Goal: Task Accomplishment & Management: Manage account settings

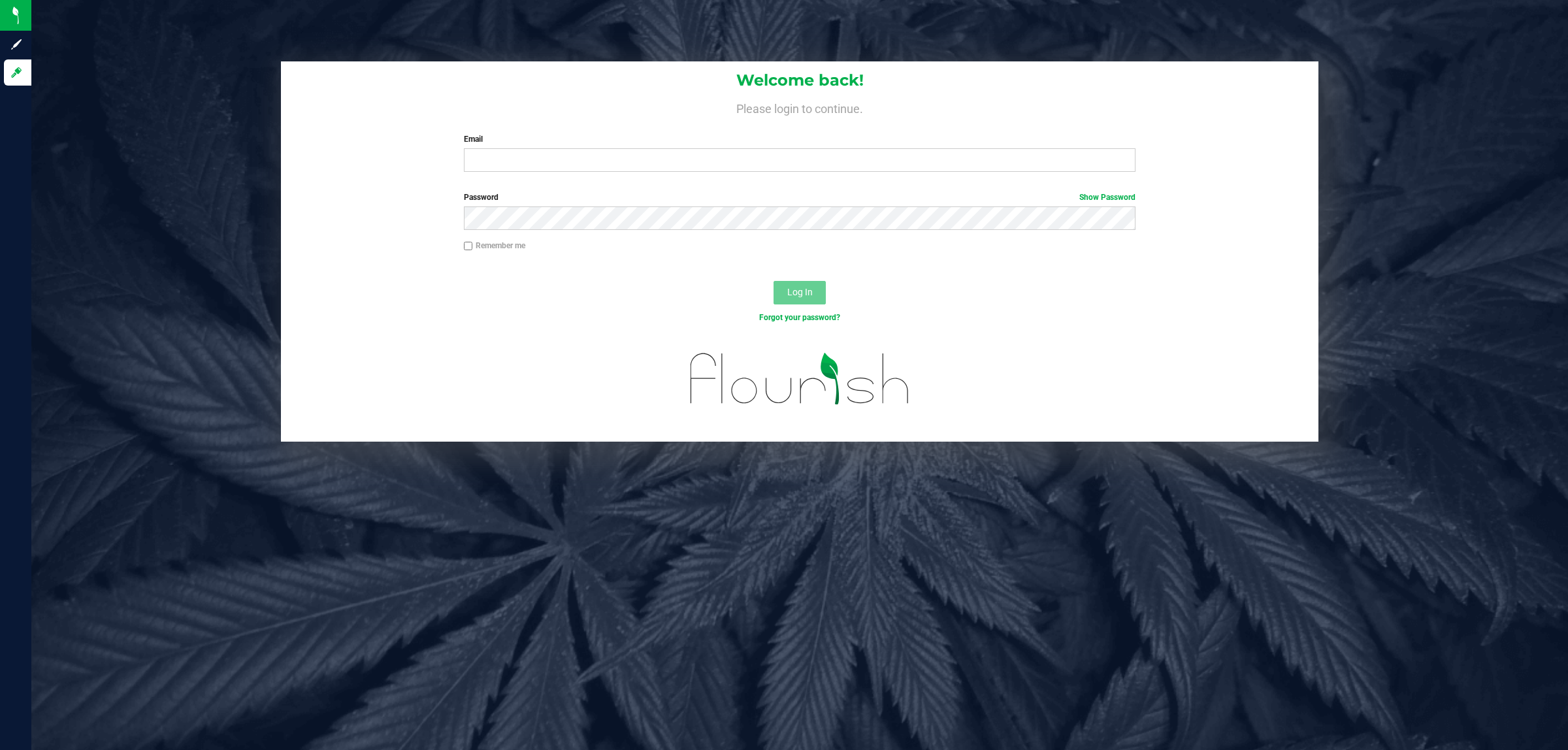
drag, startPoint x: 756, startPoint y: 176, endPoint x: 761, endPoint y: 145, distance: 31.4
click at [759, 169] on div "Welcome back! Please login to continue. Email Required Please format your email…" at bounding box center [800, 122] width 1038 height 121
click at [761, 145] on div "Email Required Please format your email correctly." at bounding box center [800, 152] width 692 height 38
click at [757, 160] on input "Email" at bounding box center [800, 160] width 672 height 23
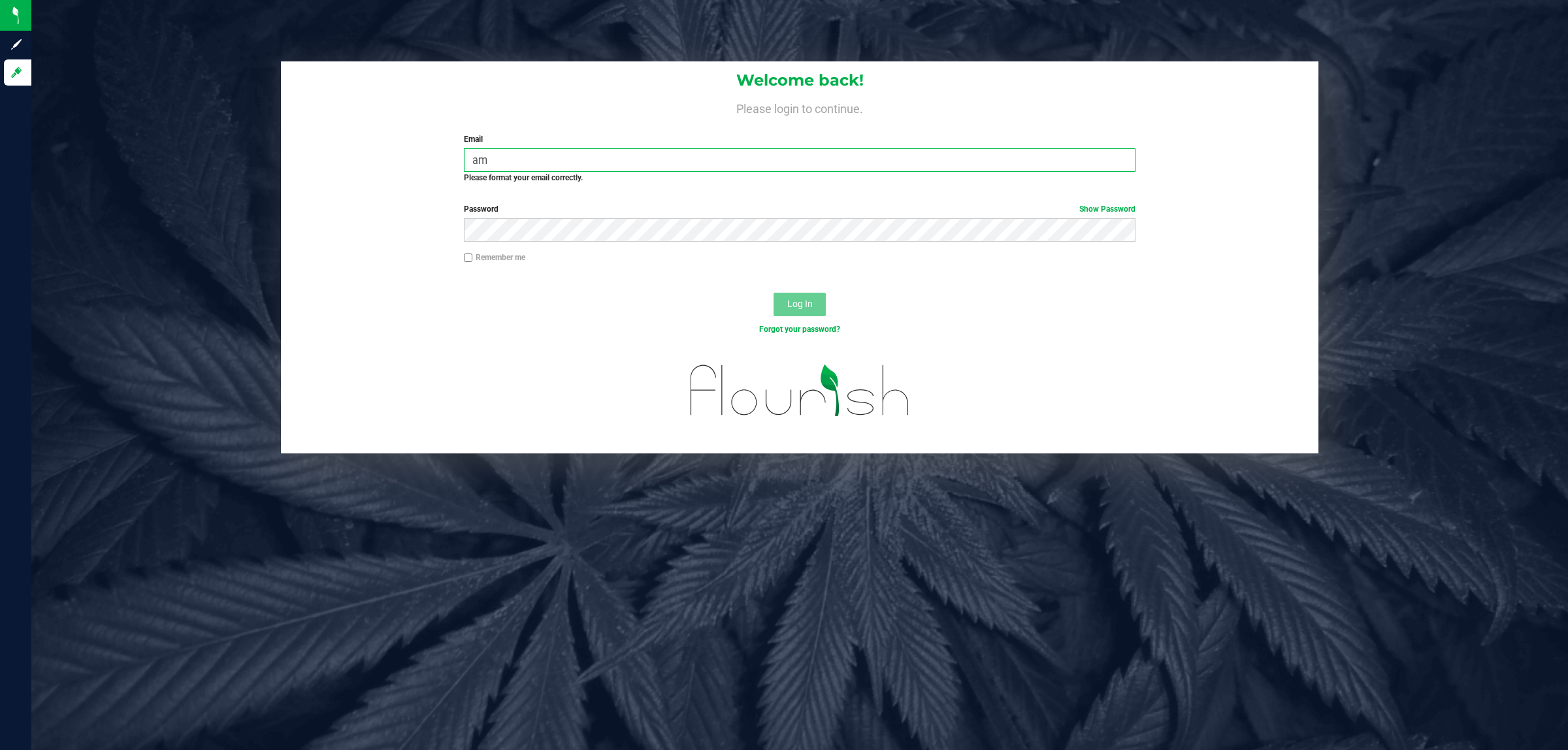
type input "a"
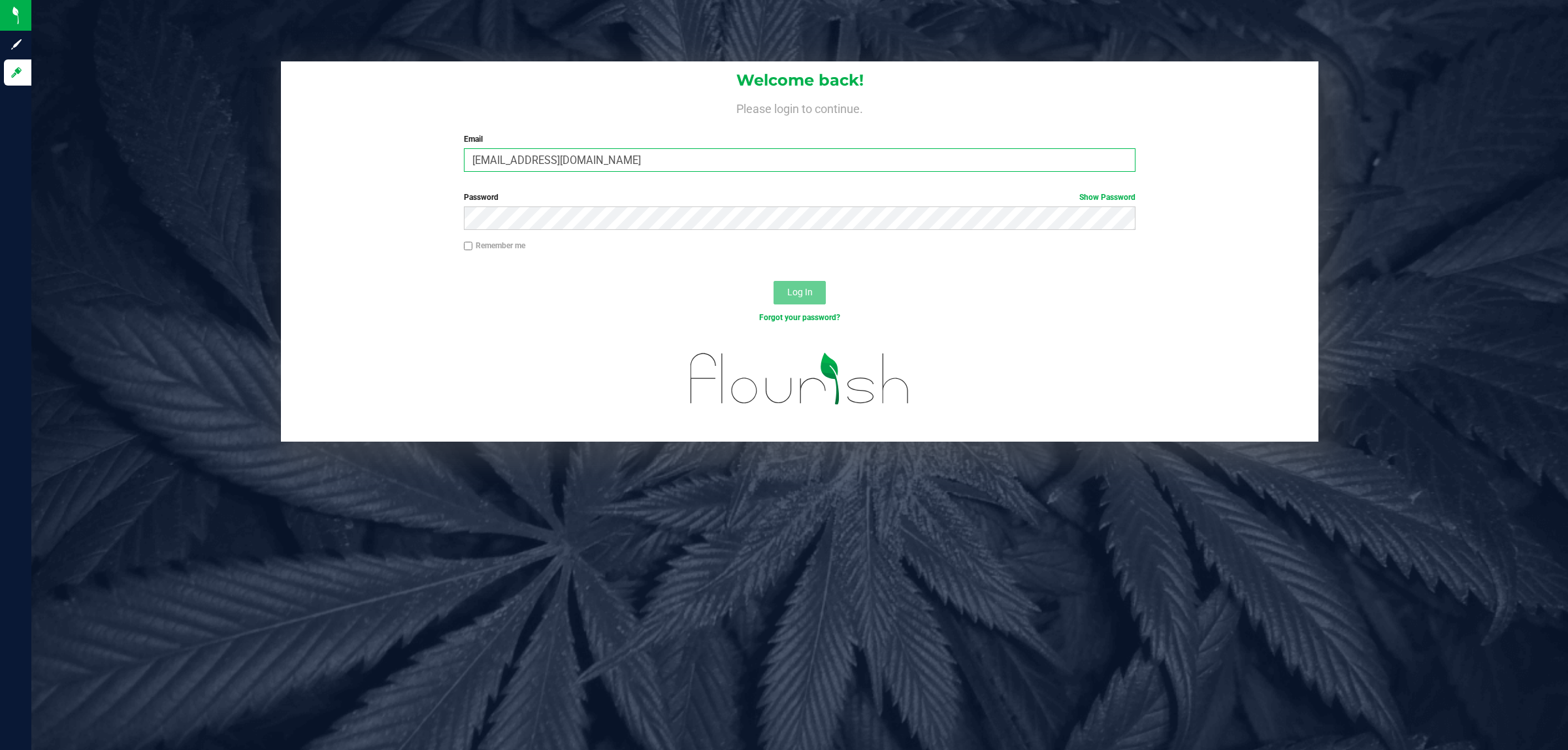
type input "[EMAIL_ADDRESS][DOMAIN_NAME]"
click at [774, 281] on button "Log In" at bounding box center [800, 293] width 52 height 23
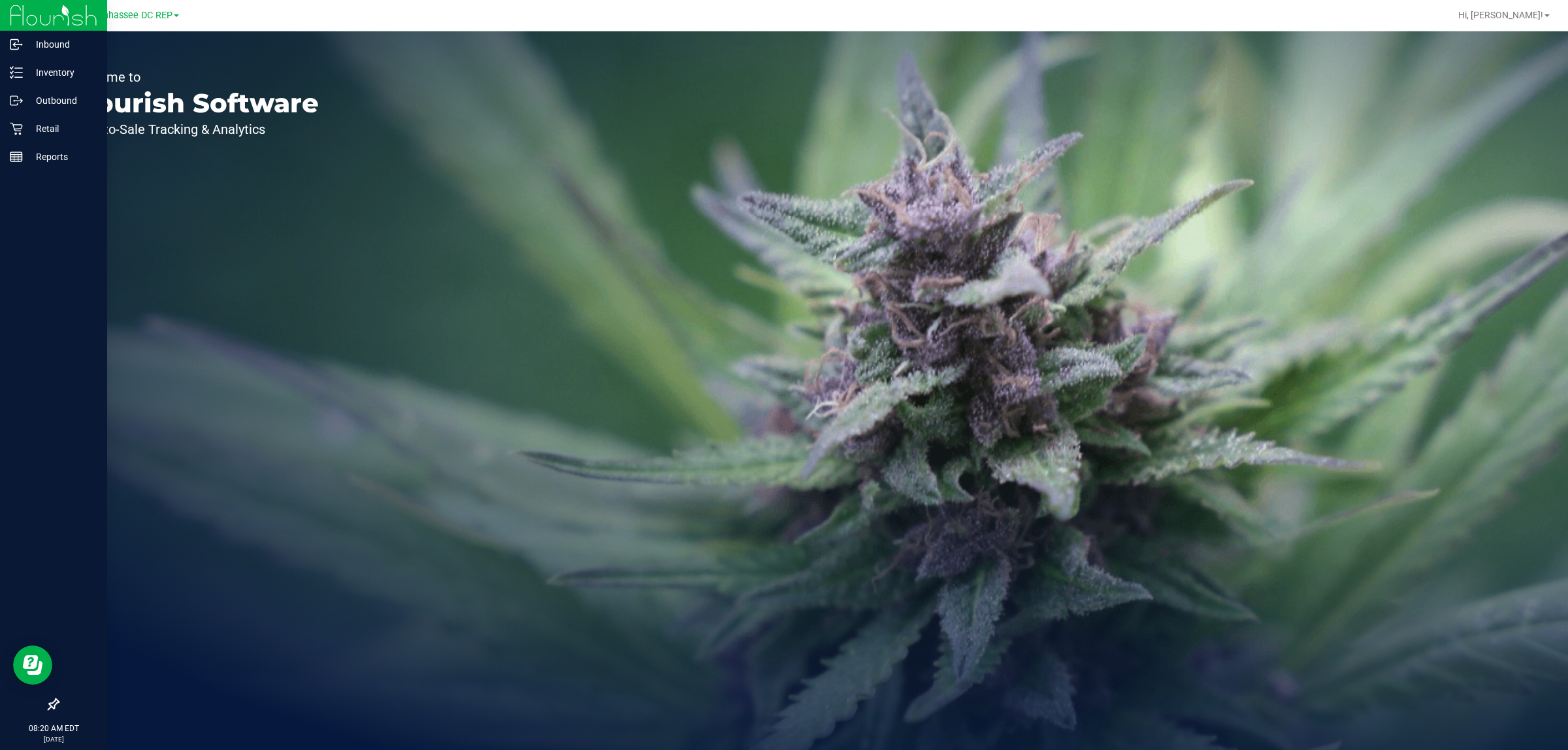
click at [49, 703] on icon at bounding box center [54, 703] width 13 height 13
click at [47, 705] on input "checkbox" at bounding box center [47, 705] width 0 height 0
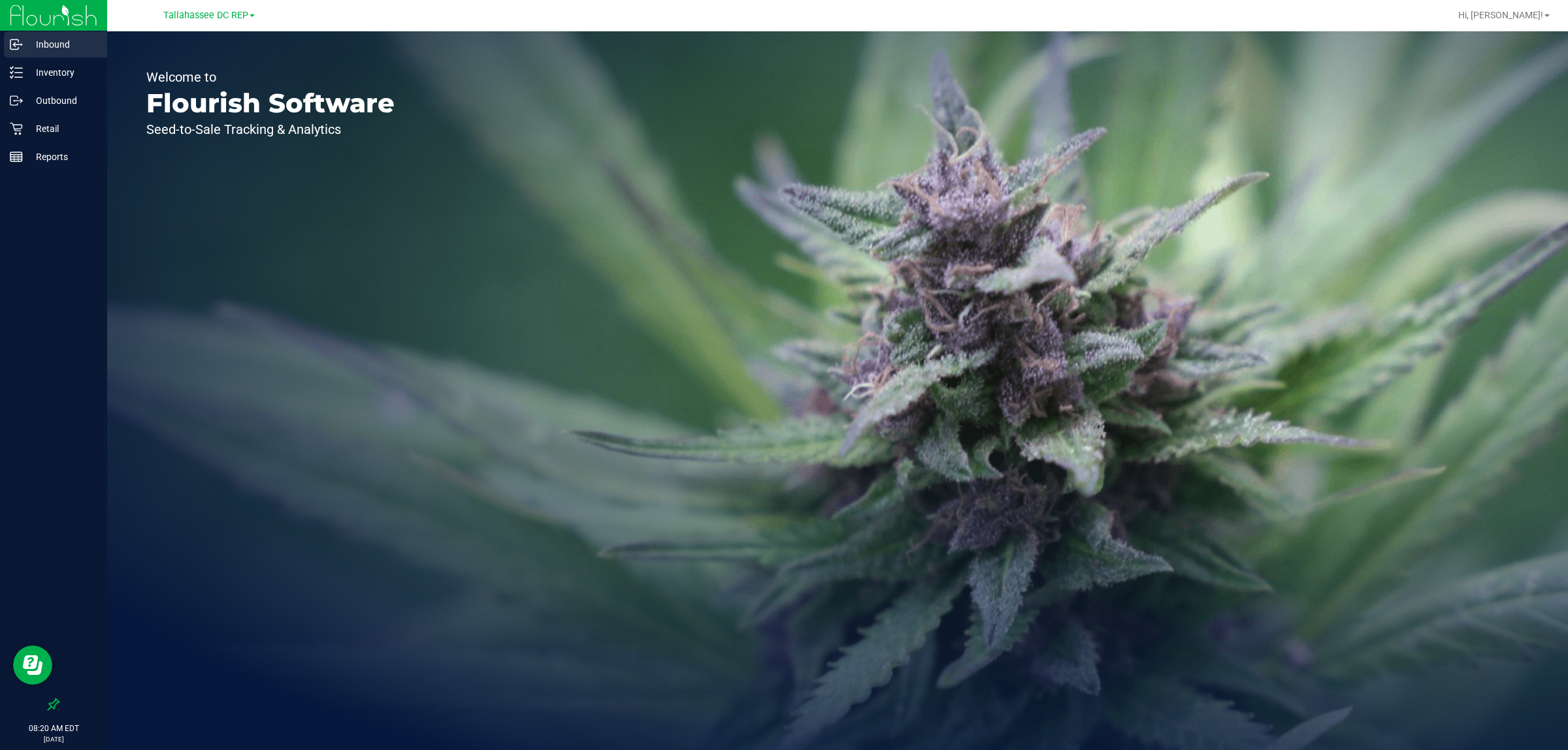
click at [76, 39] on p "Inbound" at bounding box center [62, 44] width 78 height 16
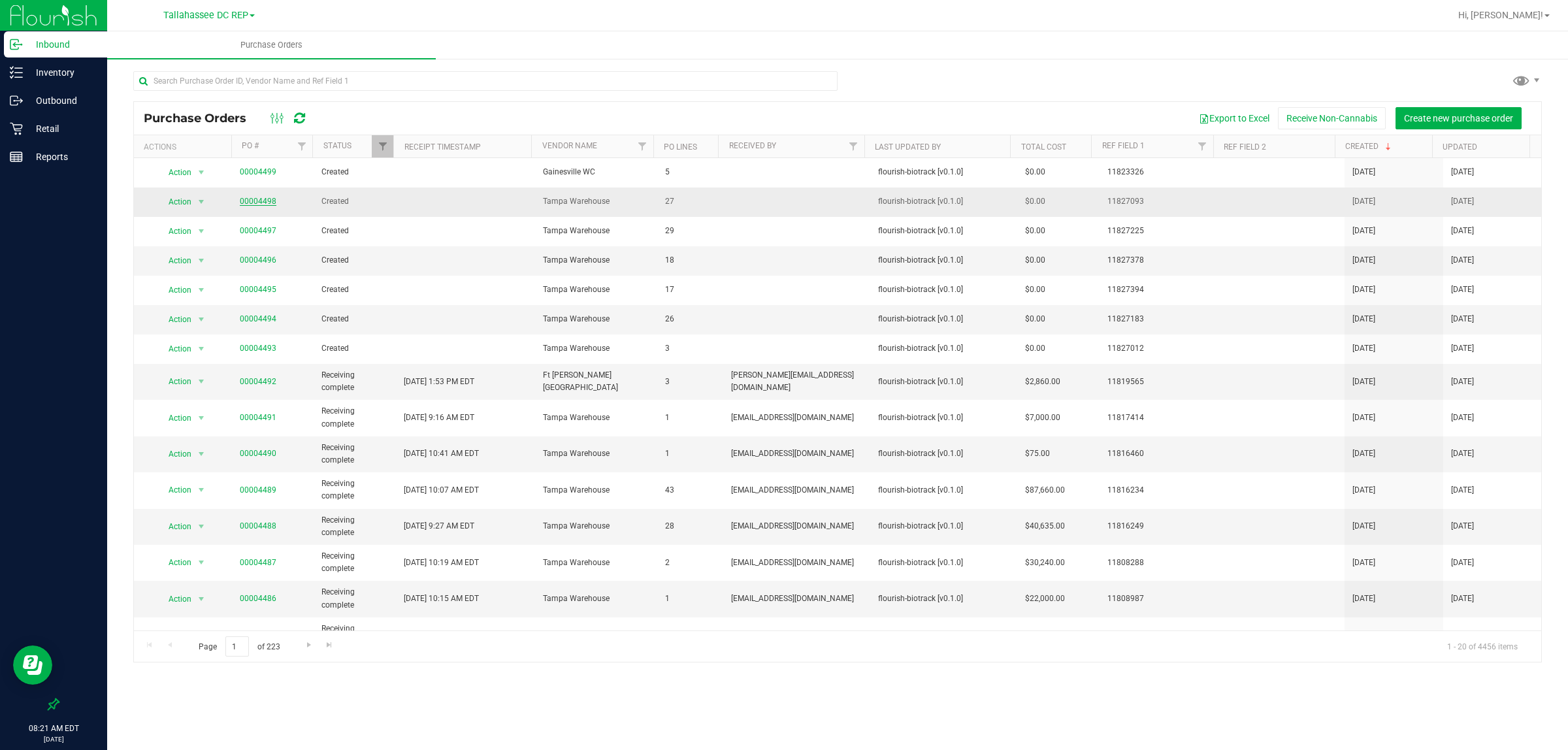
click at [250, 200] on link "00004498" at bounding box center [258, 201] width 36 height 9
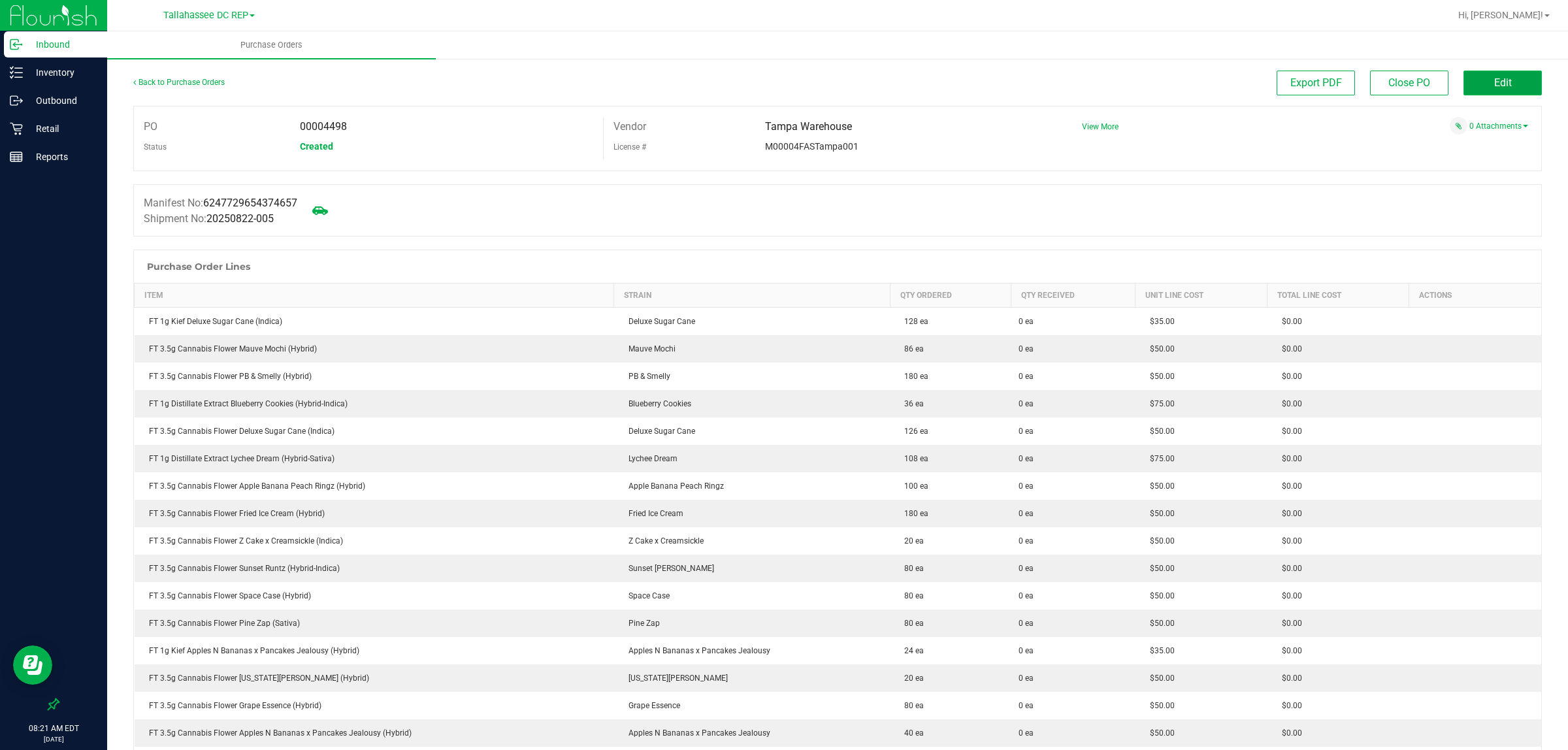
click at [1478, 75] on button "Edit" at bounding box center [1503, 83] width 78 height 25
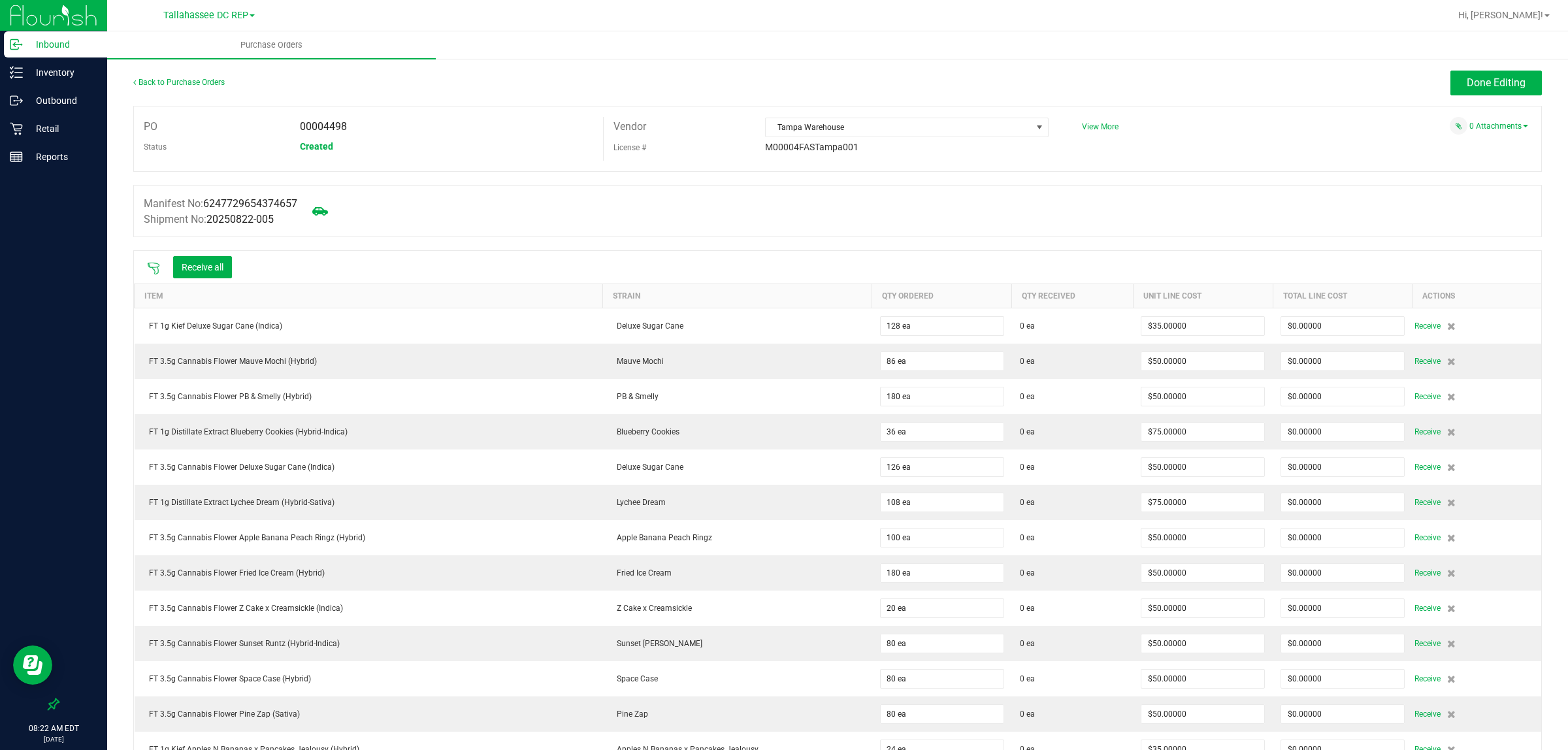
click at [152, 268] on icon at bounding box center [153, 268] width 13 height 13
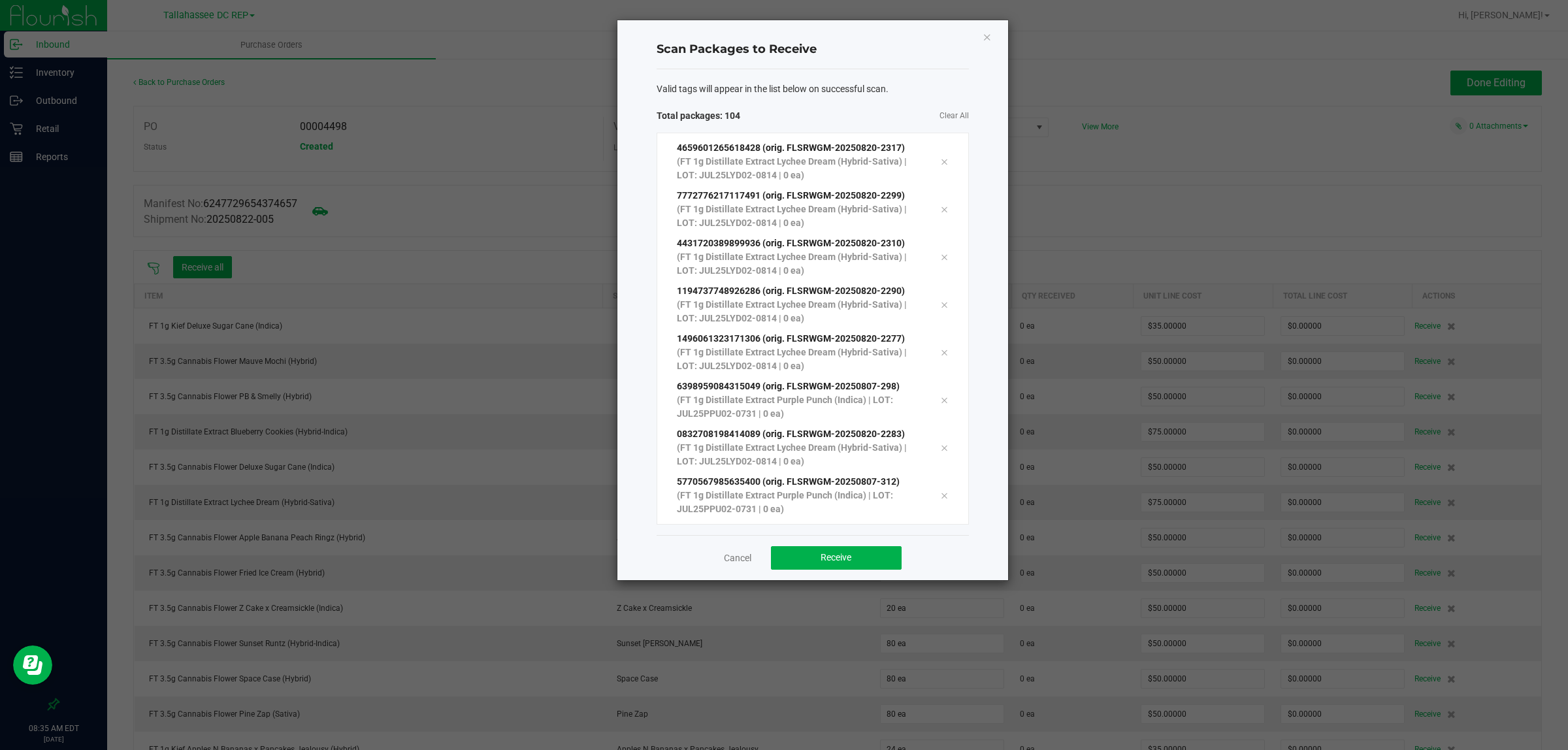
scroll to position [4552, 0]
click at [875, 559] on button "Receive" at bounding box center [836, 557] width 131 height 23
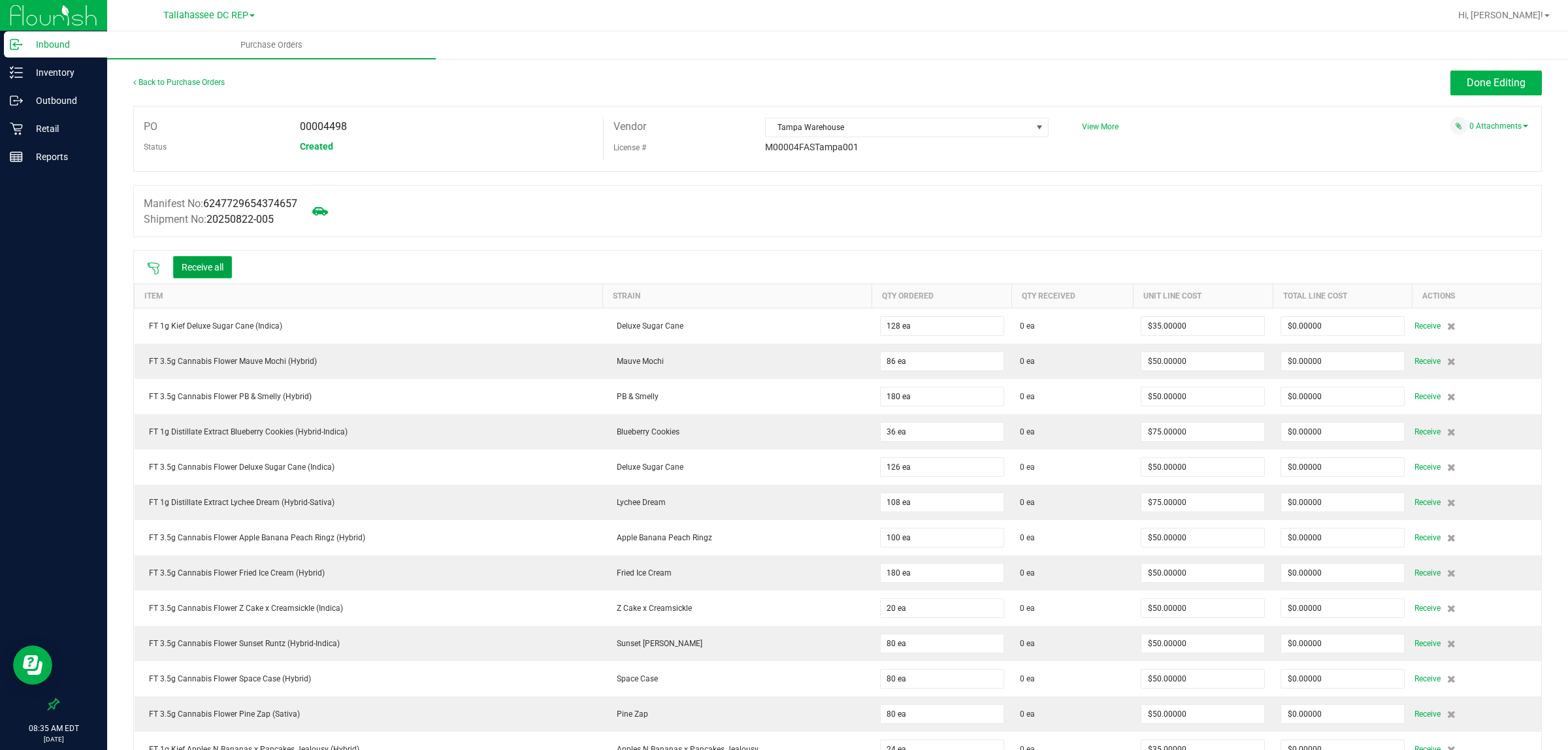
click at [219, 259] on button "Receive all" at bounding box center [202, 267] width 59 height 22
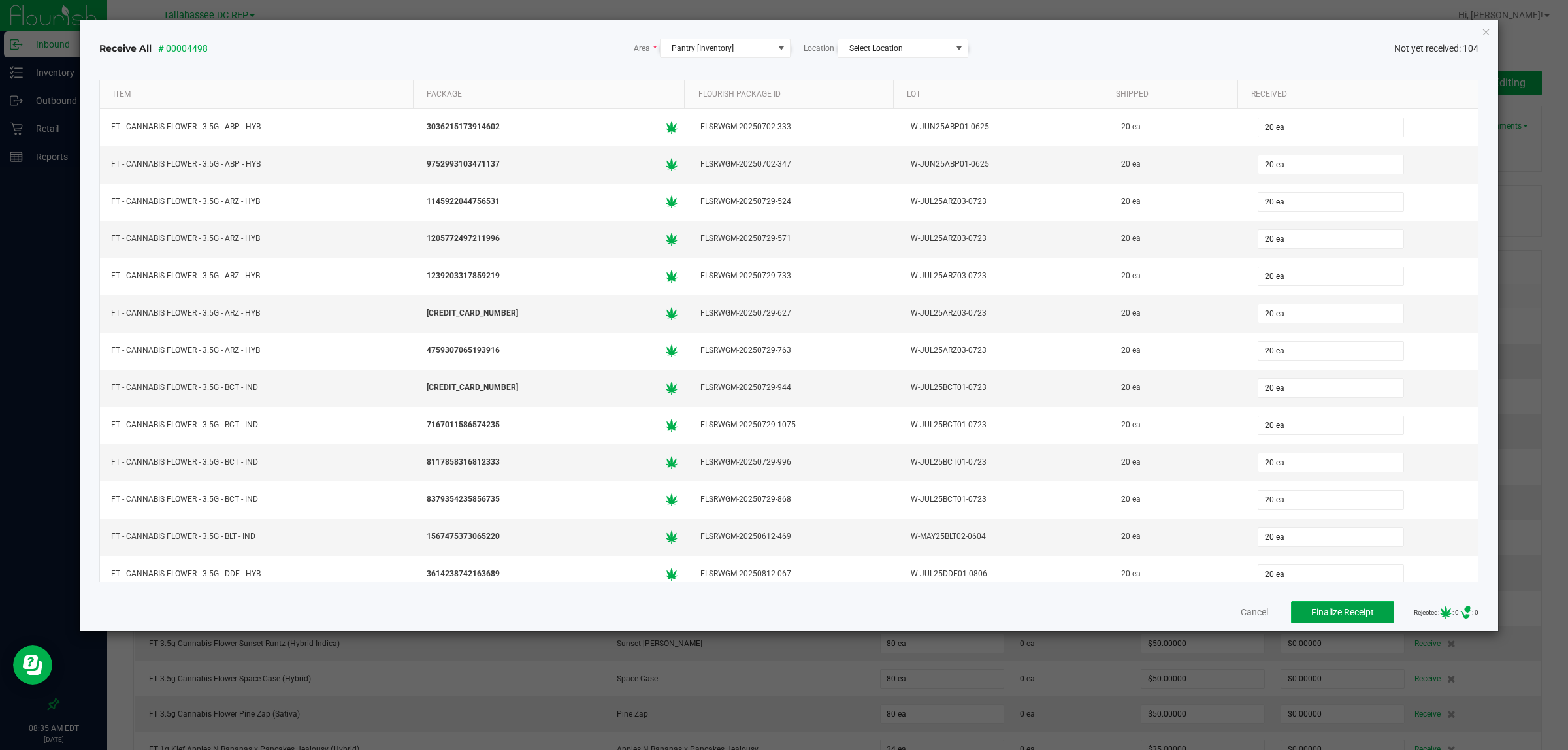
click at [1347, 613] on span "Finalize Receipt" at bounding box center [1342, 612] width 62 height 10
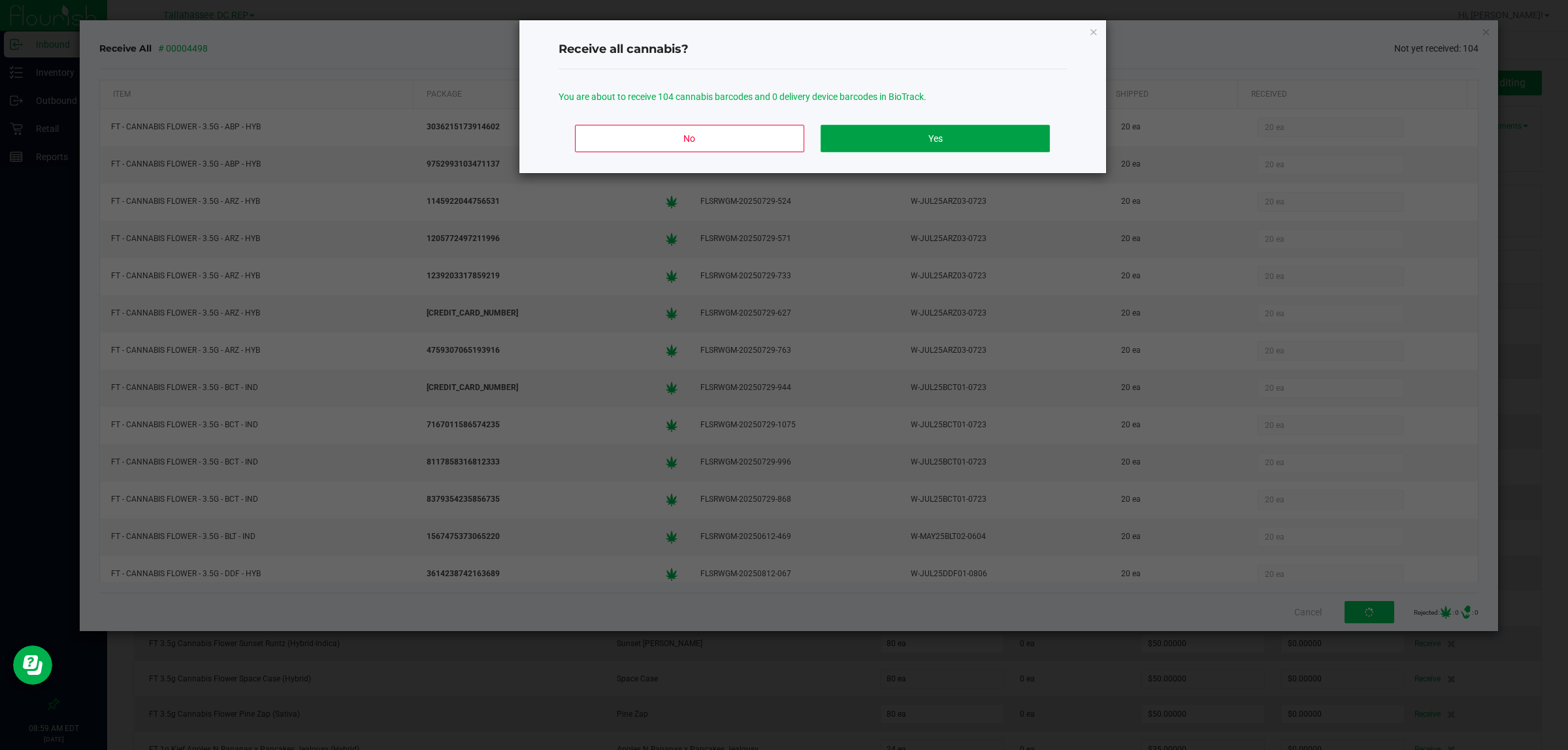
click at [991, 126] on button "Yes" at bounding box center [935, 138] width 228 height 27
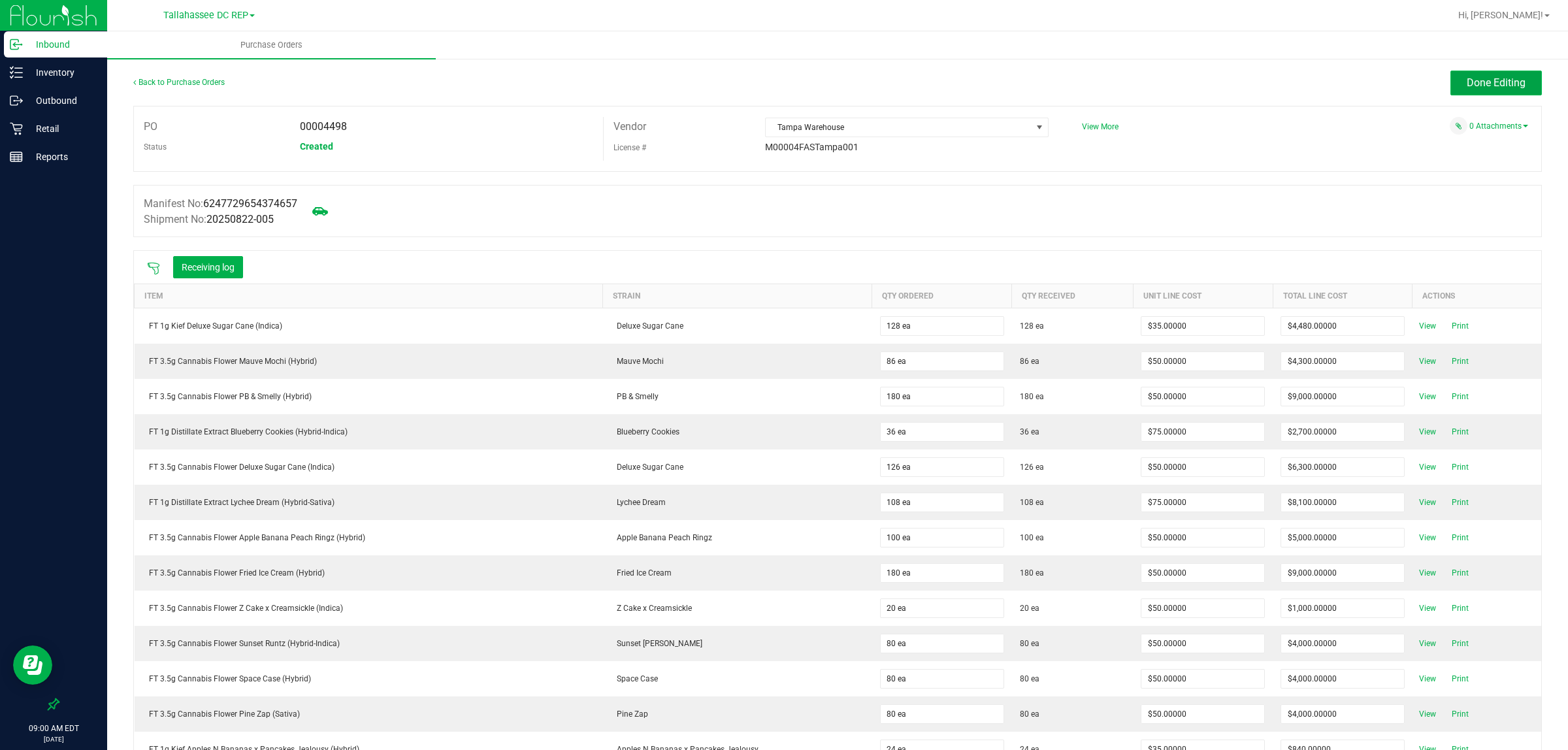
click at [1467, 82] on span "Done Editing" at bounding box center [1497, 82] width 59 height 12
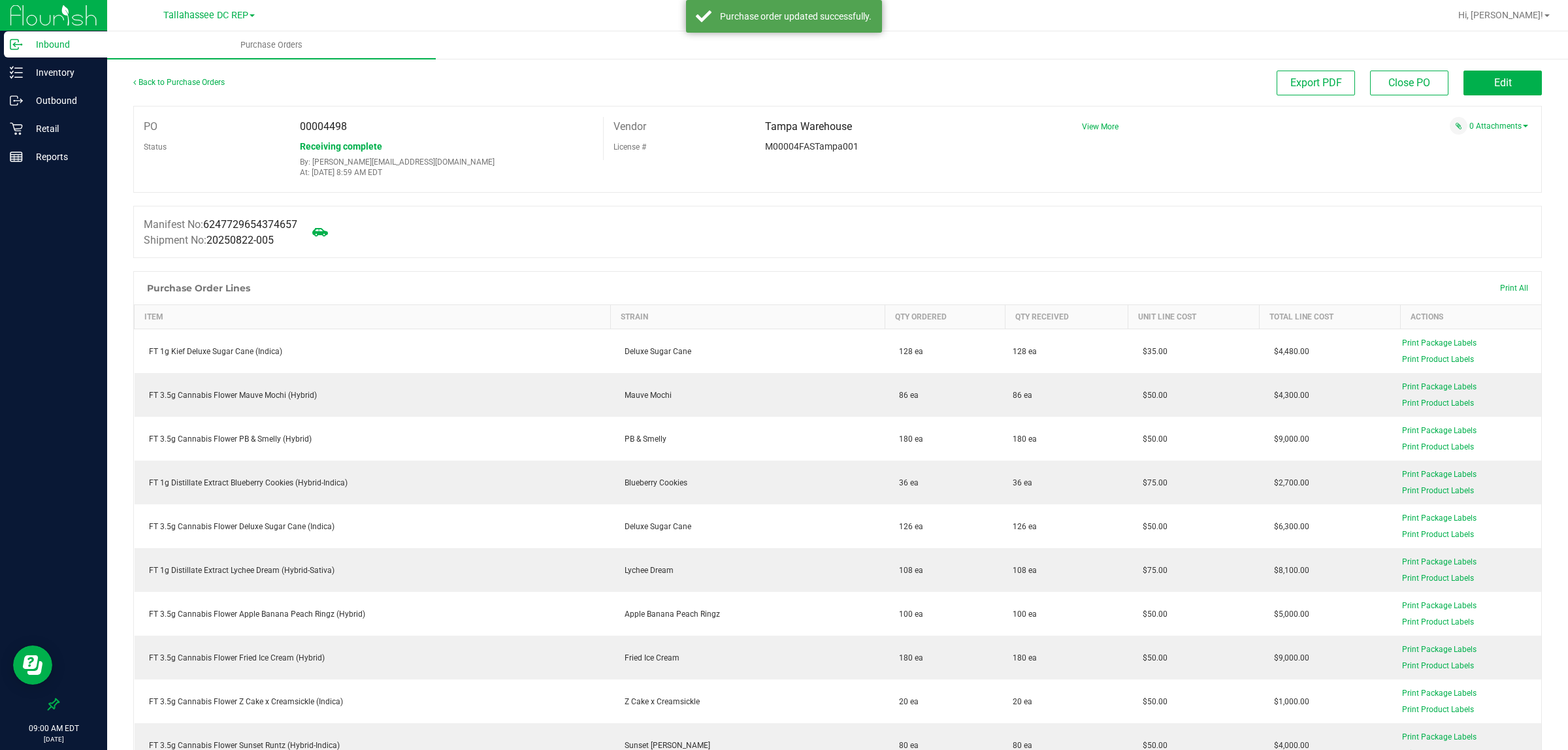
click at [74, 44] on p "Inbound" at bounding box center [62, 44] width 78 height 16
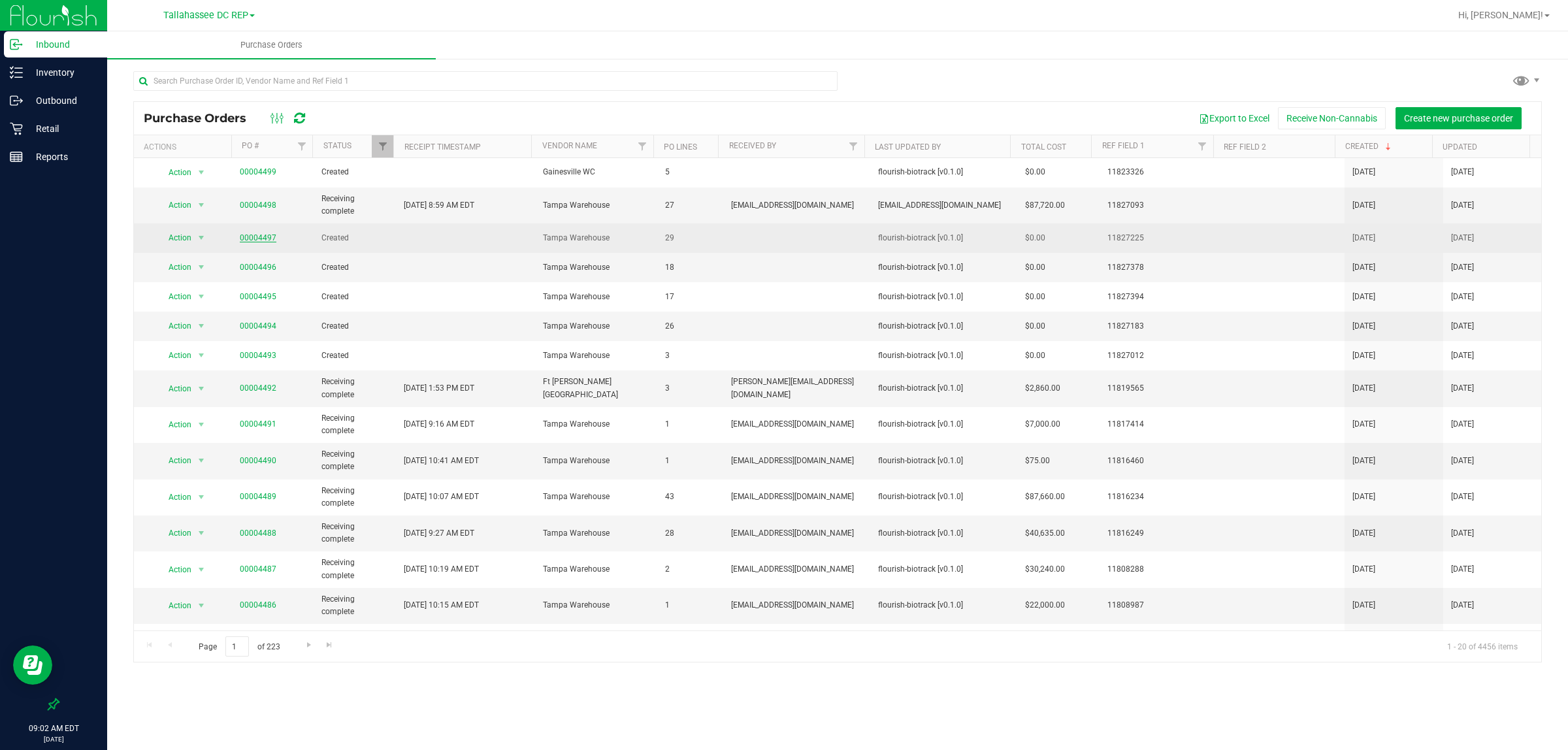
click at [271, 242] on link "00004497" at bounding box center [258, 237] width 36 height 9
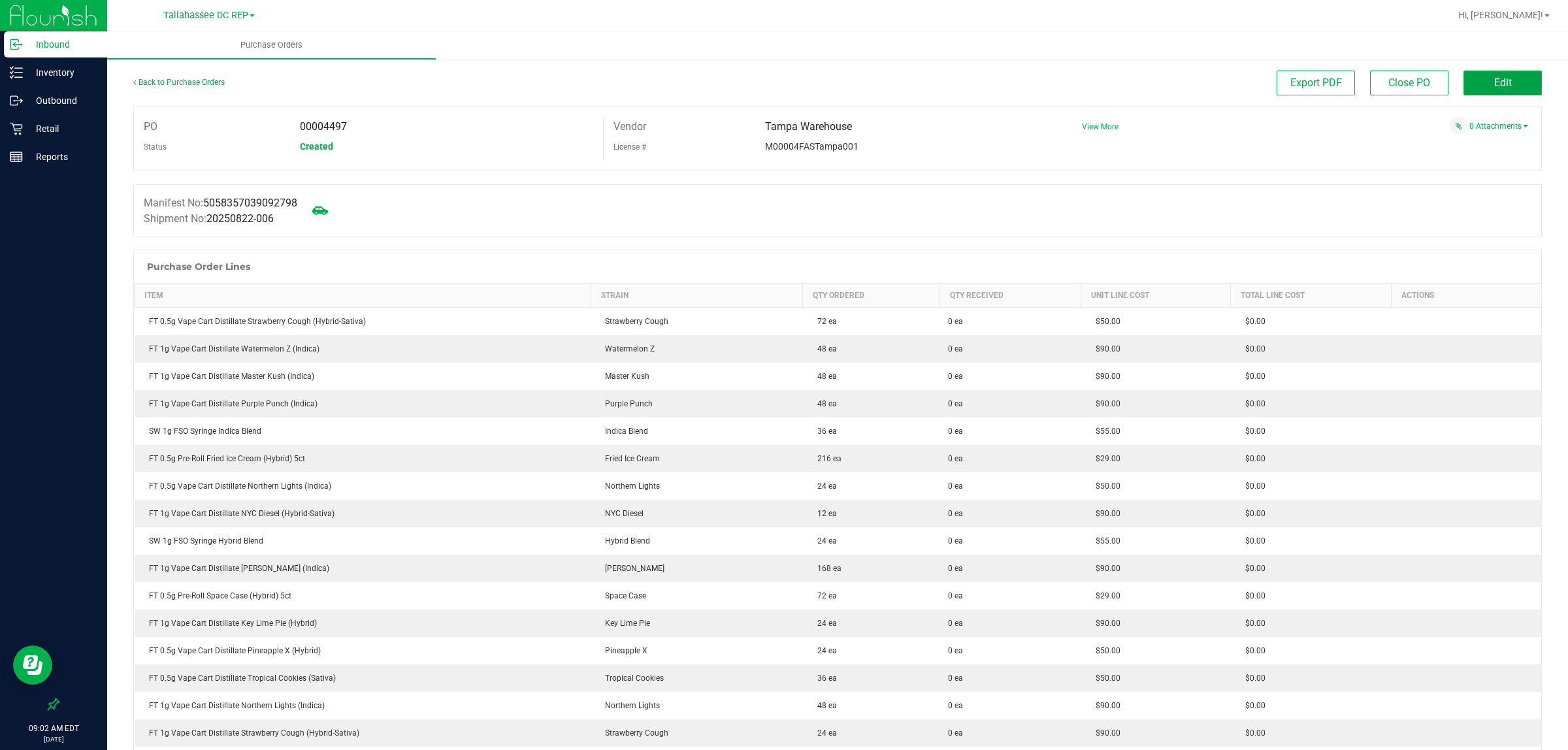
click at [1490, 92] on button "Edit" at bounding box center [1503, 83] width 78 height 25
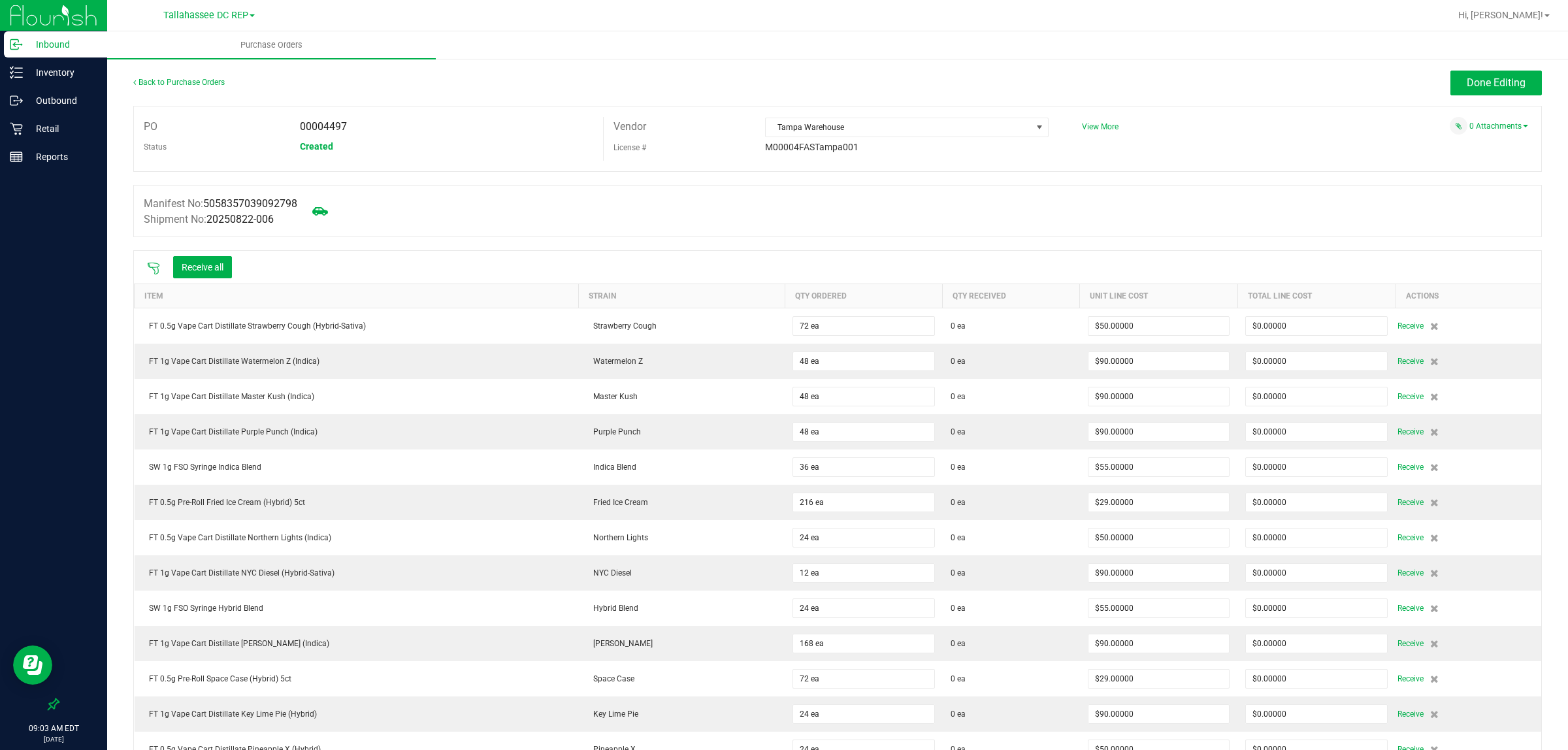
click at [154, 266] on icon at bounding box center [153, 268] width 13 height 13
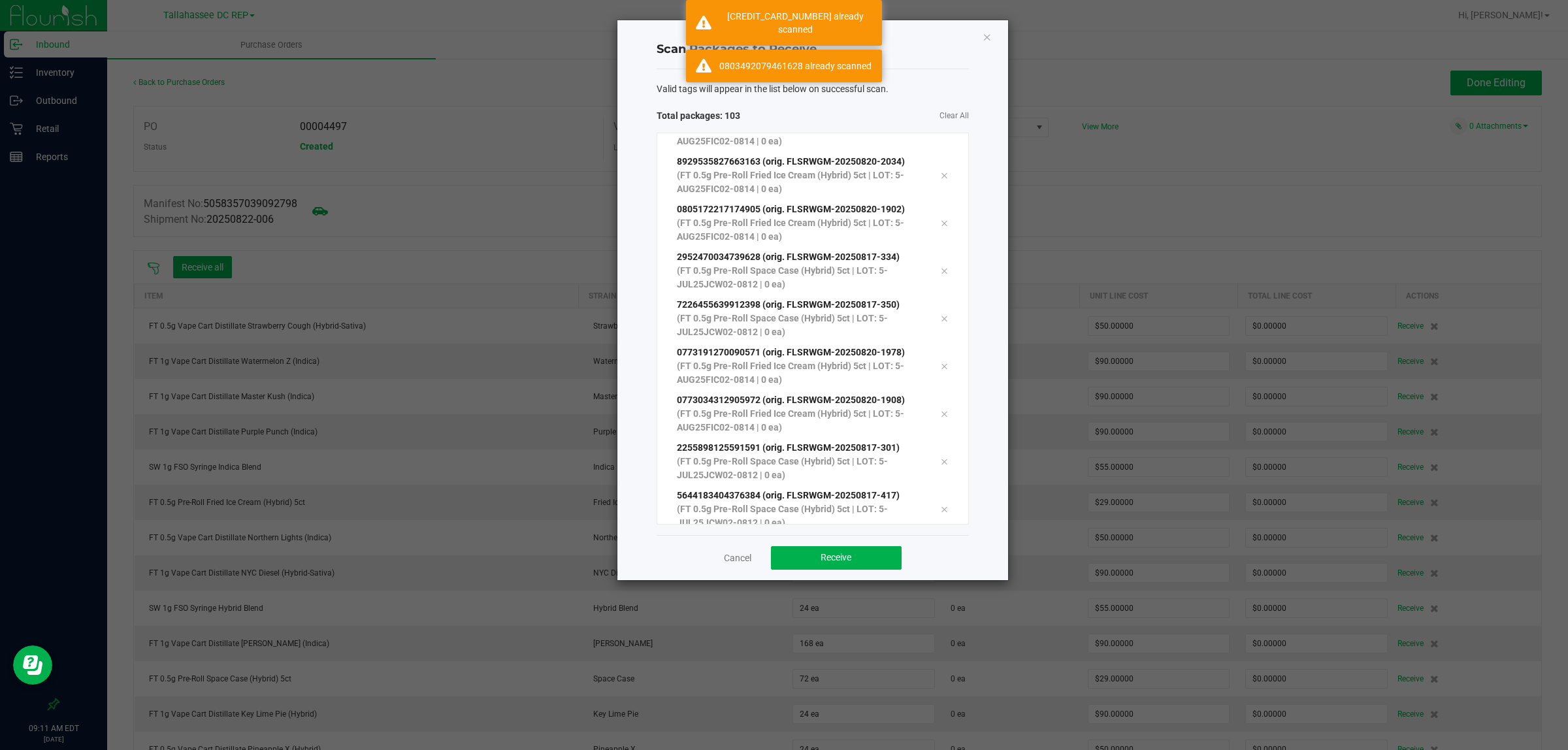
scroll to position [4552, 0]
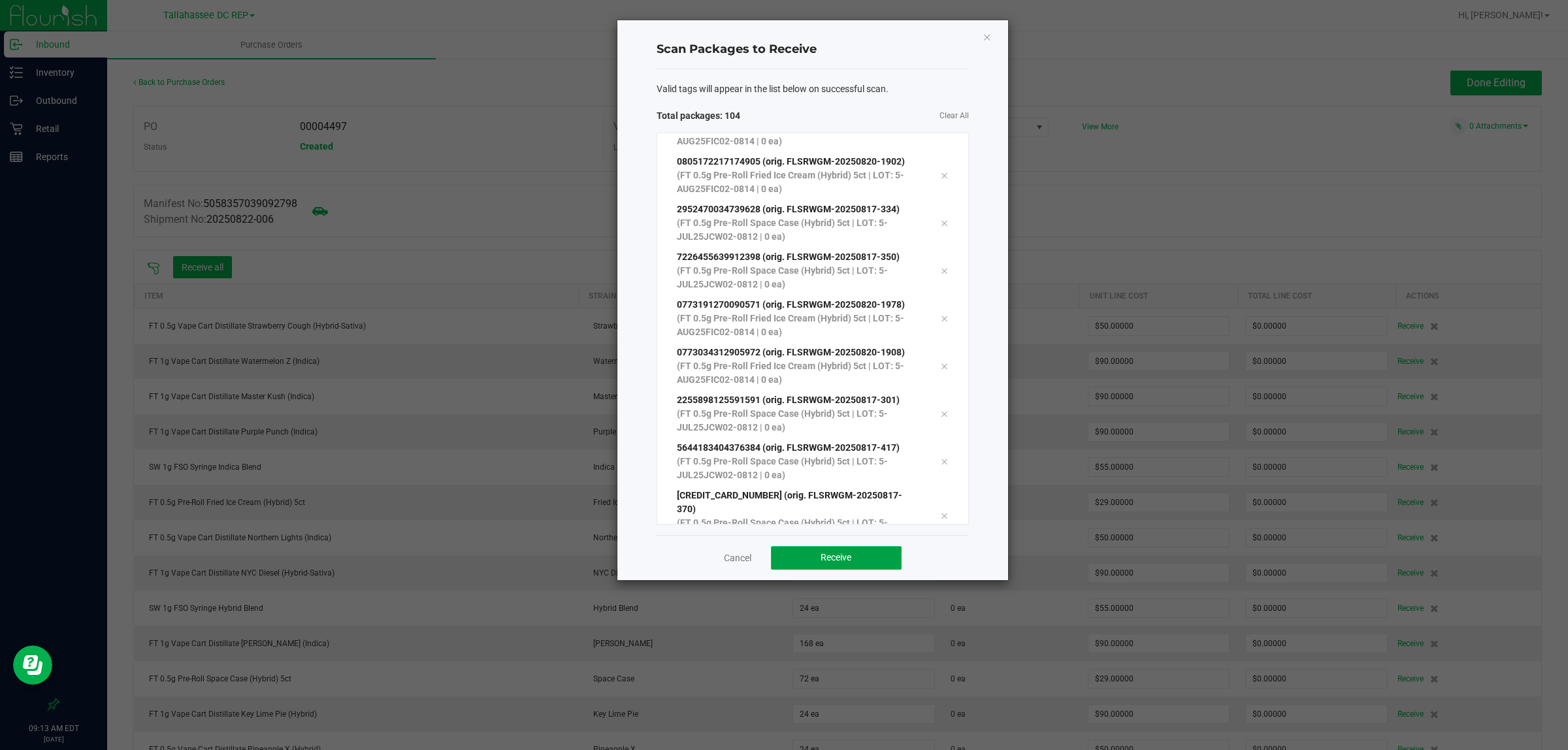
click at [820, 560] on button "Receive" at bounding box center [836, 557] width 131 height 23
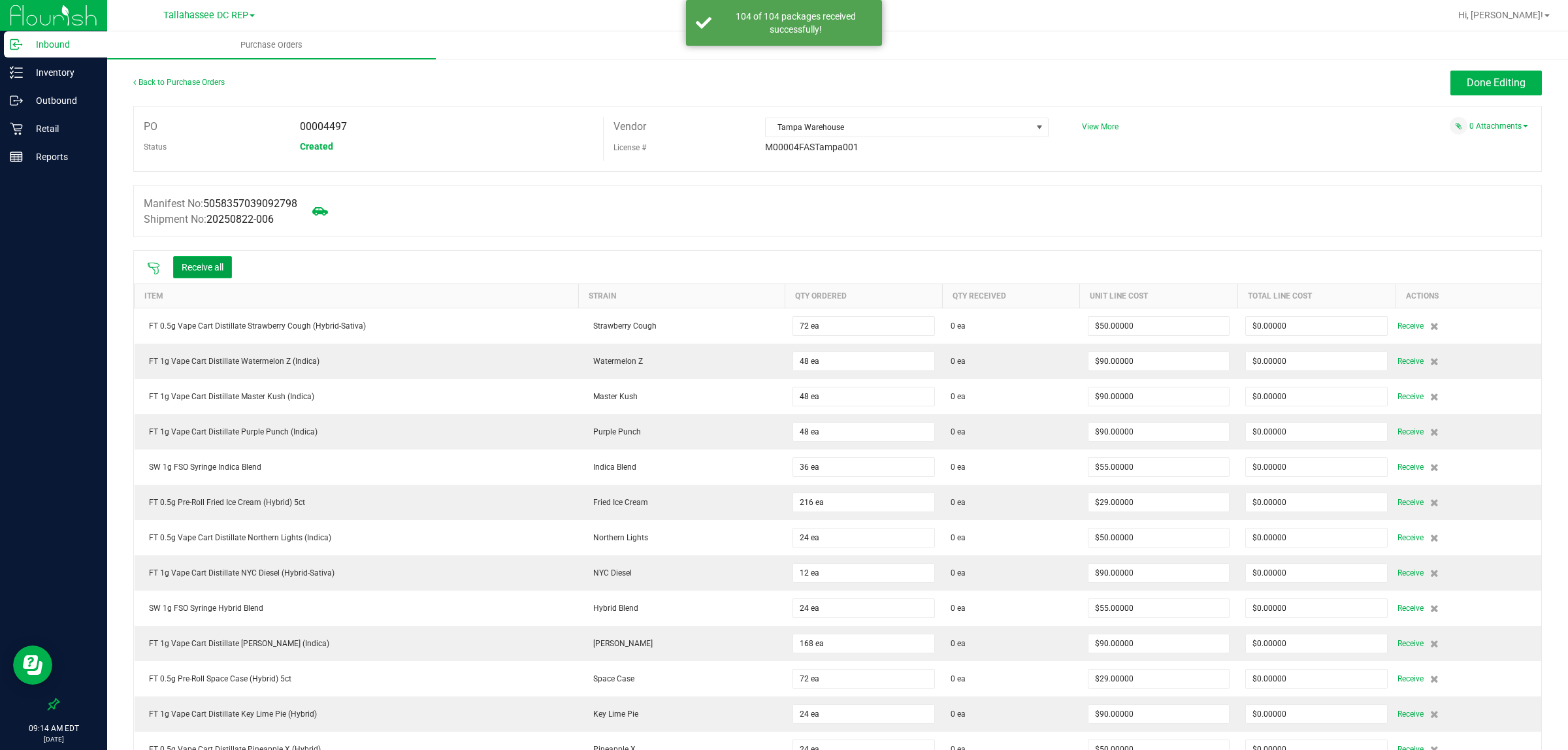
click at [198, 269] on button "Receive all" at bounding box center [202, 267] width 59 height 22
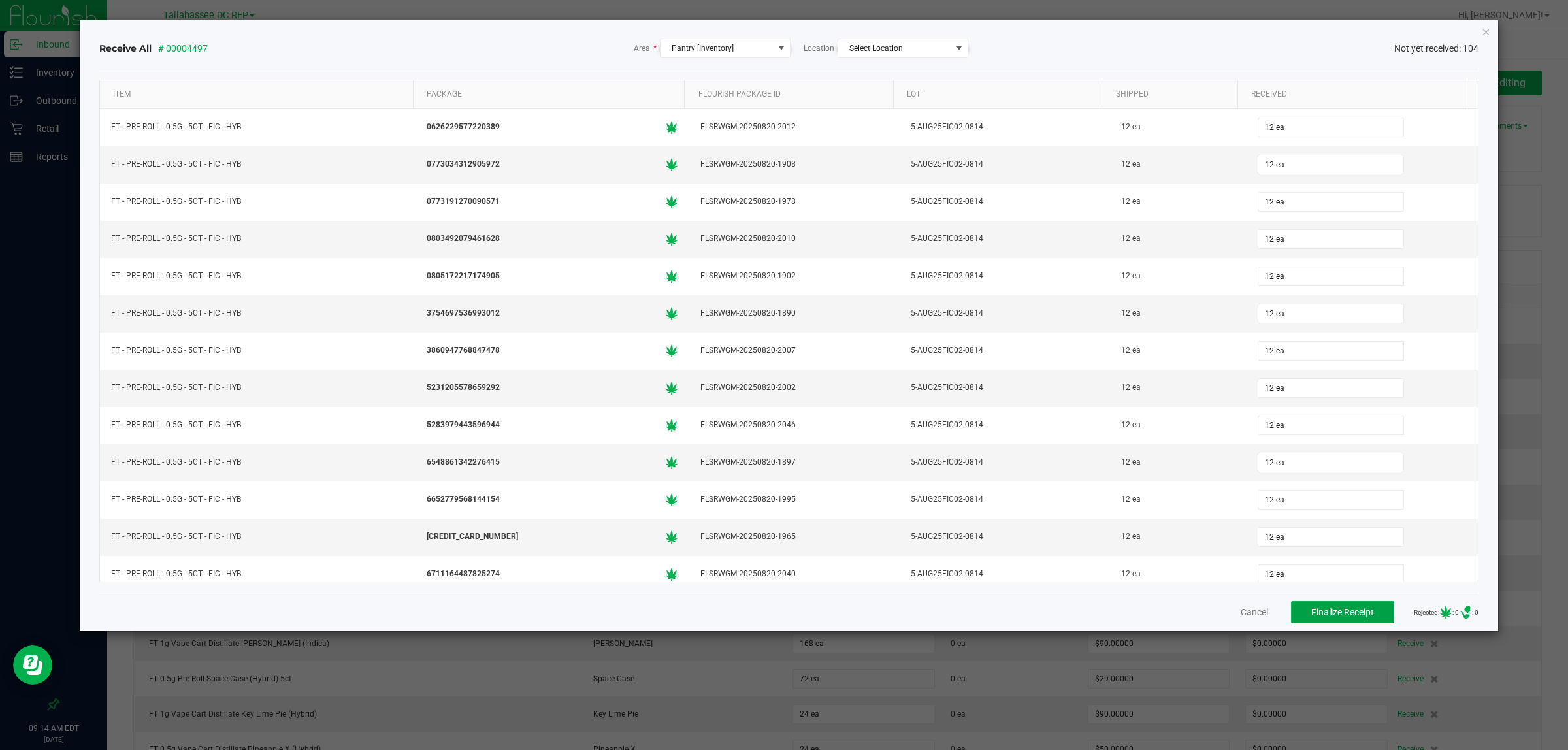
click at [1331, 609] on span "Finalize Receipt" at bounding box center [1342, 612] width 62 height 10
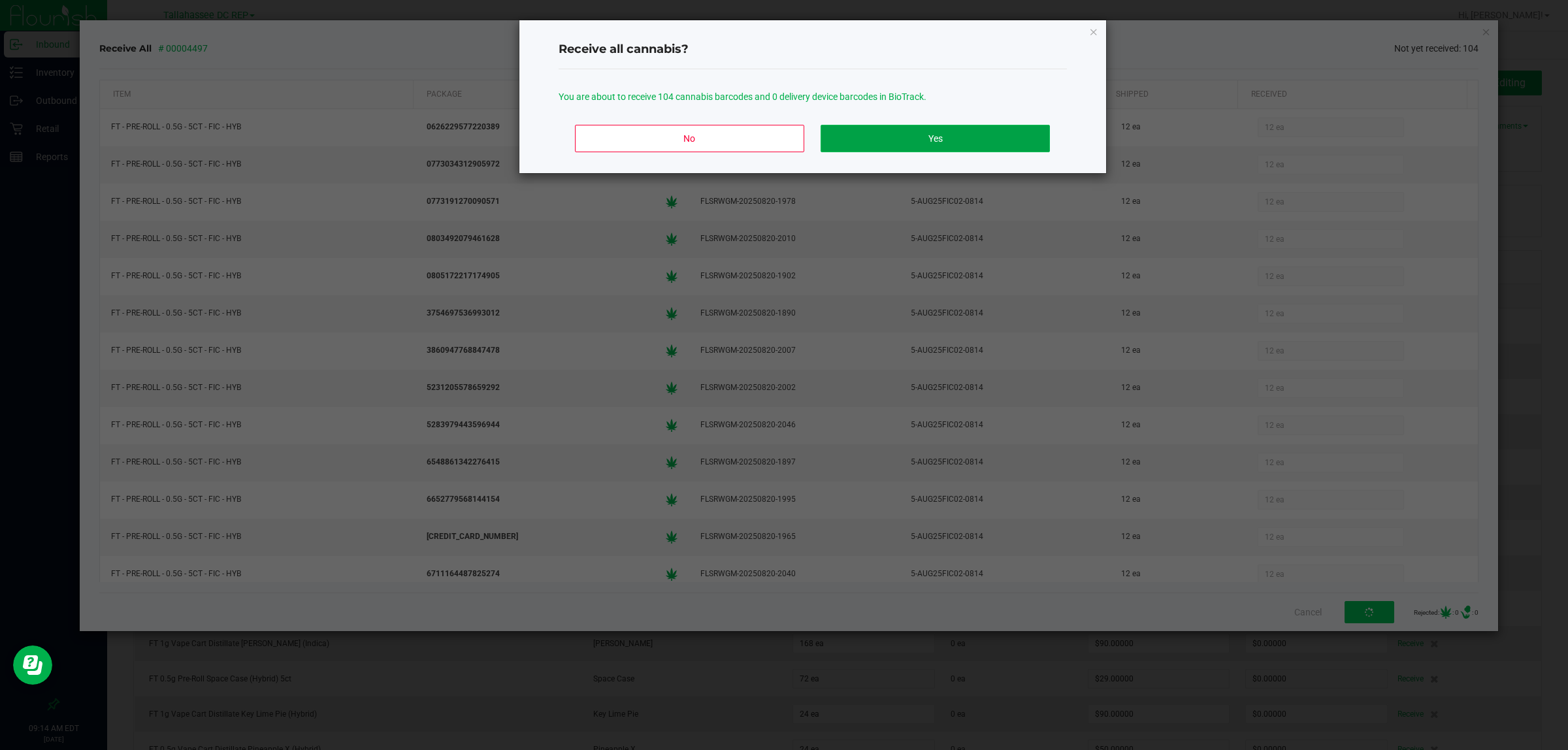
click at [1008, 141] on button "Yes" at bounding box center [935, 138] width 228 height 27
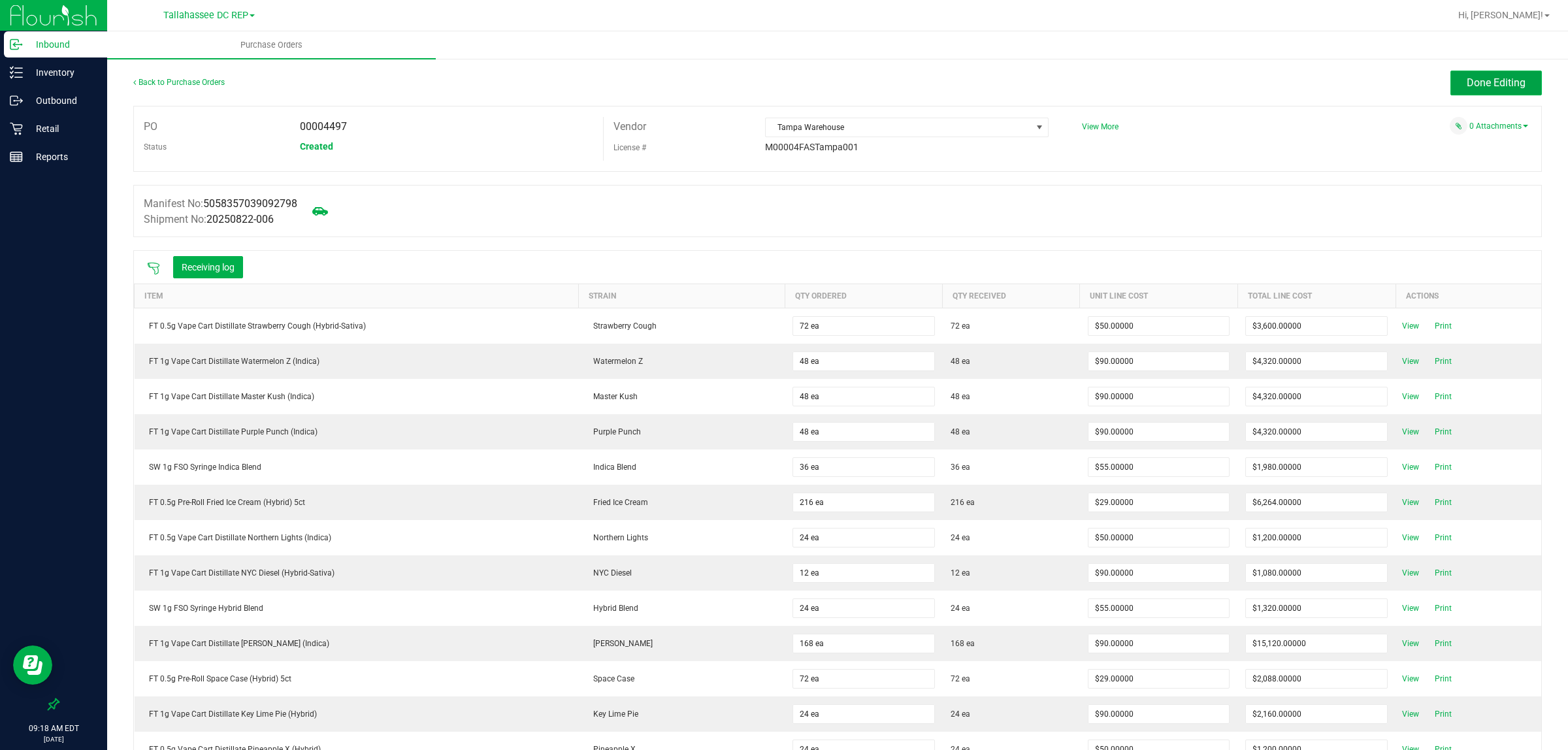
click at [1508, 72] on button "Done Editing" at bounding box center [1496, 83] width 91 height 25
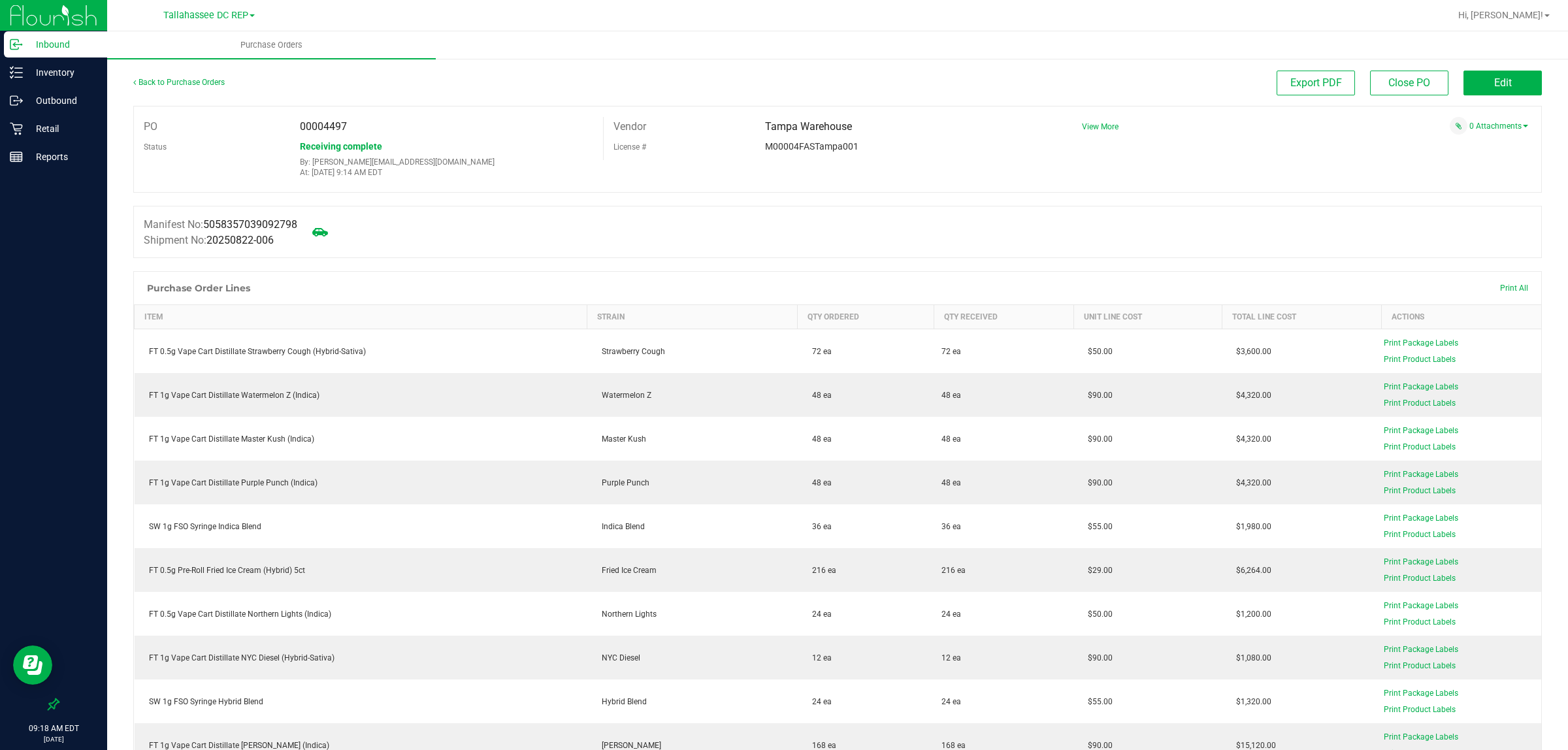
click at [90, 40] on p "Inbound" at bounding box center [62, 44] width 78 height 16
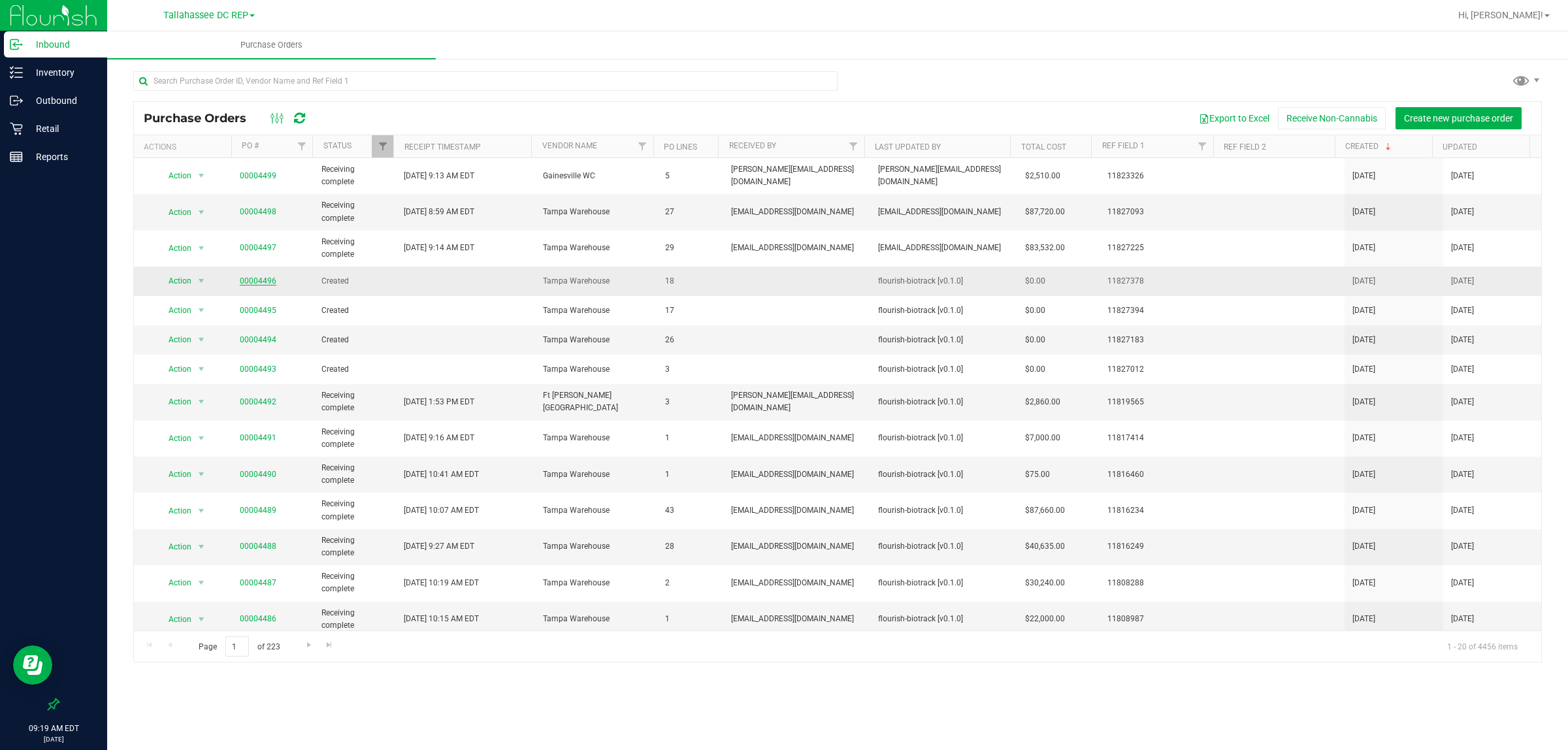
click at [265, 278] on link "00004496" at bounding box center [258, 280] width 36 height 9
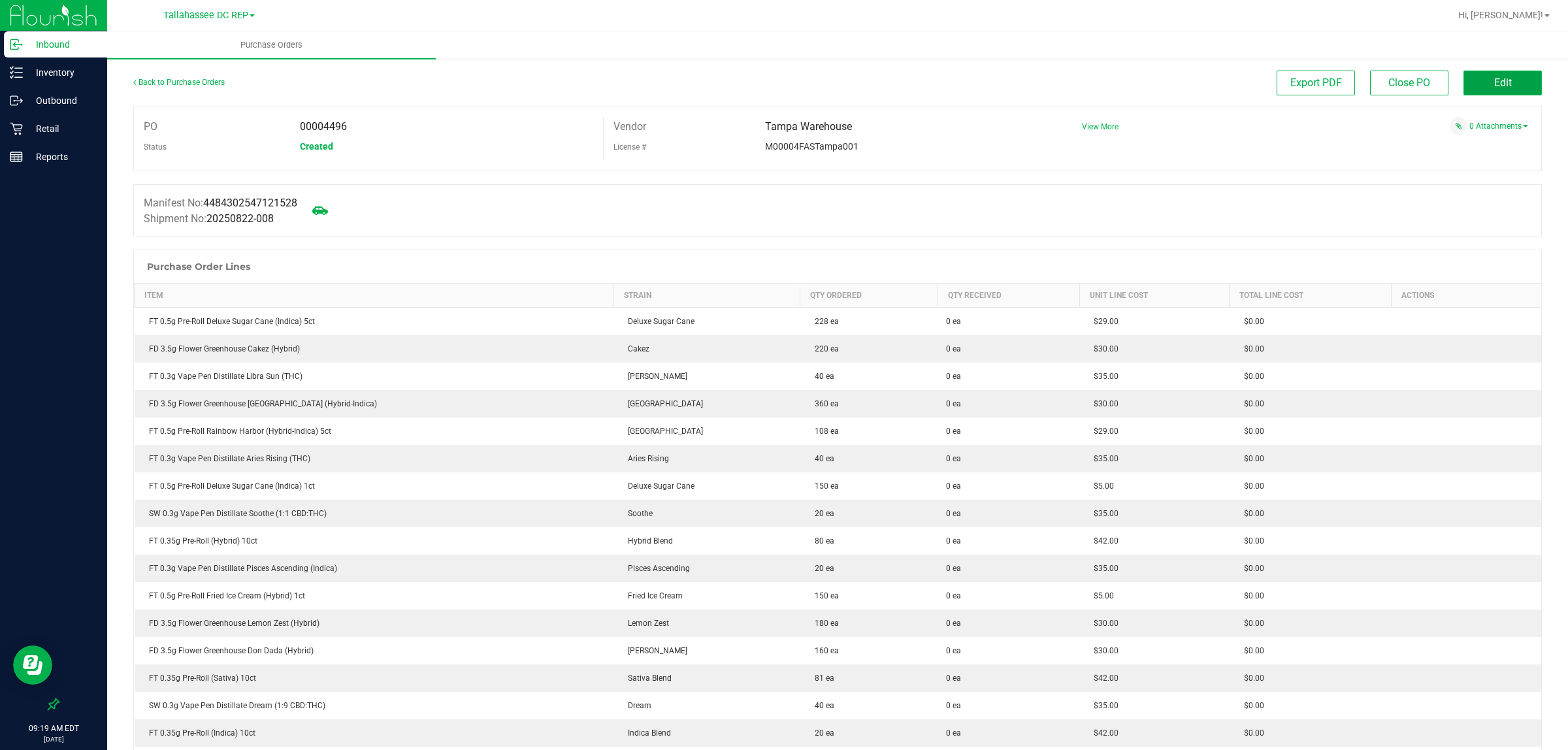
click at [1474, 82] on button "Edit" at bounding box center [1503, 83] width 78 height 25
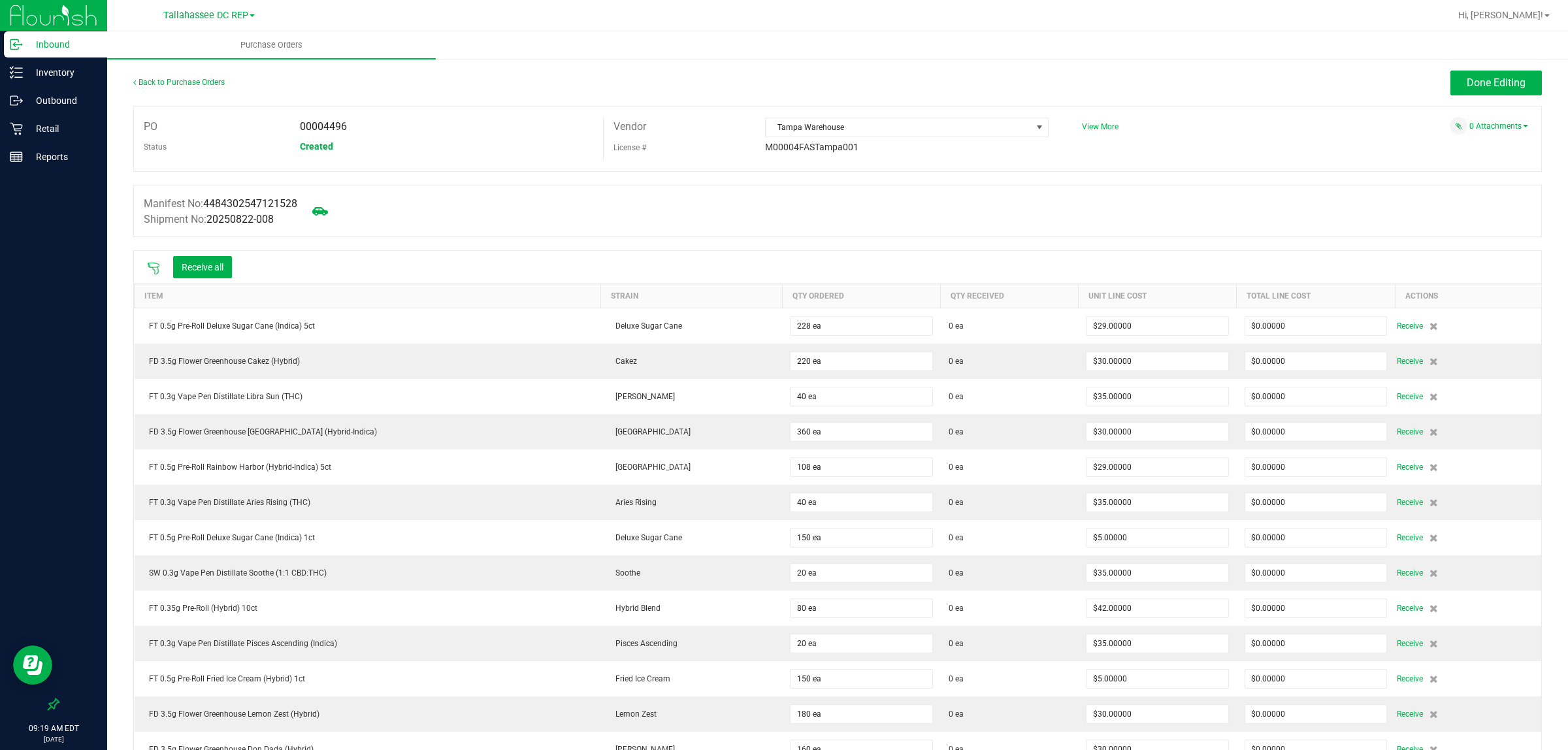
click at [155, 271] on icon at bounding box center [153, 268] width 12 height 12
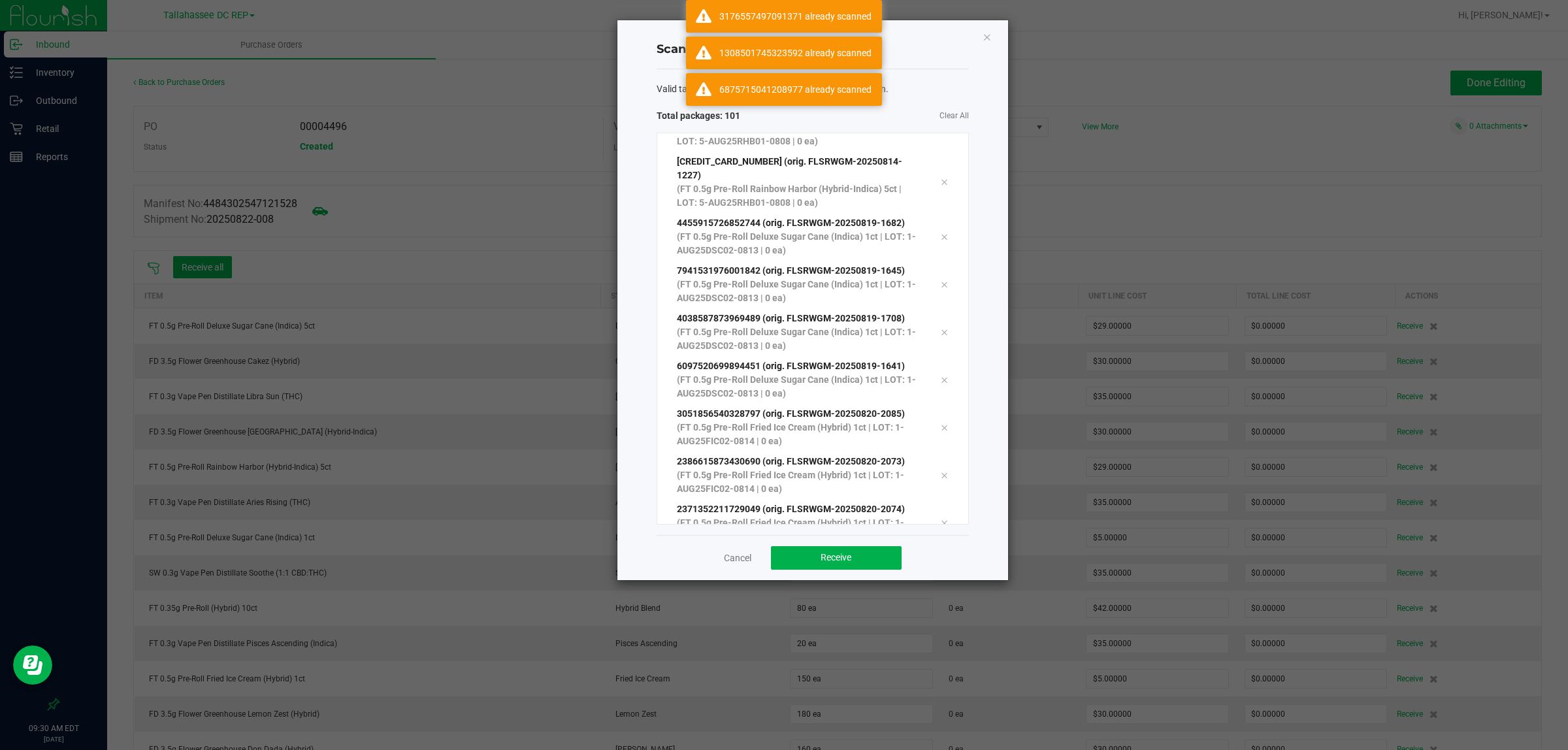
scroll to position [4410, 0]
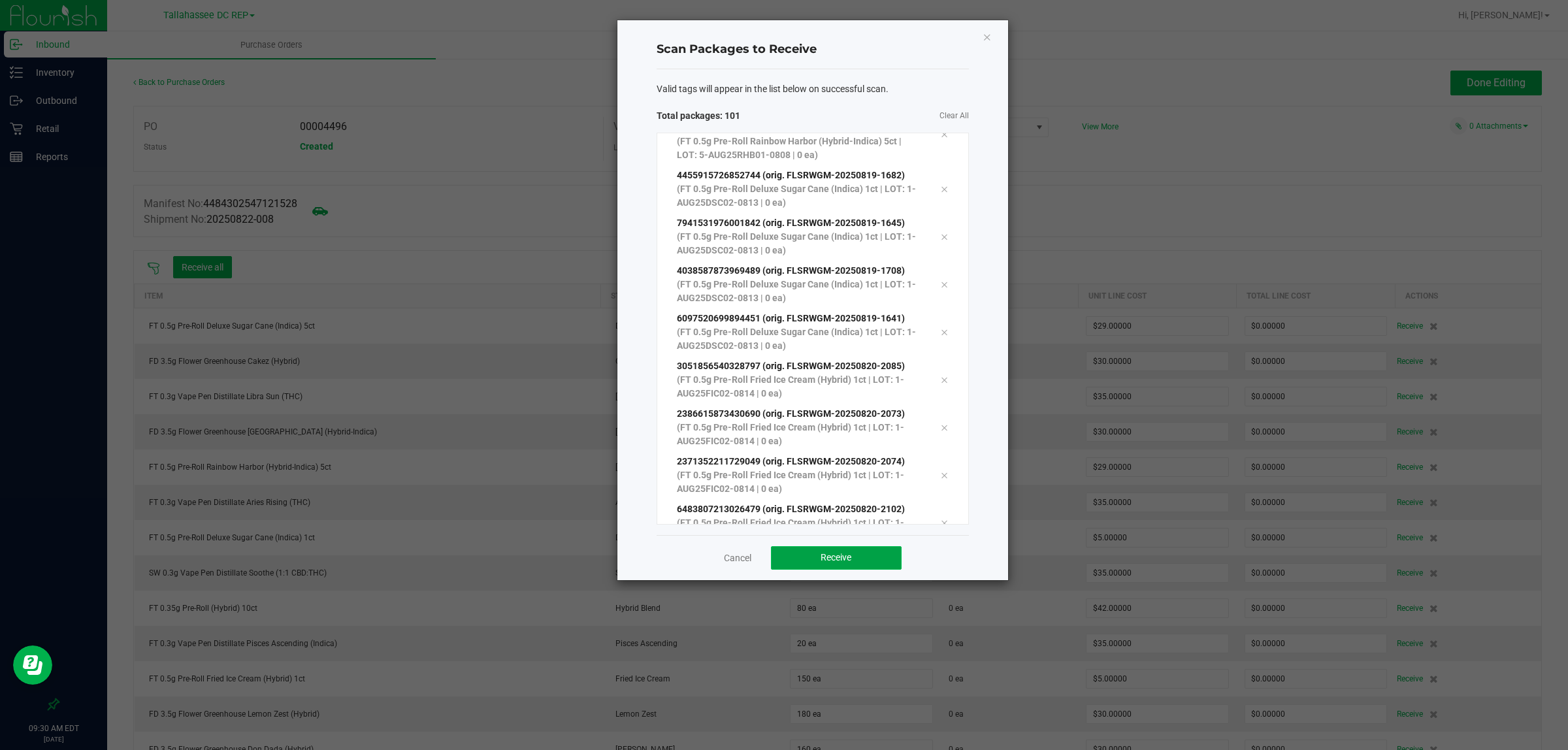
click at [870, 546] on button "Receive" at bounding box center [836, 557] width 131 height 23
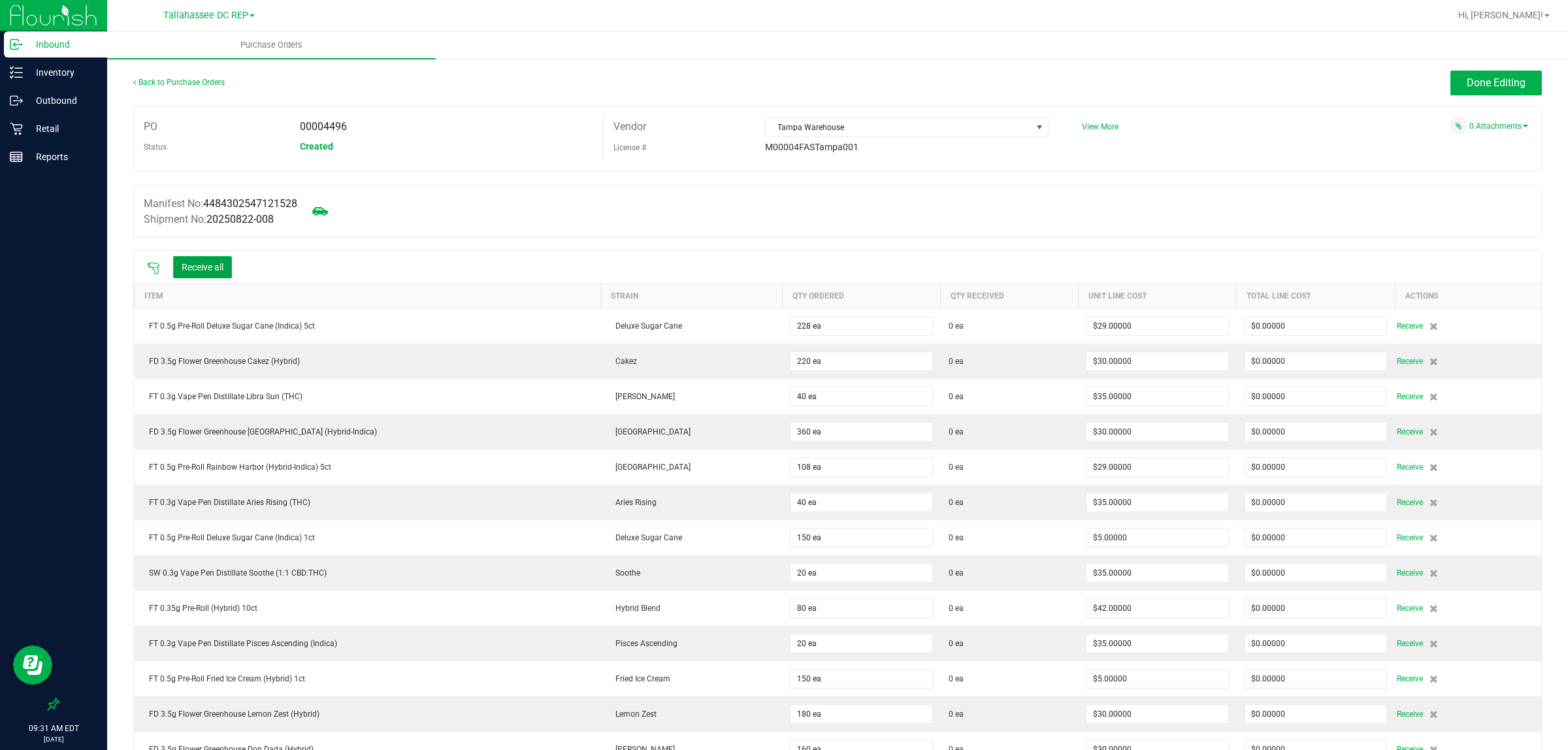
click at [204, 265] on button "Receive all" at bounding box center [202, 267] width 59 height 22
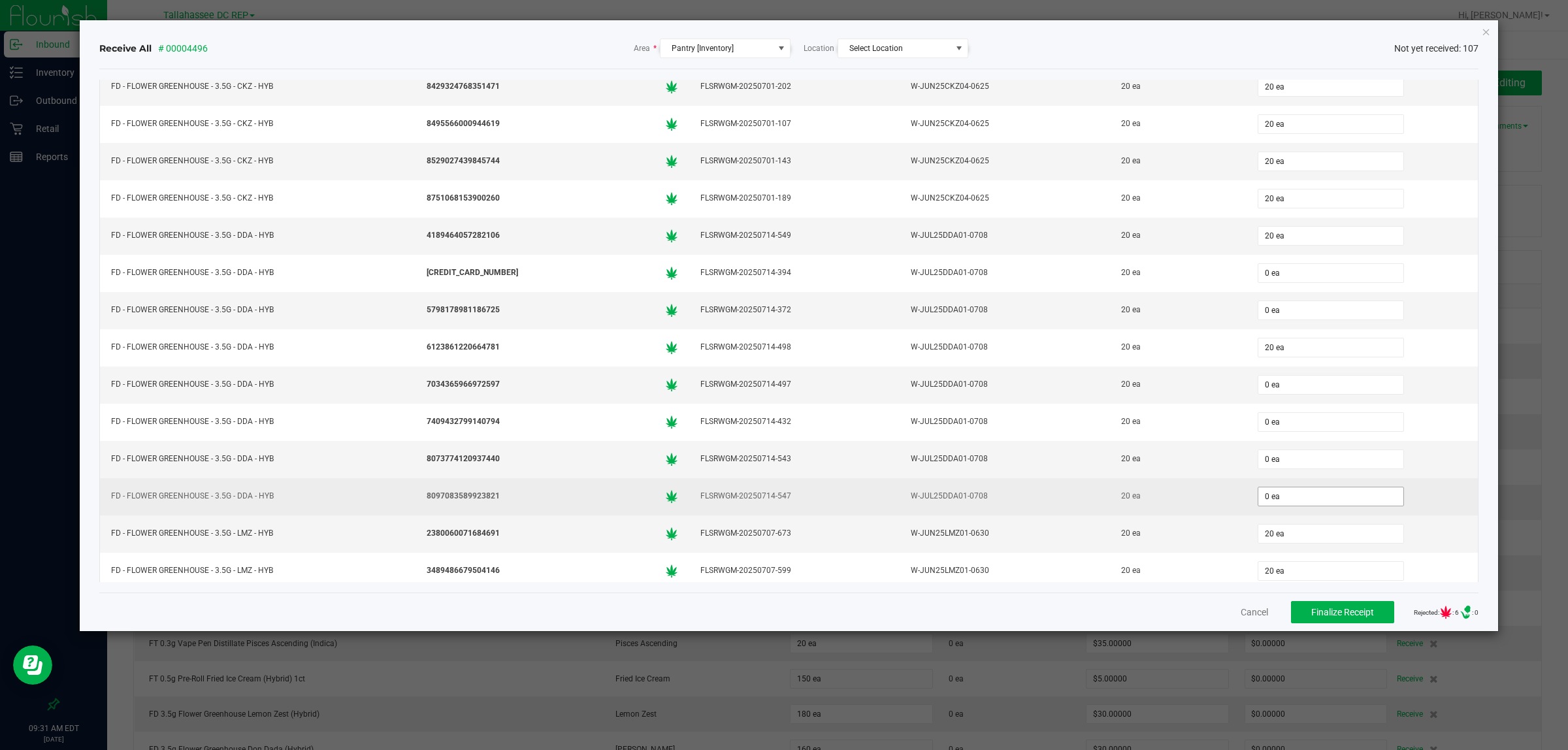
scroll to position [326, 0]
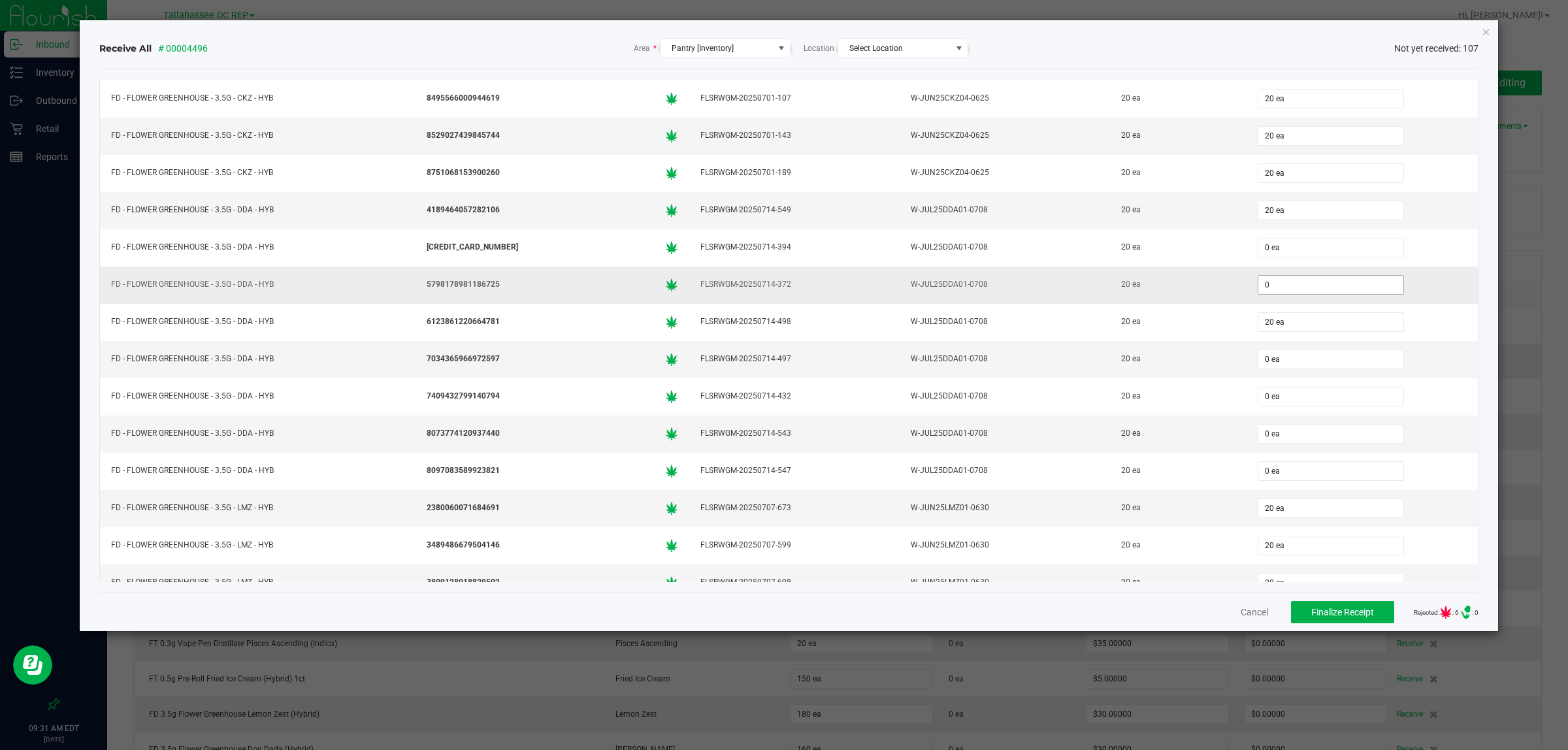
click at [1324, 286] on input "0" at bounding box center [1331, 285] width 145 height 19
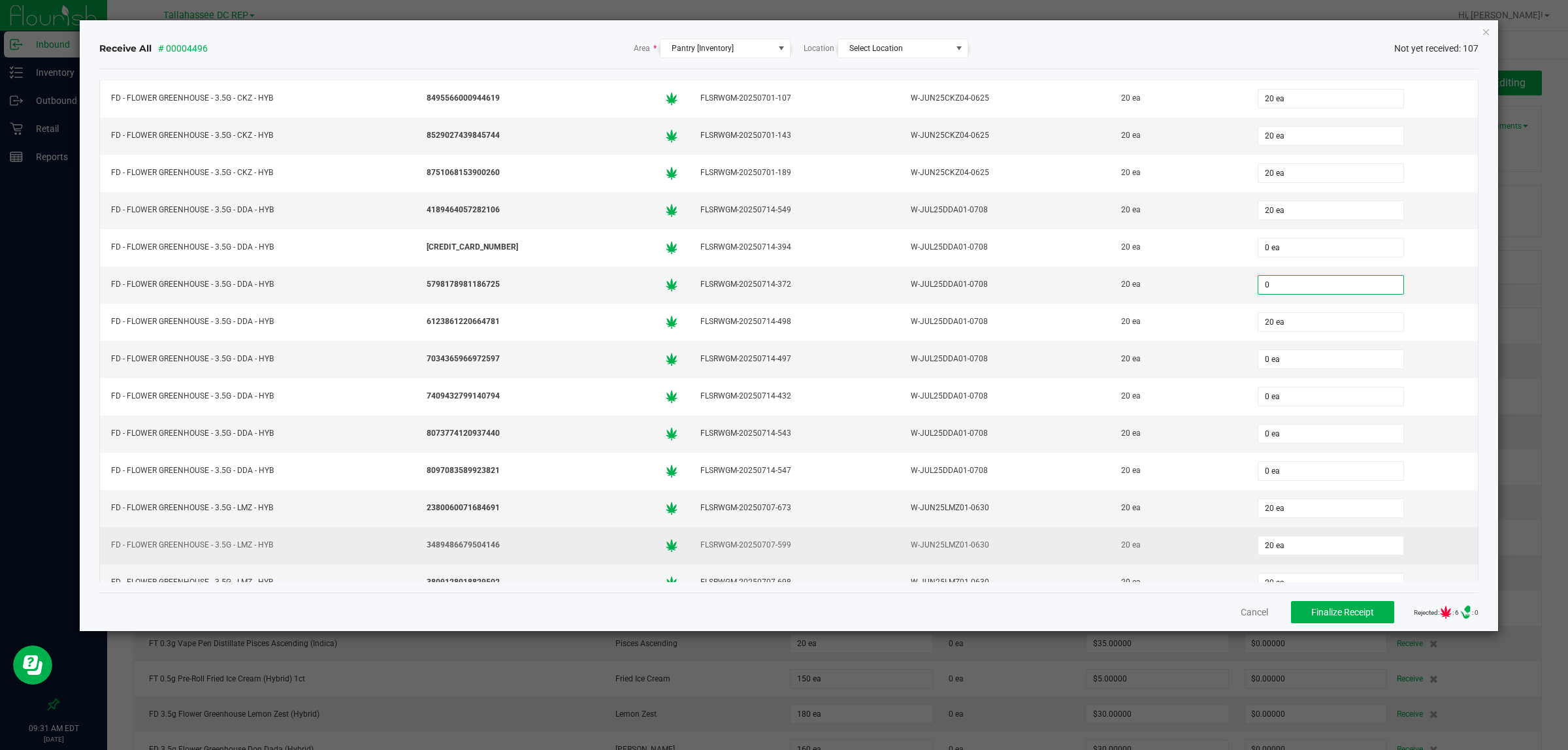
type input "0 ea"
click at [1040, 564] on td "W-JUN25LMZ01-0630" at bounding box center [1005, 546] width 211 height 37
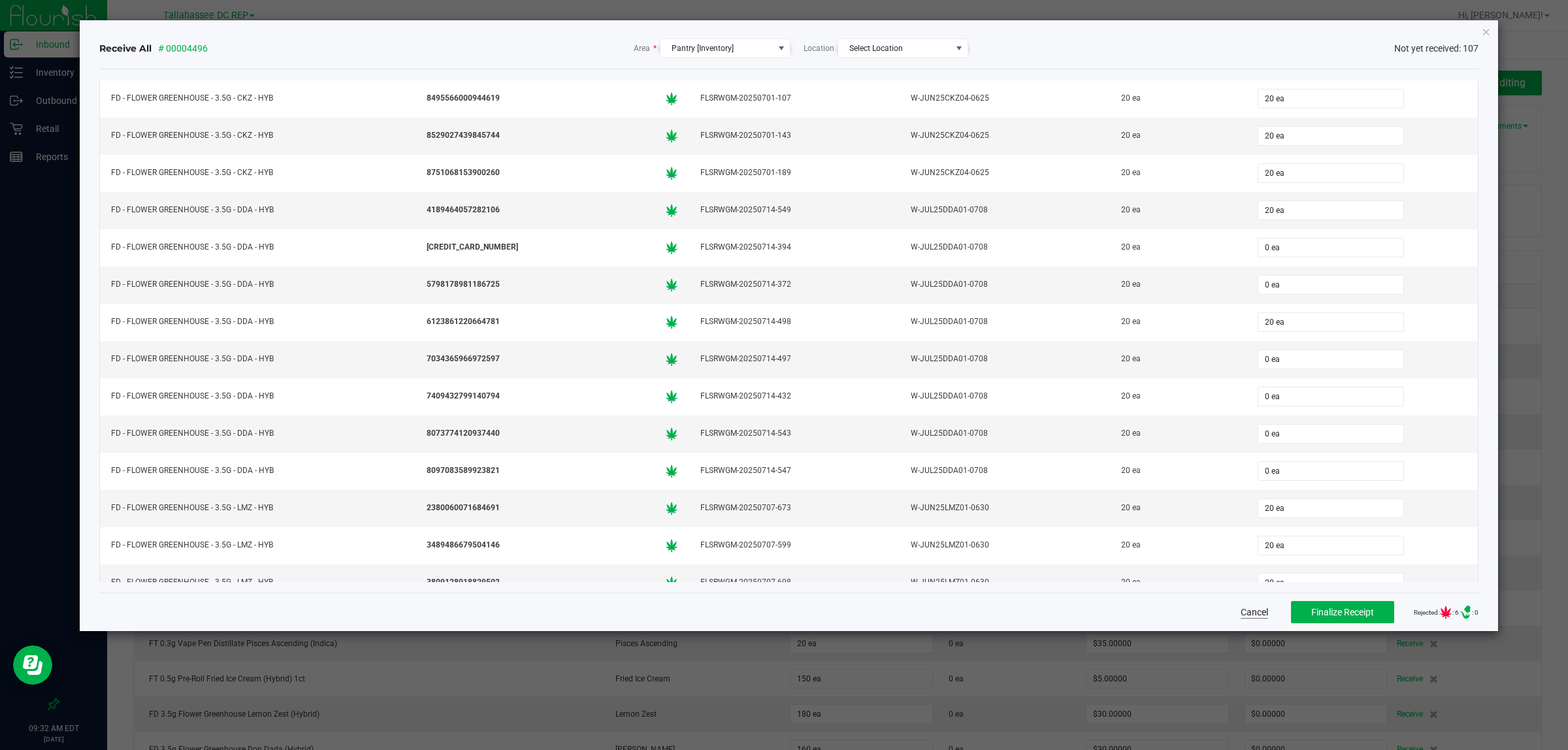
click at [1241, 618] on button "Cancel" at bounding box center [1255, 612] width 27 height 13
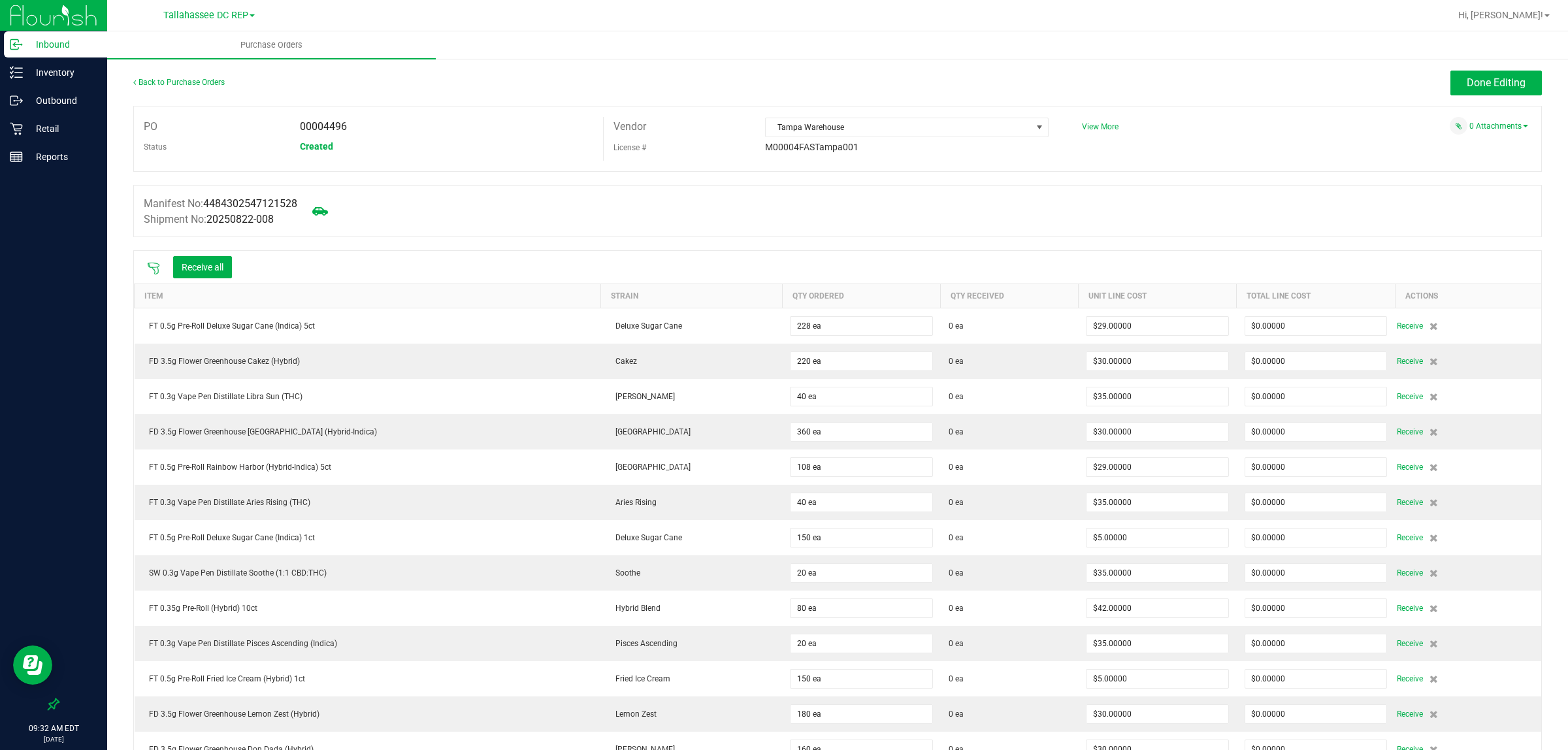
click at [152, 262] on div "Receive all" at bounding box center [189, 267] width 98 height 27
click at [148, 269] on icon at bounding box center [153, 268] width 13 height 13
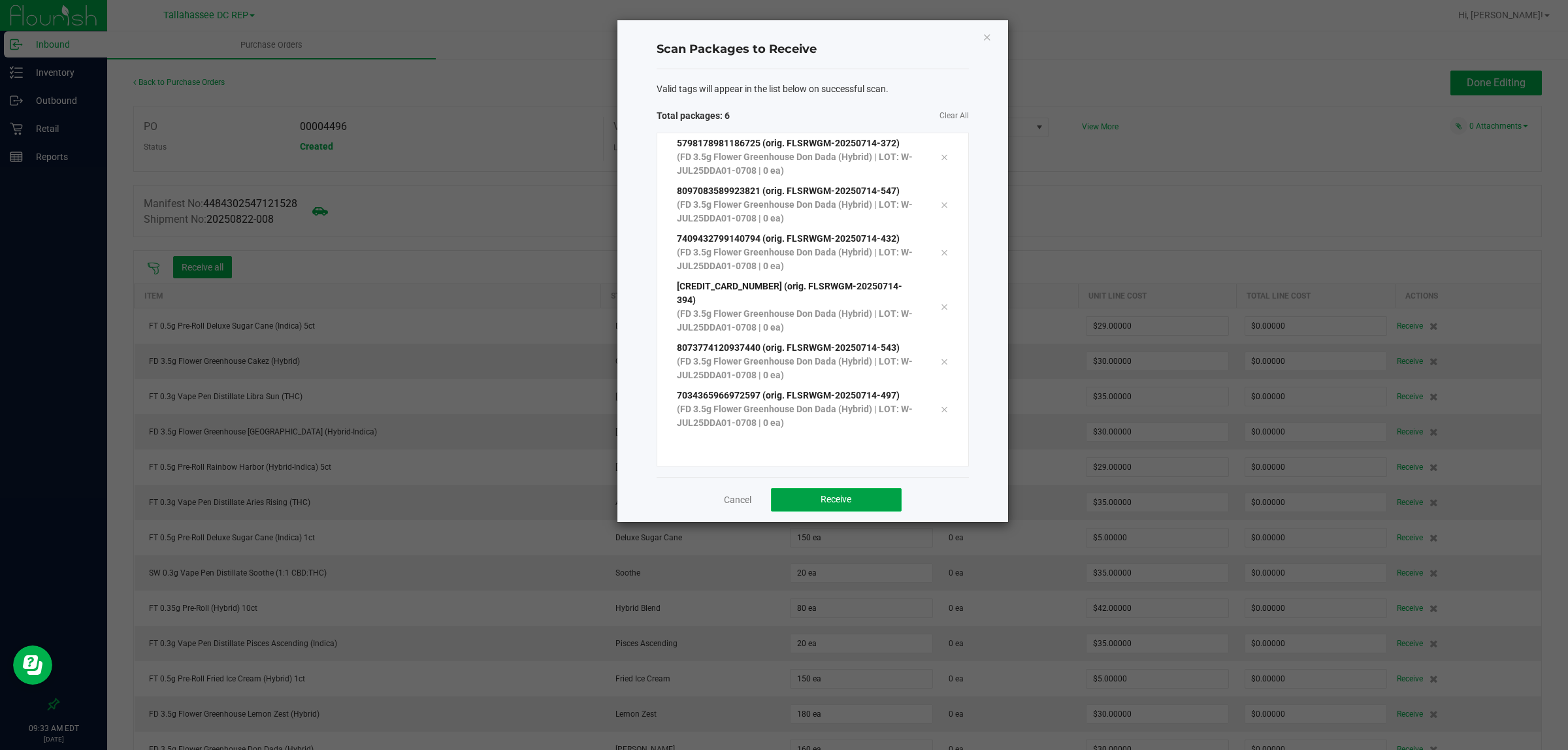
click at [872, 490] on button "Receive" at bounding box center [836, 500] width 131 height 23
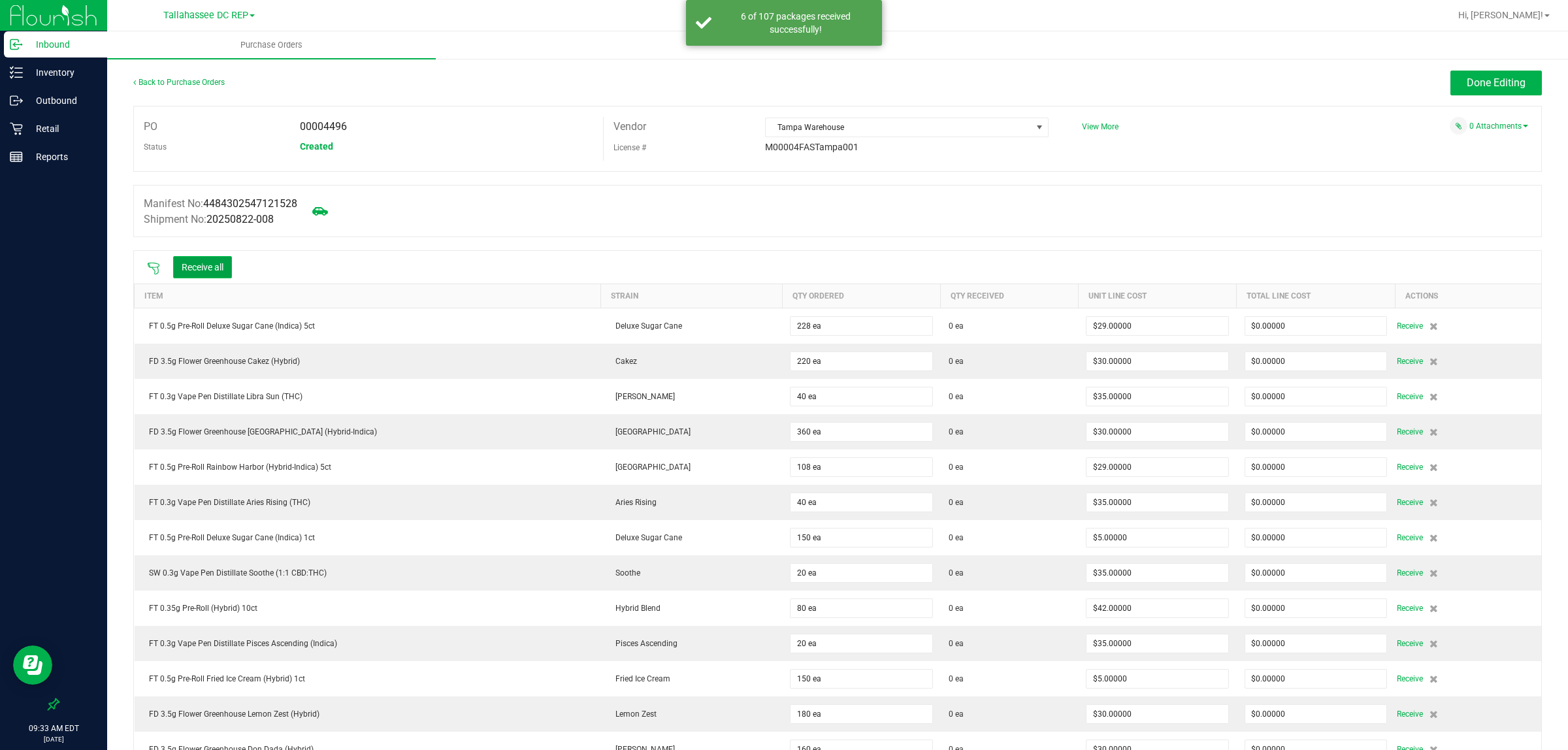
click at [214, 271] on button "Receive all" at bounding box center [202, 267] width 59 height 22
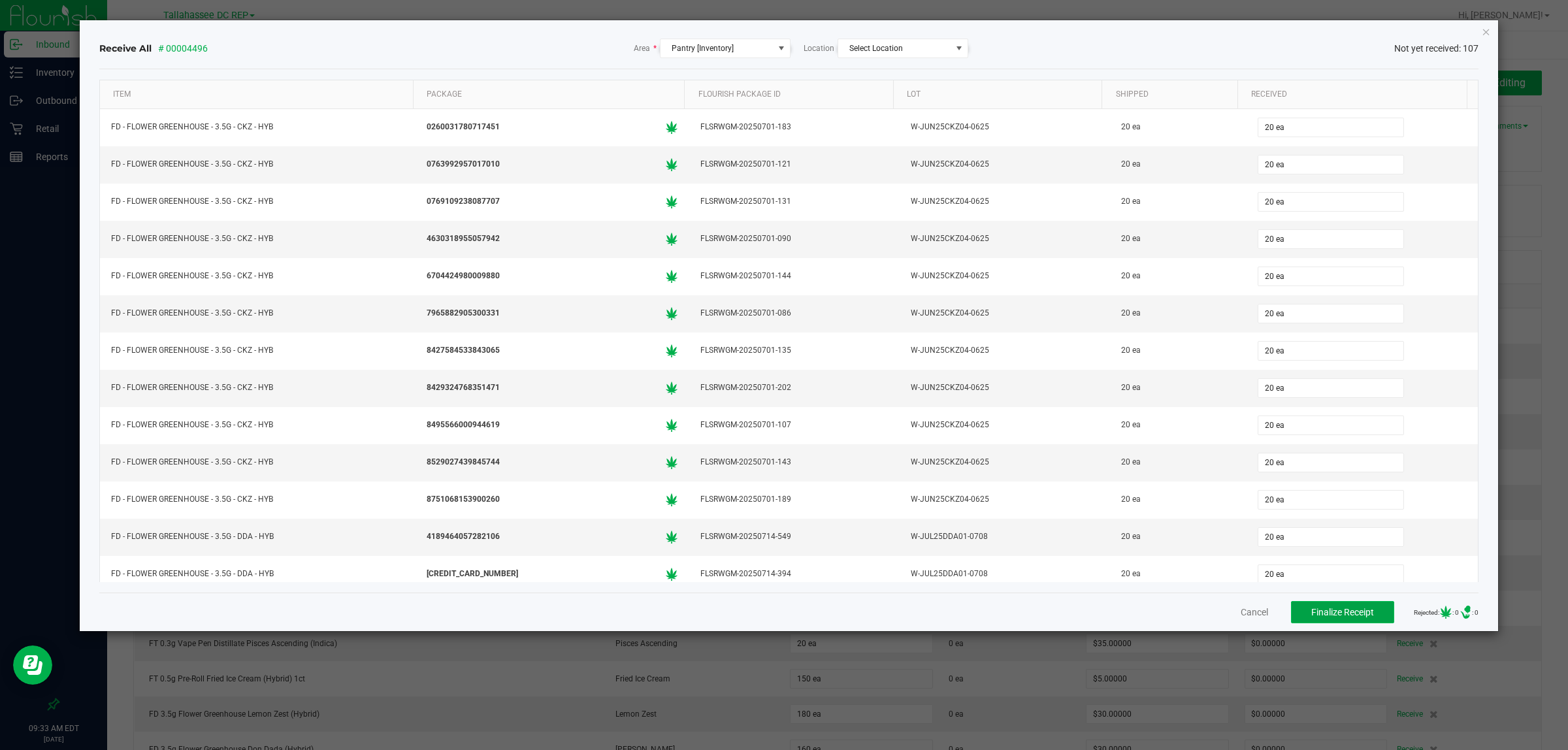
click at [1345, 607] on span "Finalize Receipt" at bounding box center [1342, 612] width 62 height 10
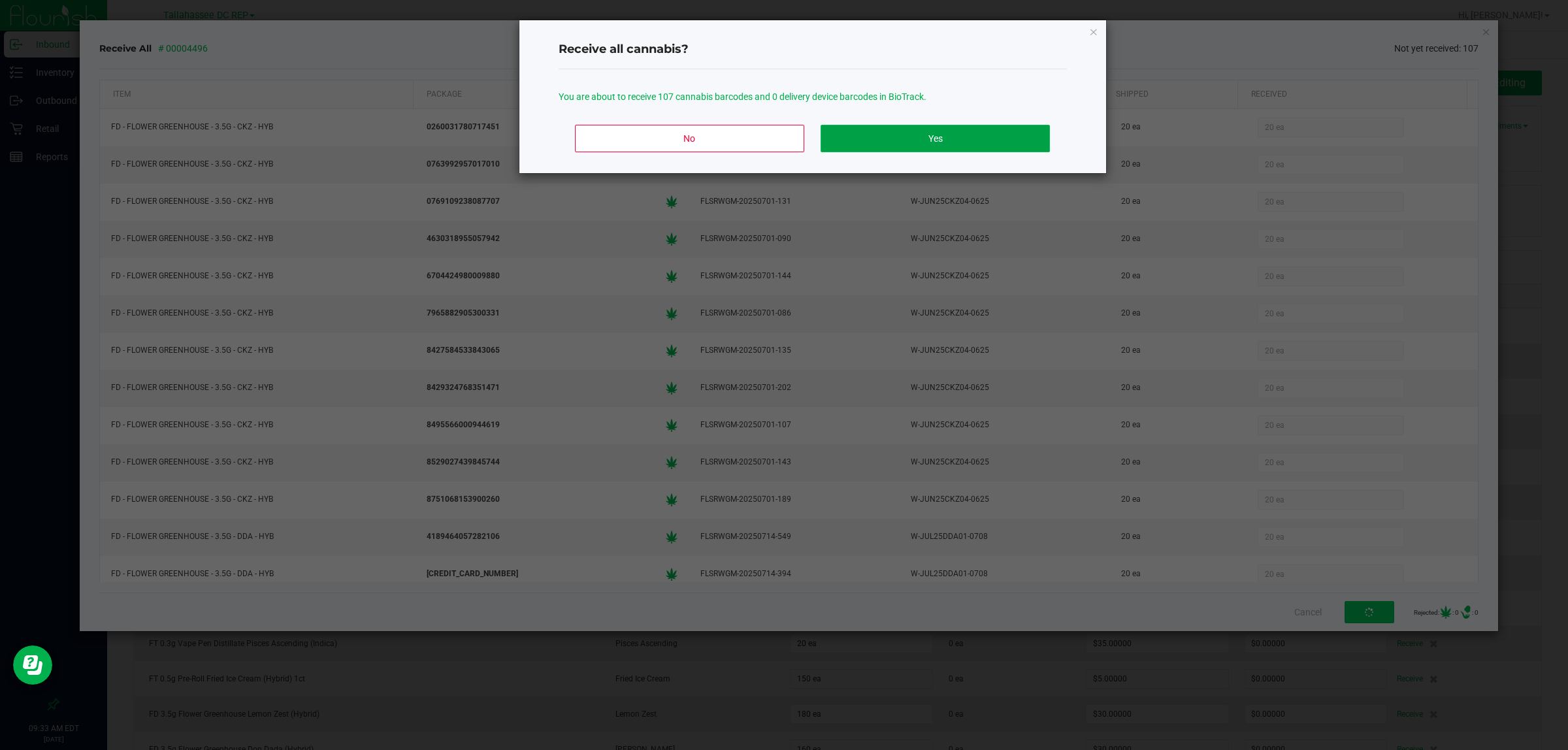
click at [1034, 149] on button "Yes" at bounding box center [935, 138] width 228 height 27
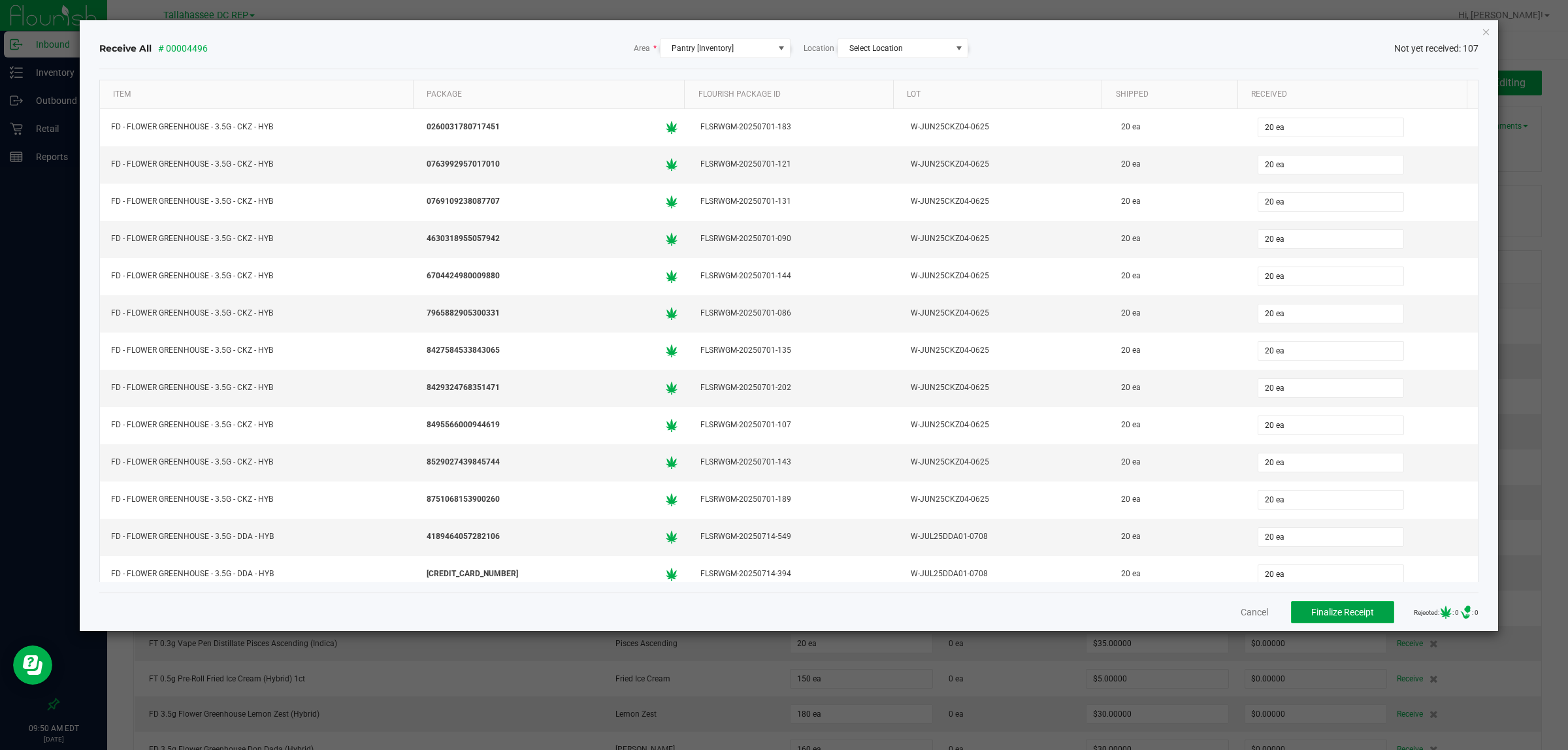
click at [1321, 606] on button "Finalize Receipt" at bounding box center [1343, 612] width 104 height 22
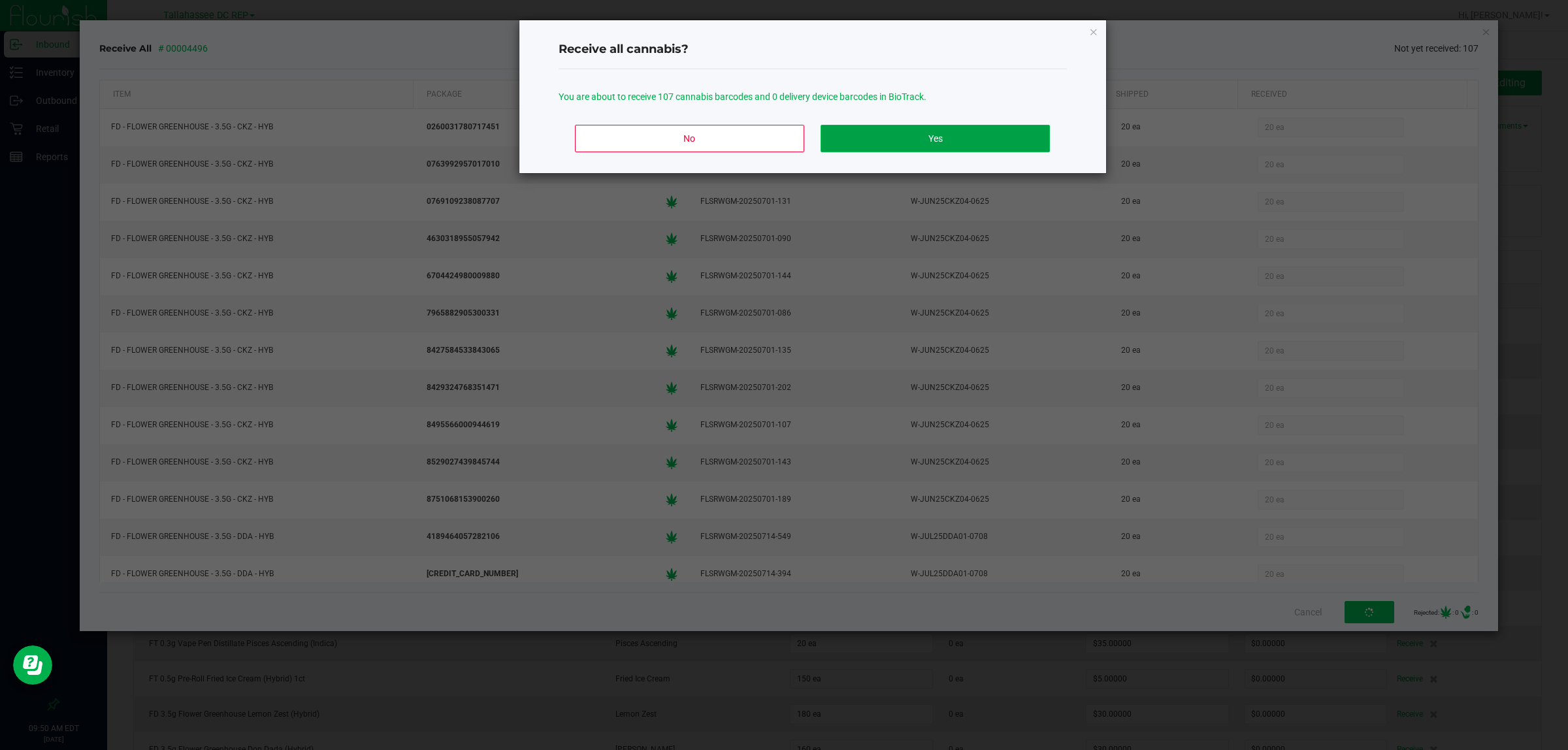
click at [987, 148] on button "Yes" at bounding box center [935, 138] width 228 height 27
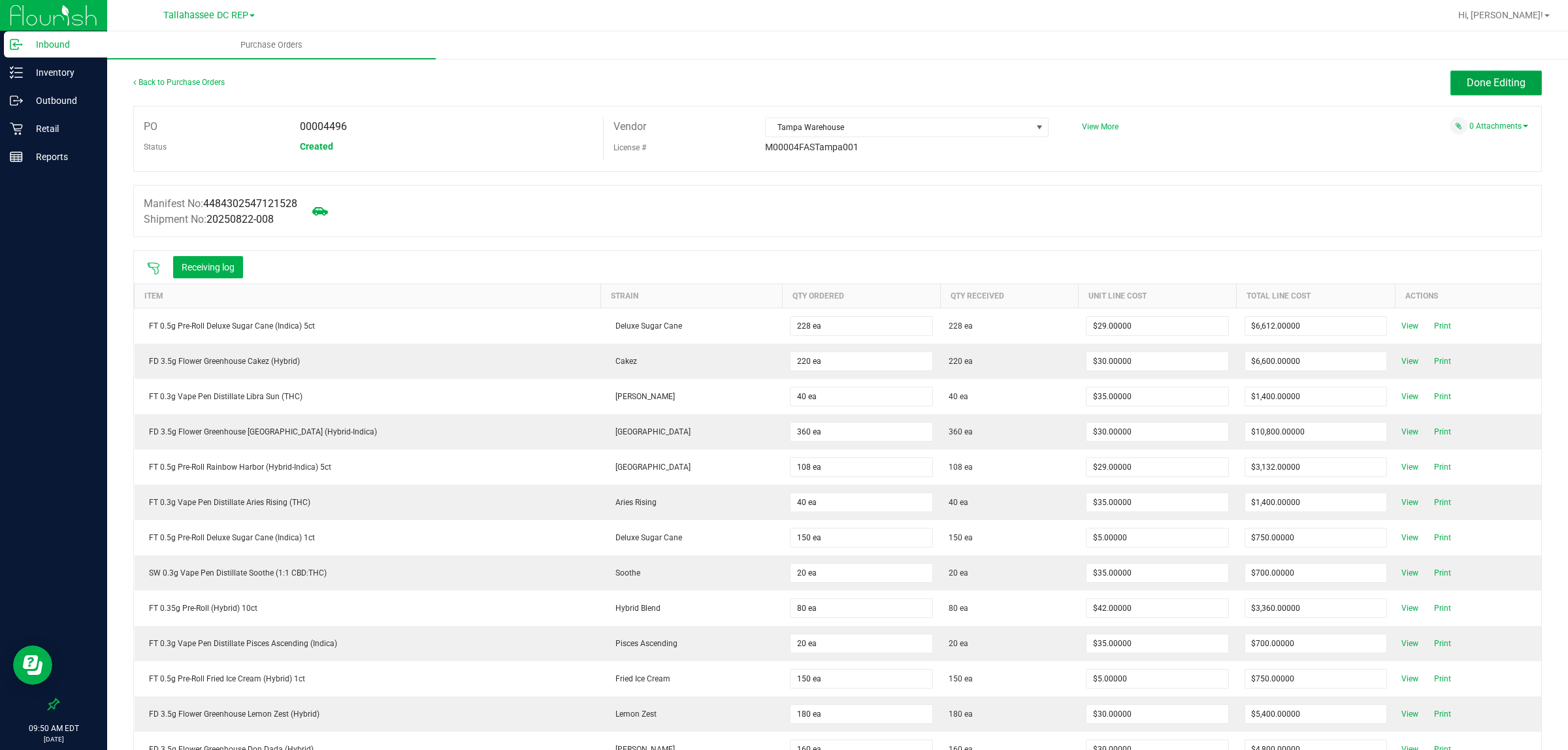
click at [1465, 90] on button "Done Editing" at bounding box center [1496, 83] width 91 height 25
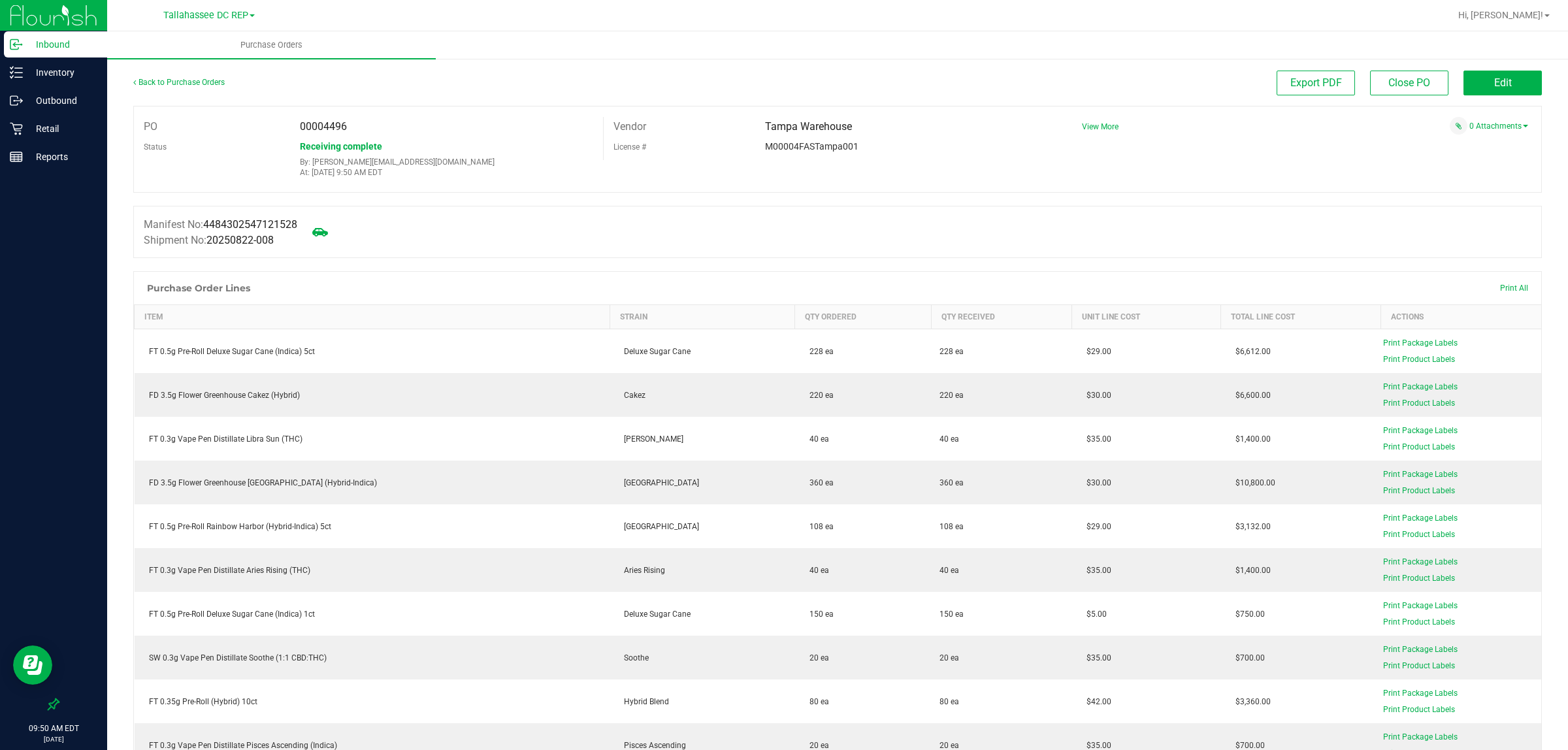
click at [70, 53] on div "Inbound" at bounding box center [56, 45] width 104 height 26
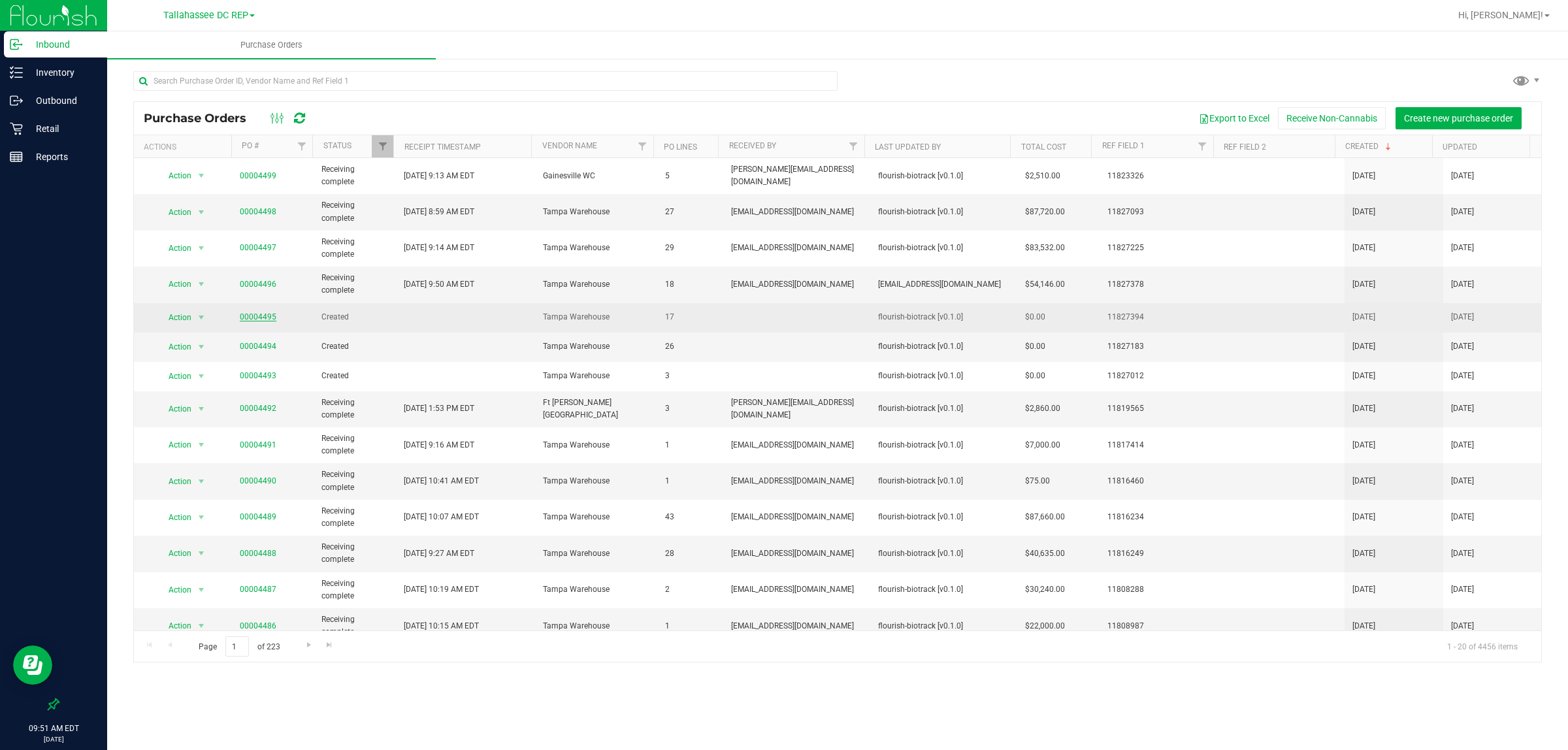
click at [250, 320] on link "00004495" at bounding box center [258, 316] width 36 height 9
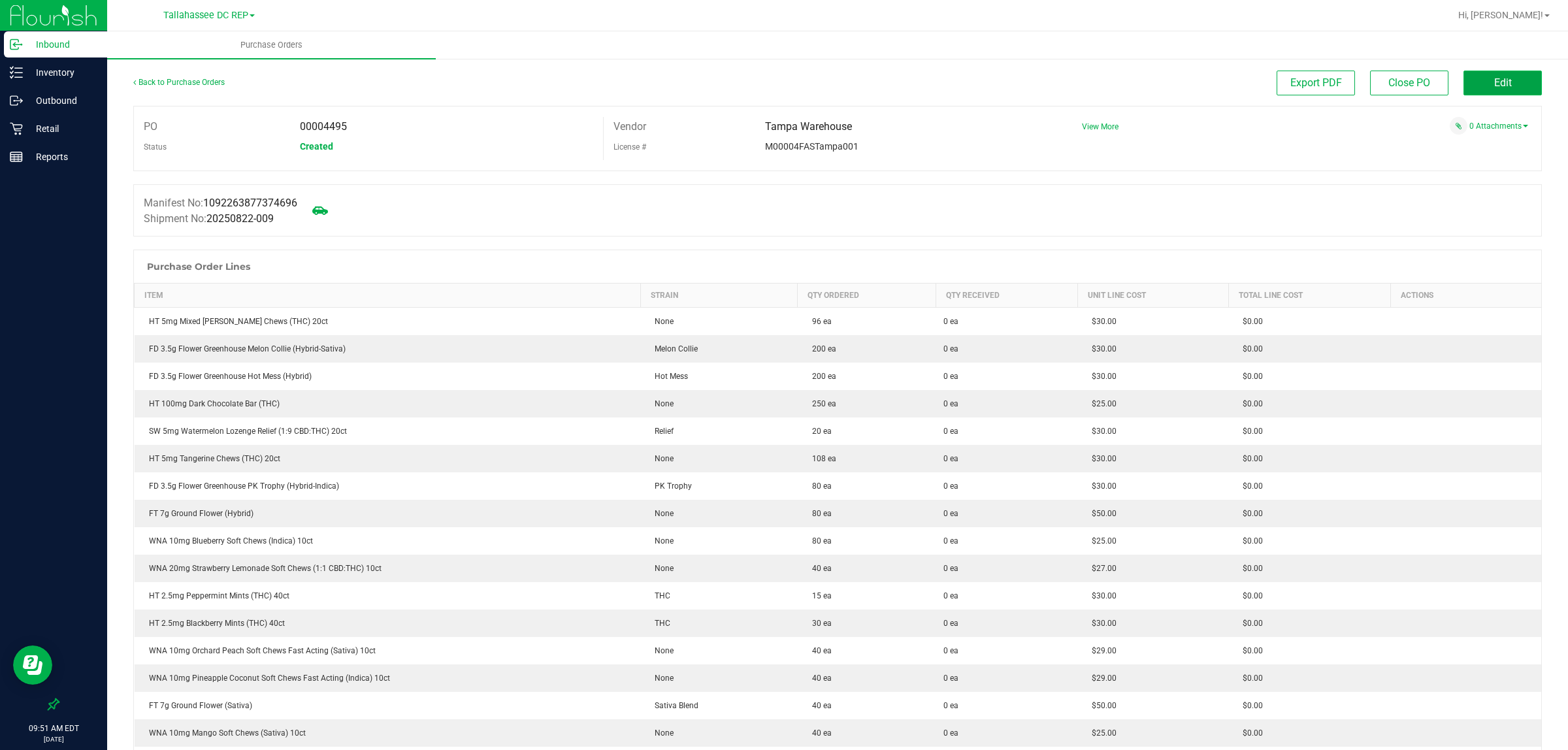
click at [1464, 82] on button "Edit" at bounding box center [1503, 83] width 78 height 25
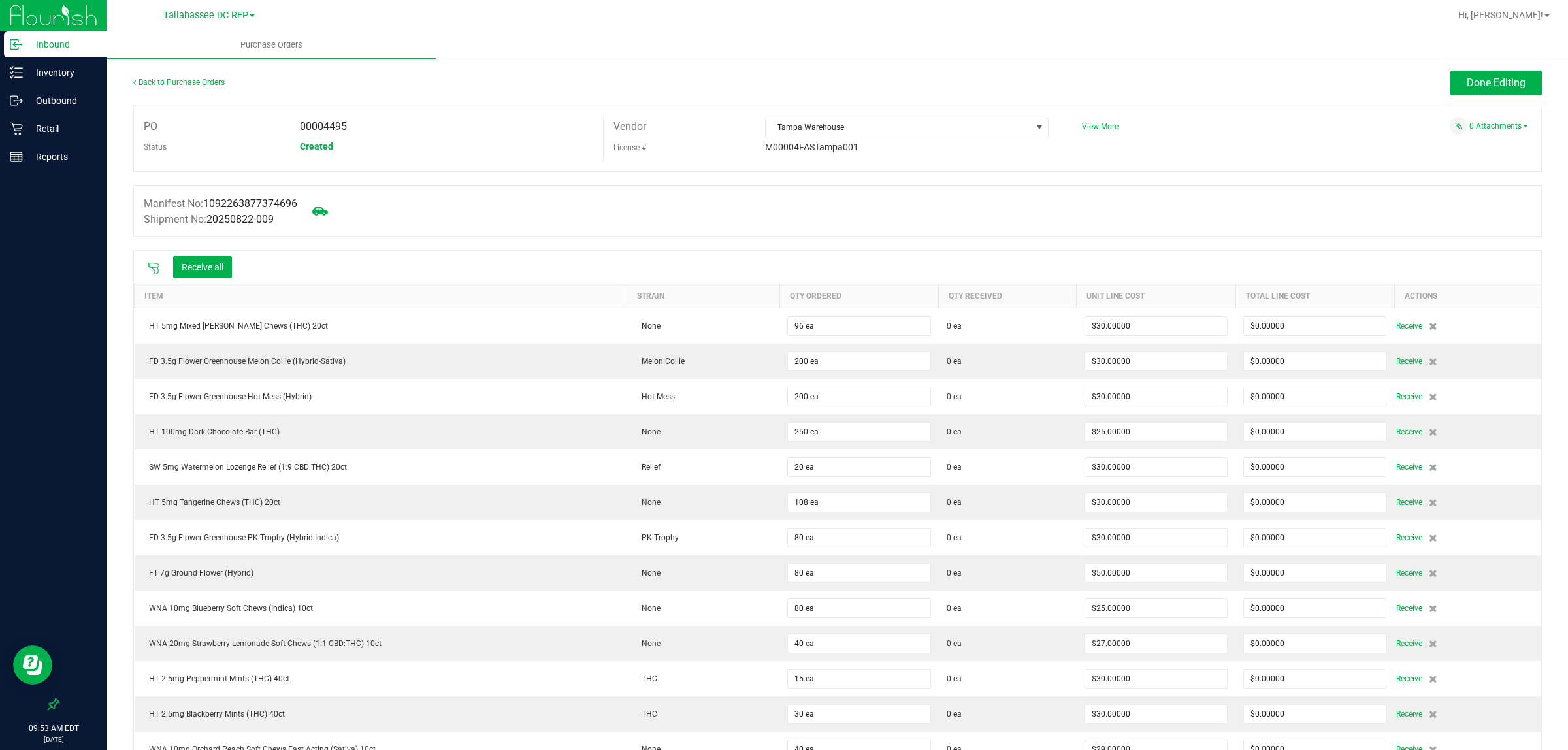
drag, startPoint x: 152, startPoint y: 260, endPoint x: 158, endPoint y: 269, distance: 10.8
click at [158, 269] on div "Receive all" at bounding box center [189, 267] width 98 height 27
click at [148, 269] on icon at bounding box center [153, 268] width 13 height 13
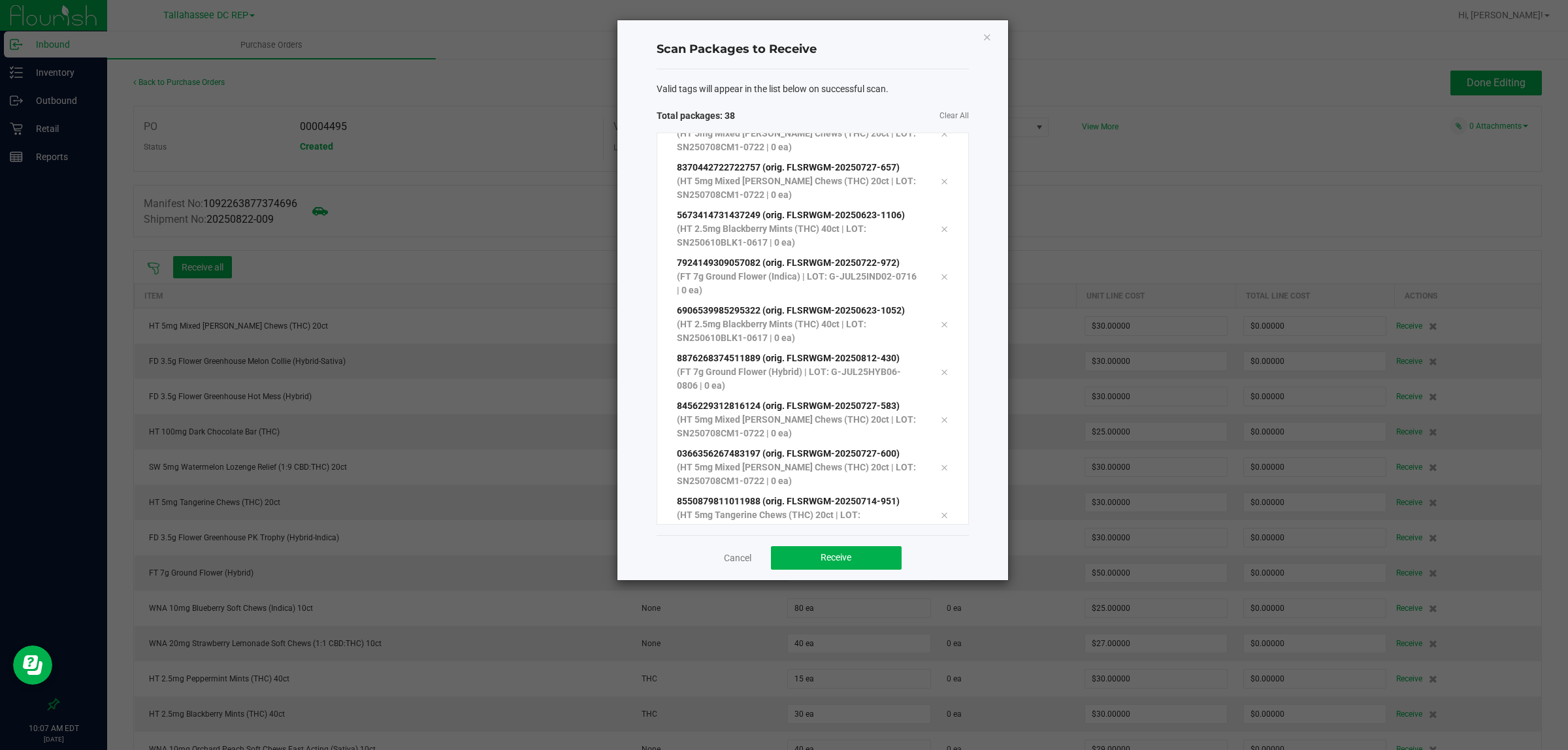
scroll to position [1405, 0]
click at [828, 553] on span "Receive" at bounding box center [836, 557] width 31 height 10
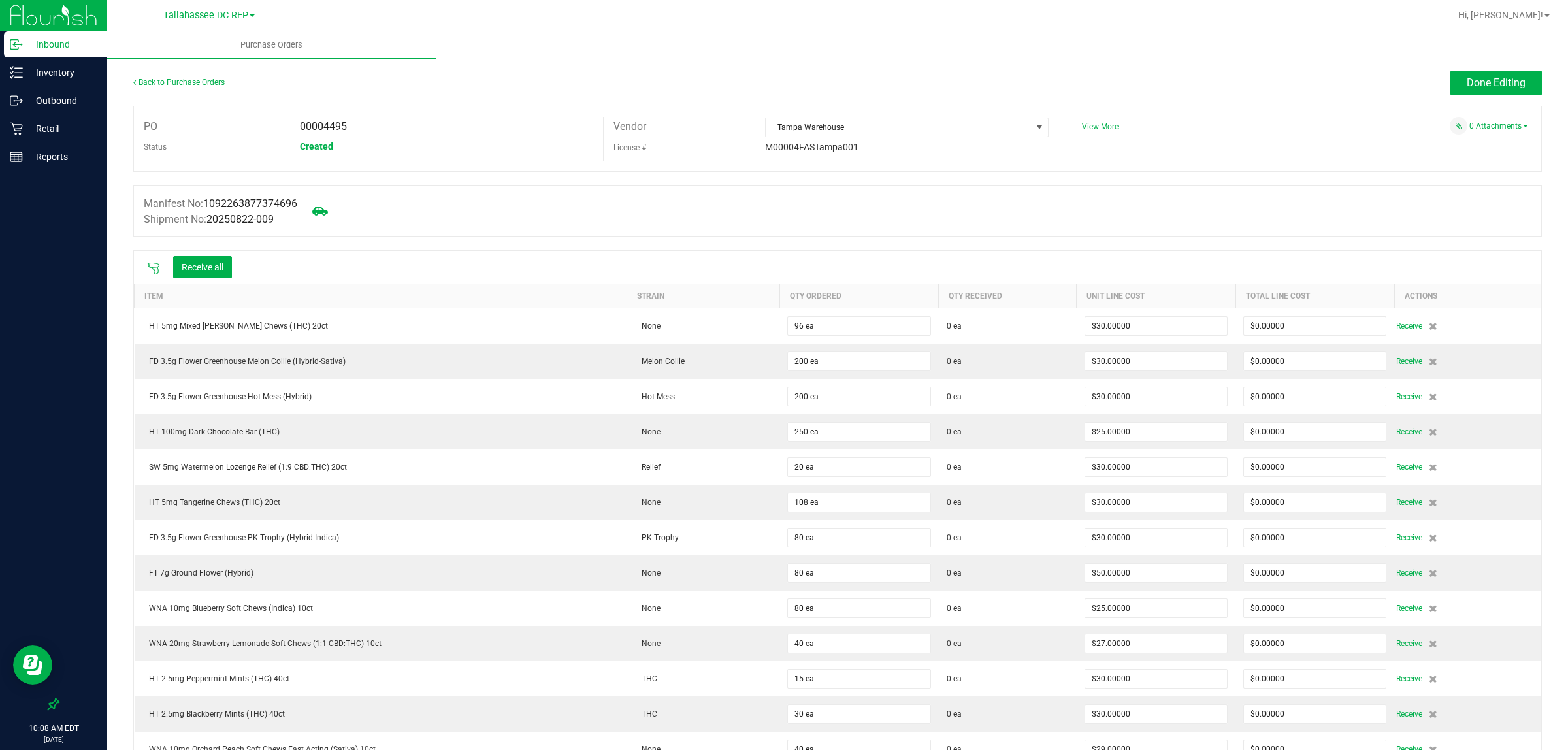
click at [159, 267] on icon at bounding box center [153, 268] width 12 height 12
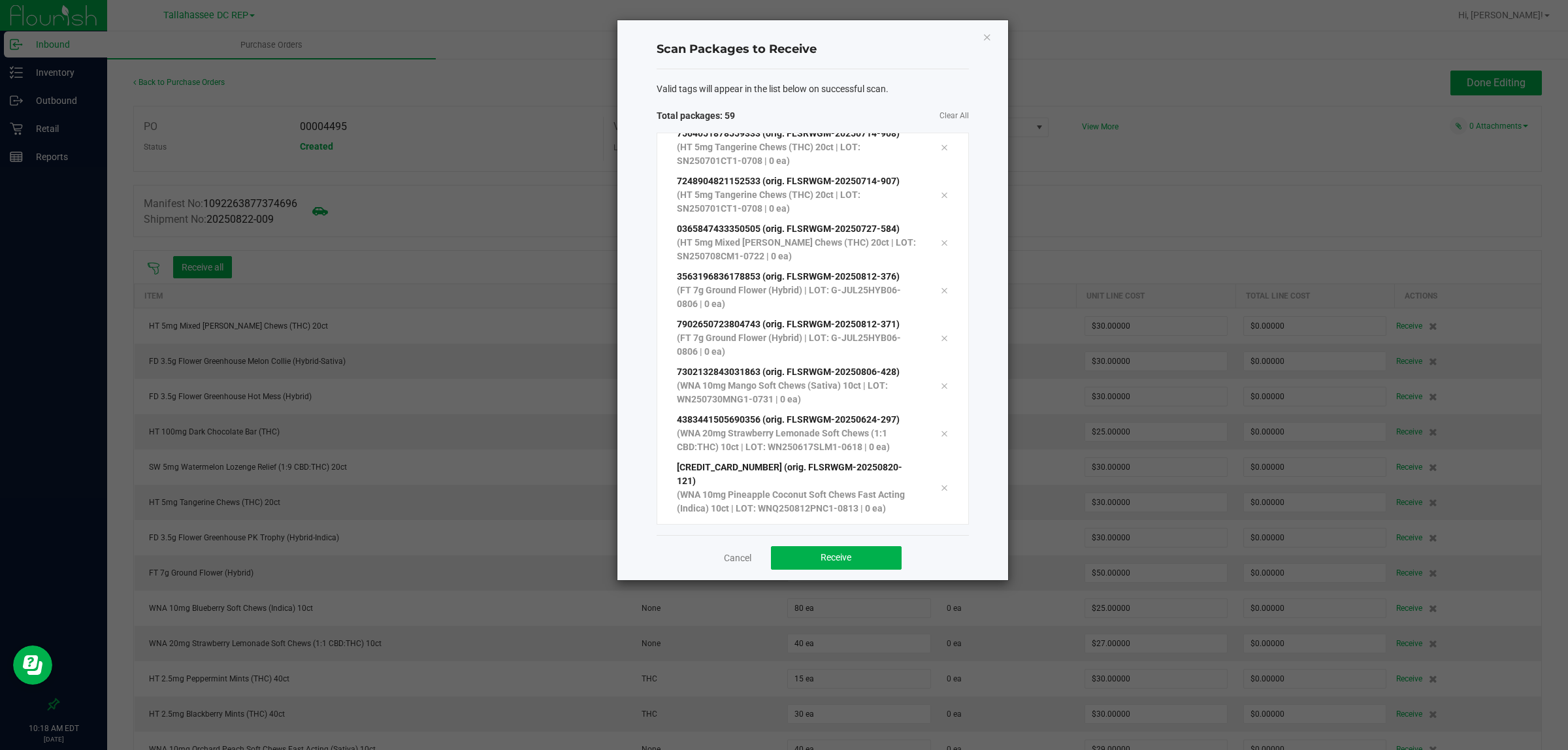
scroll to position [2454, 0]
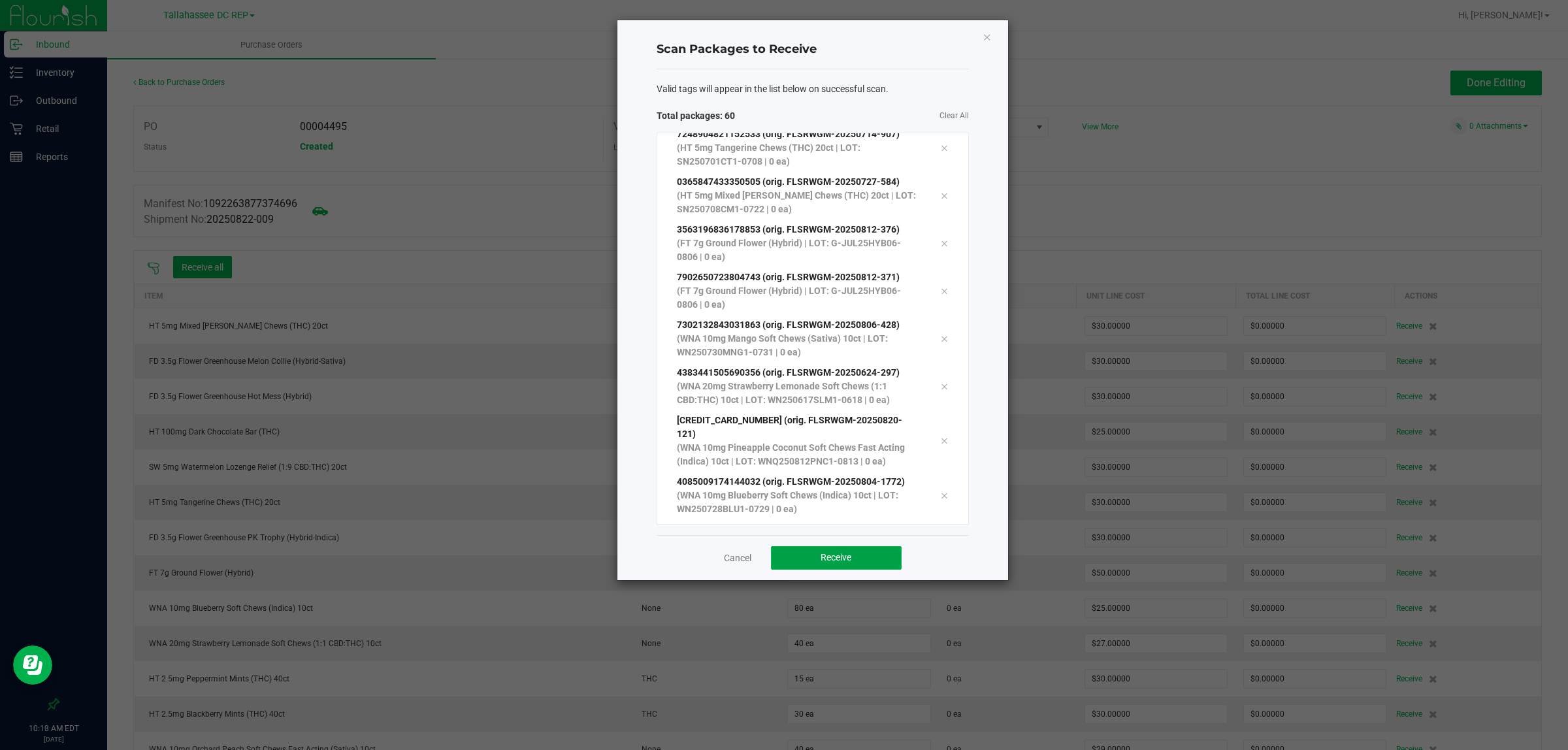
click at [864, 550] on button "Receive" at bounding box center [836, 557] width 131 height 23
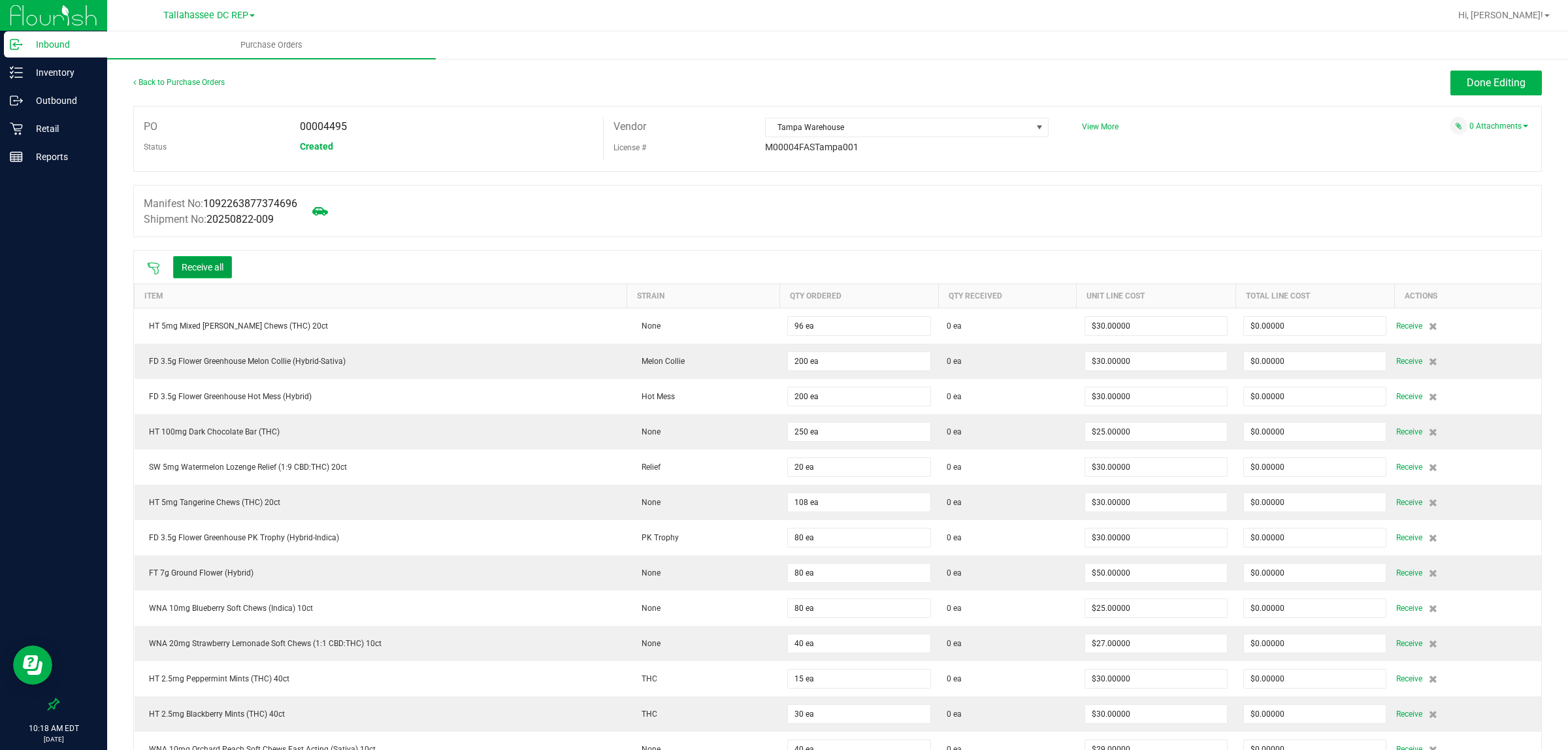
click at [198, 265] on button "Receive all" at bounding box center [202, 267] width 59 height 22
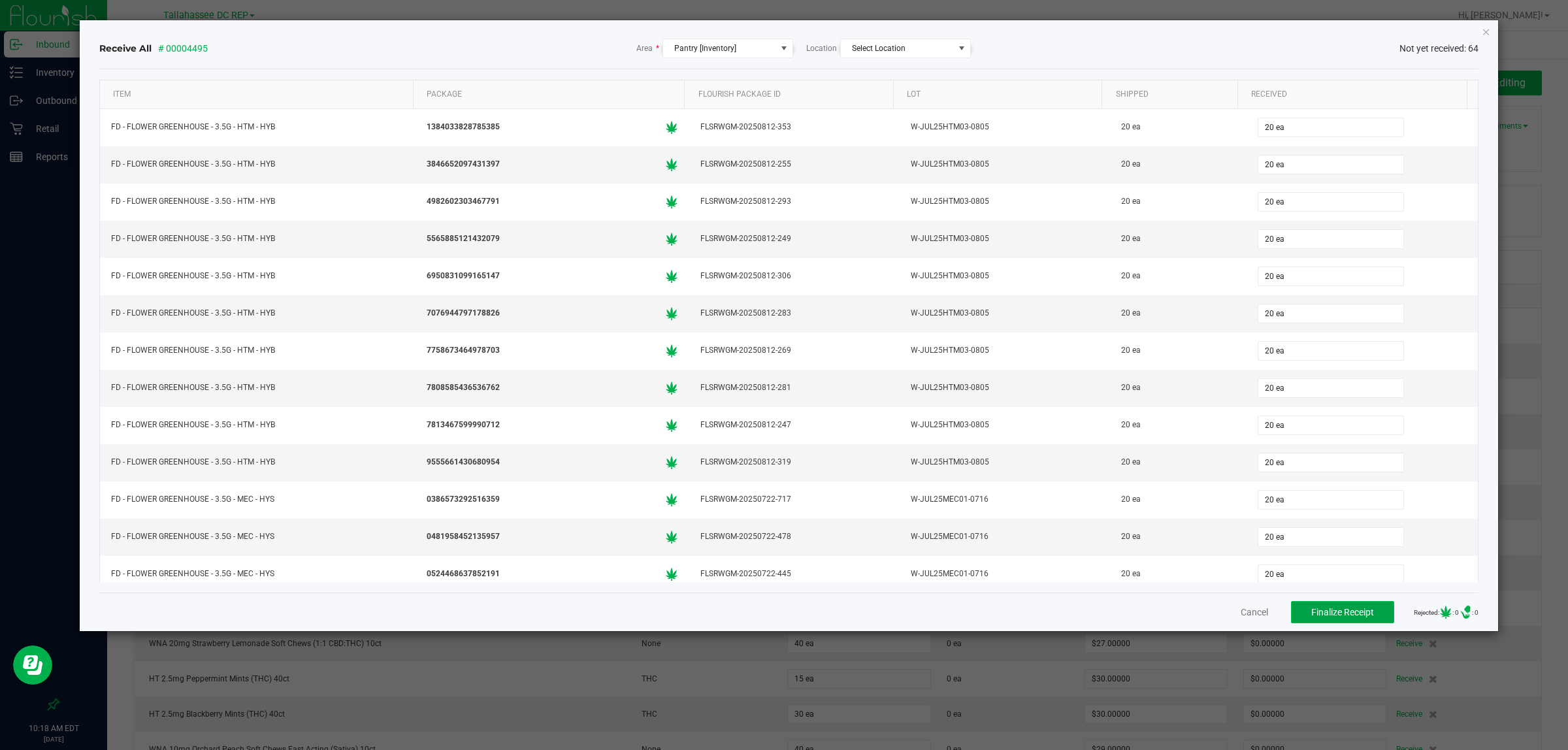
click at [1344, 606] on button "Finalize Receipt" at bounding box center [1343, 612] width 104 height 22
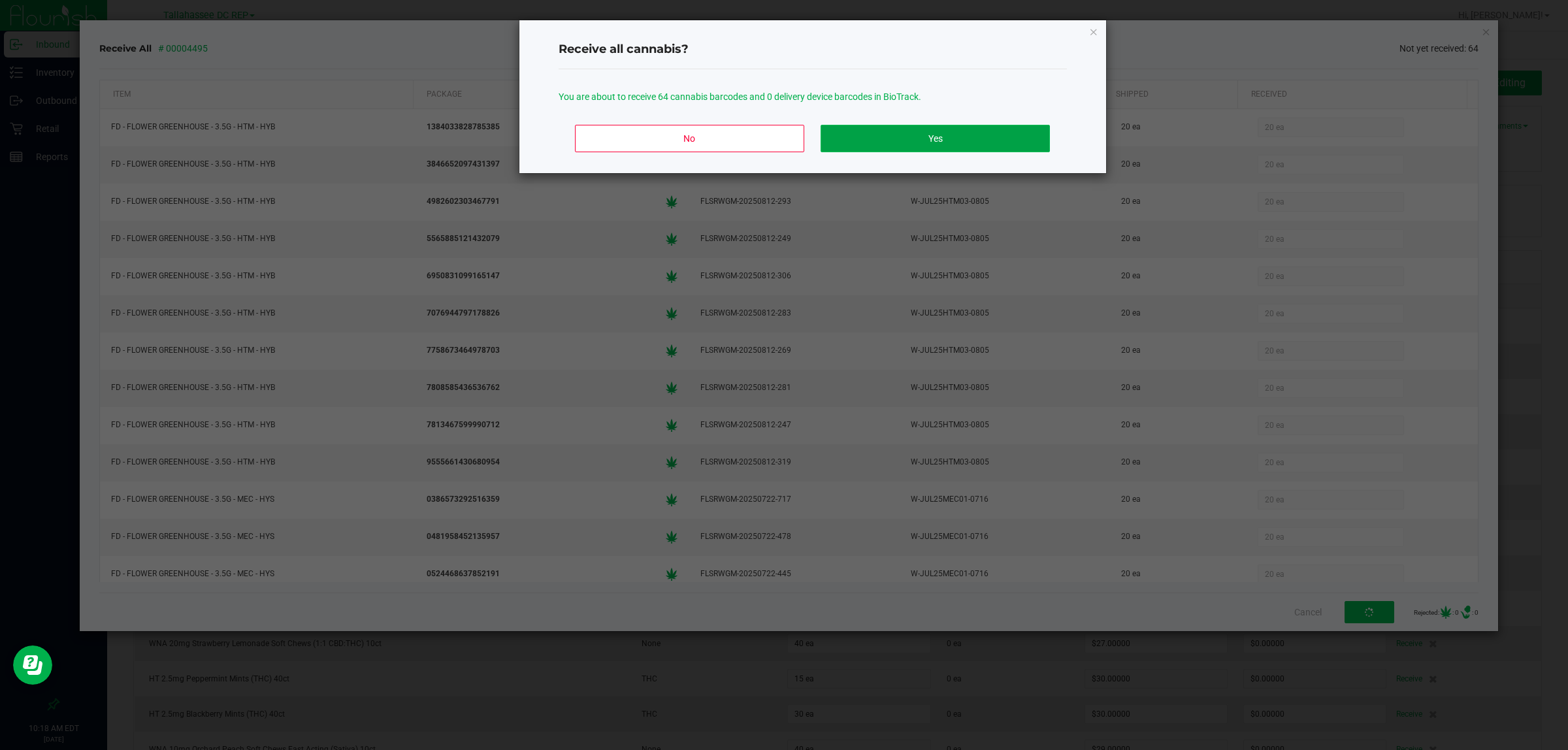
click at [947, 131] on button "Yes" at bounding box center [935, 138] width 228 height 27
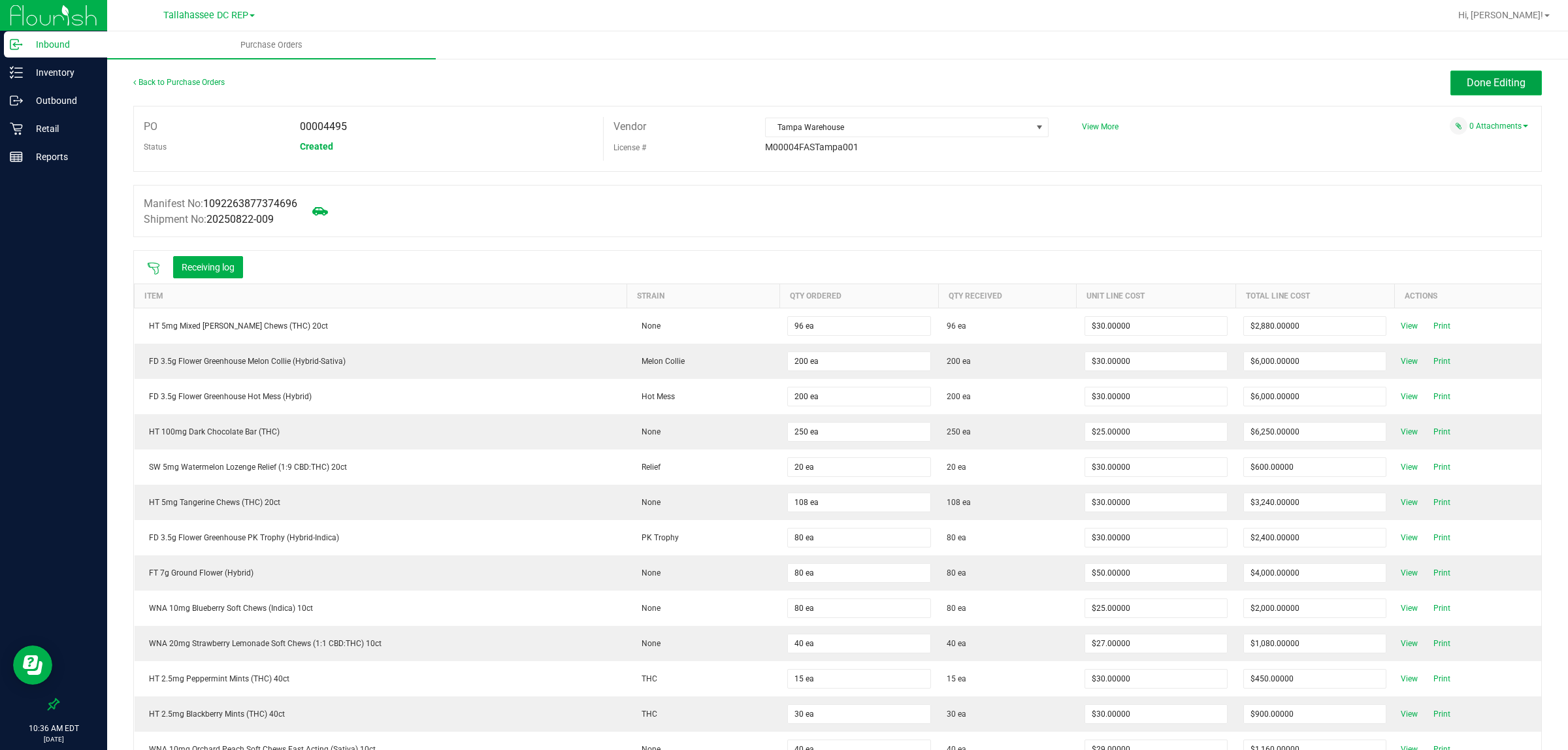
click at [1467, 86] on span "Done Editing" at bounding box center [1497, 82] width 59 height 12
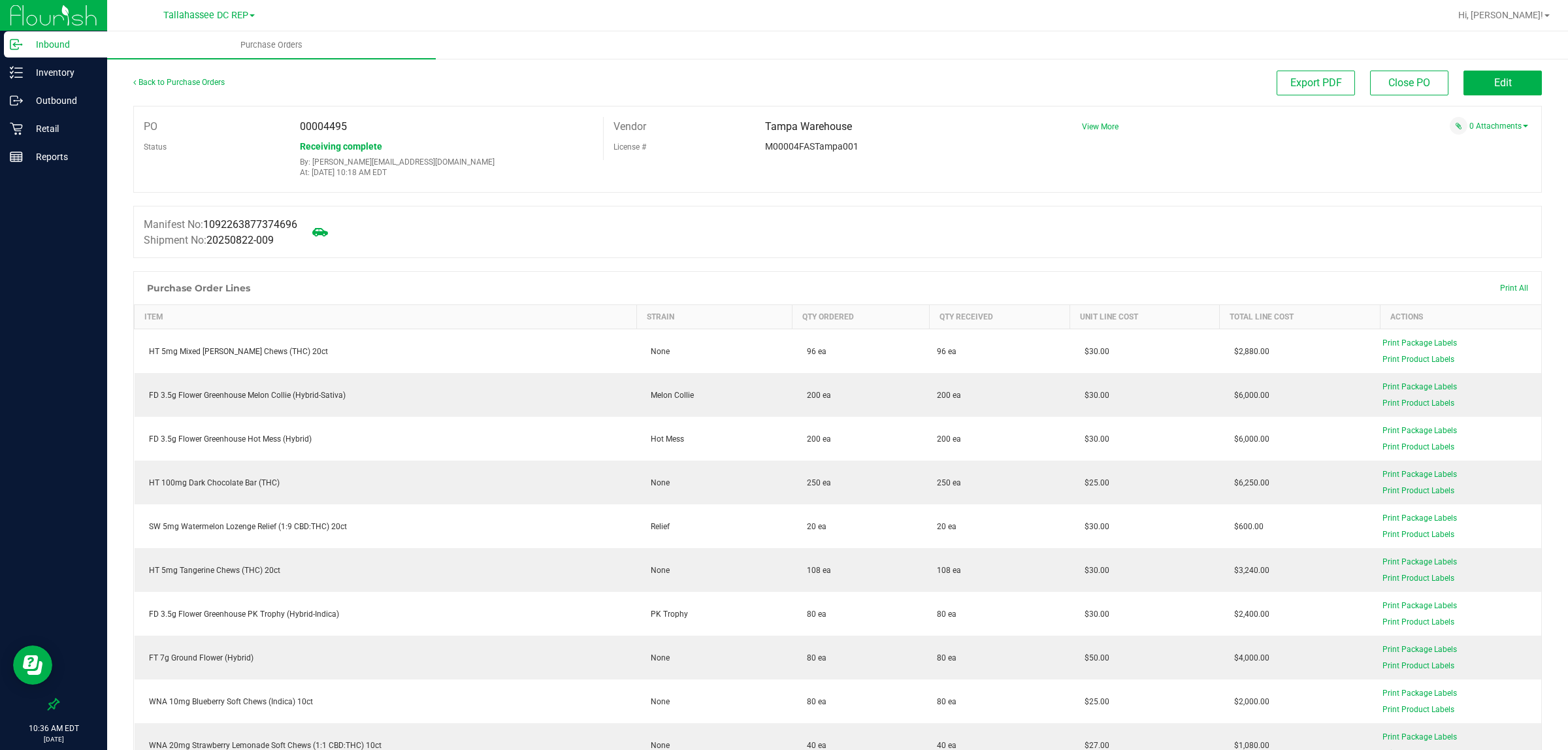
click at [85, 49] on p "Inbound" at bounding box center [62, 44] width 78 height 16
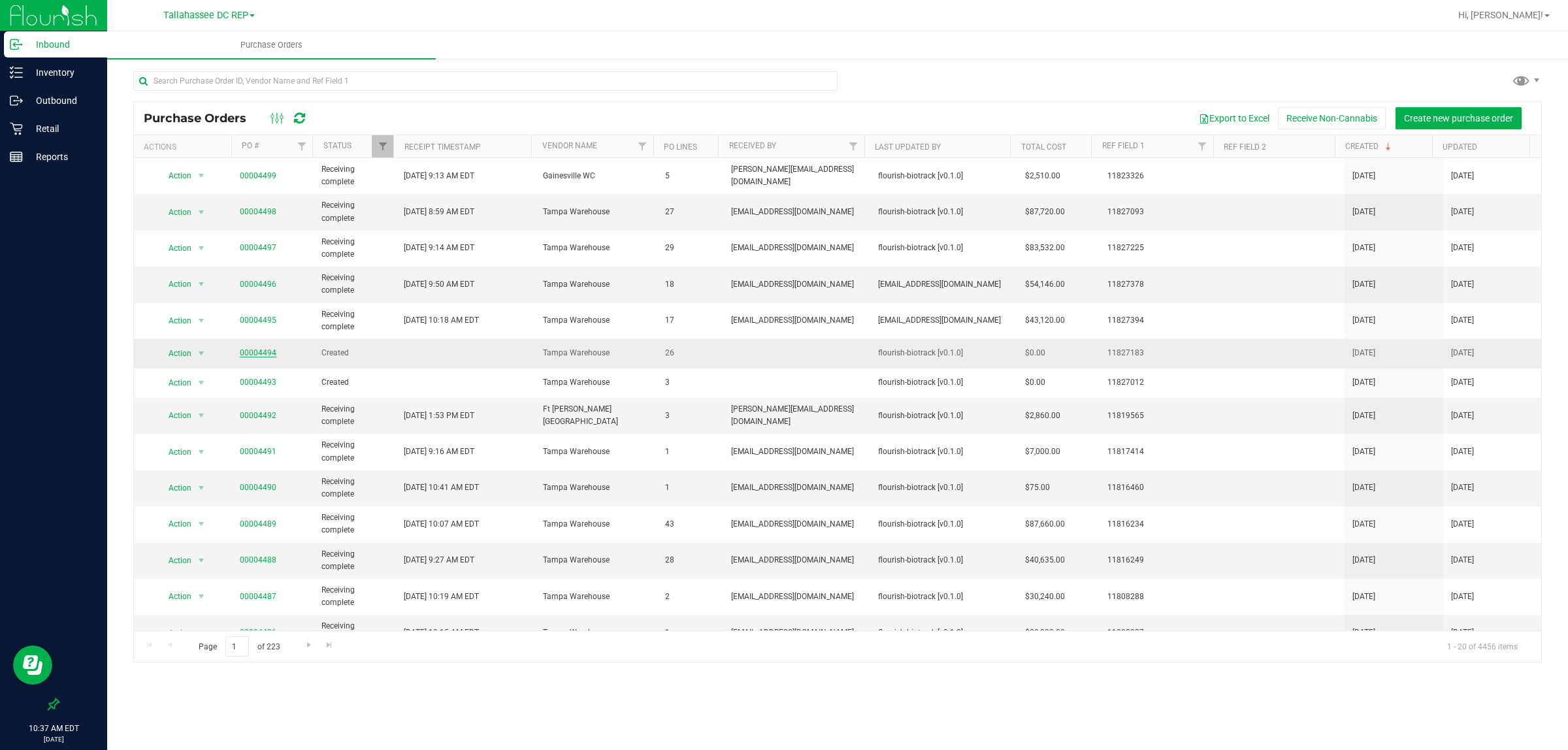
click at [247, 356] on link "00004494" at bounding box center [258, 352] width 36 height 9
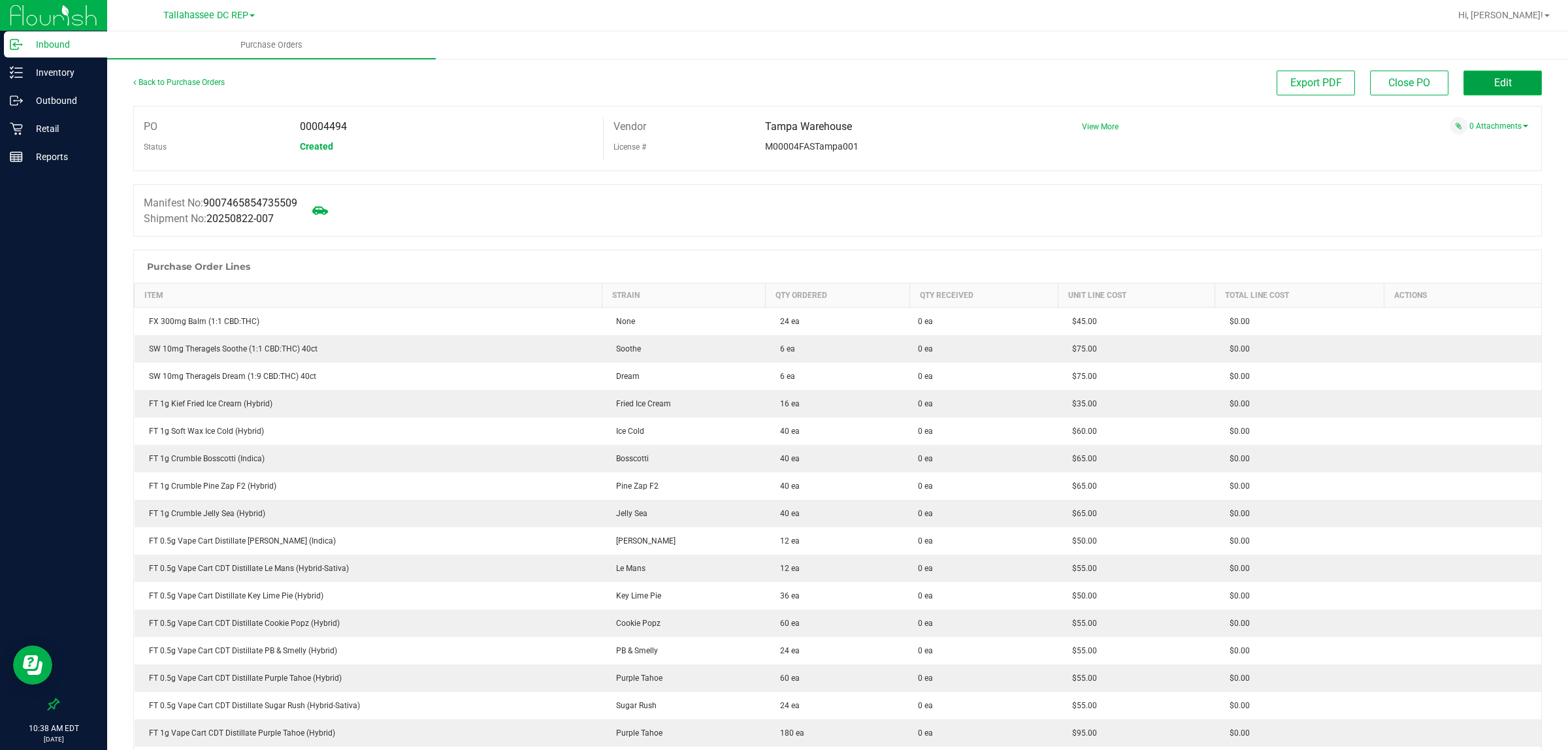
click at [1495, 80] on span "Edit" at bounding box center [1504, 82] width 18 height 12
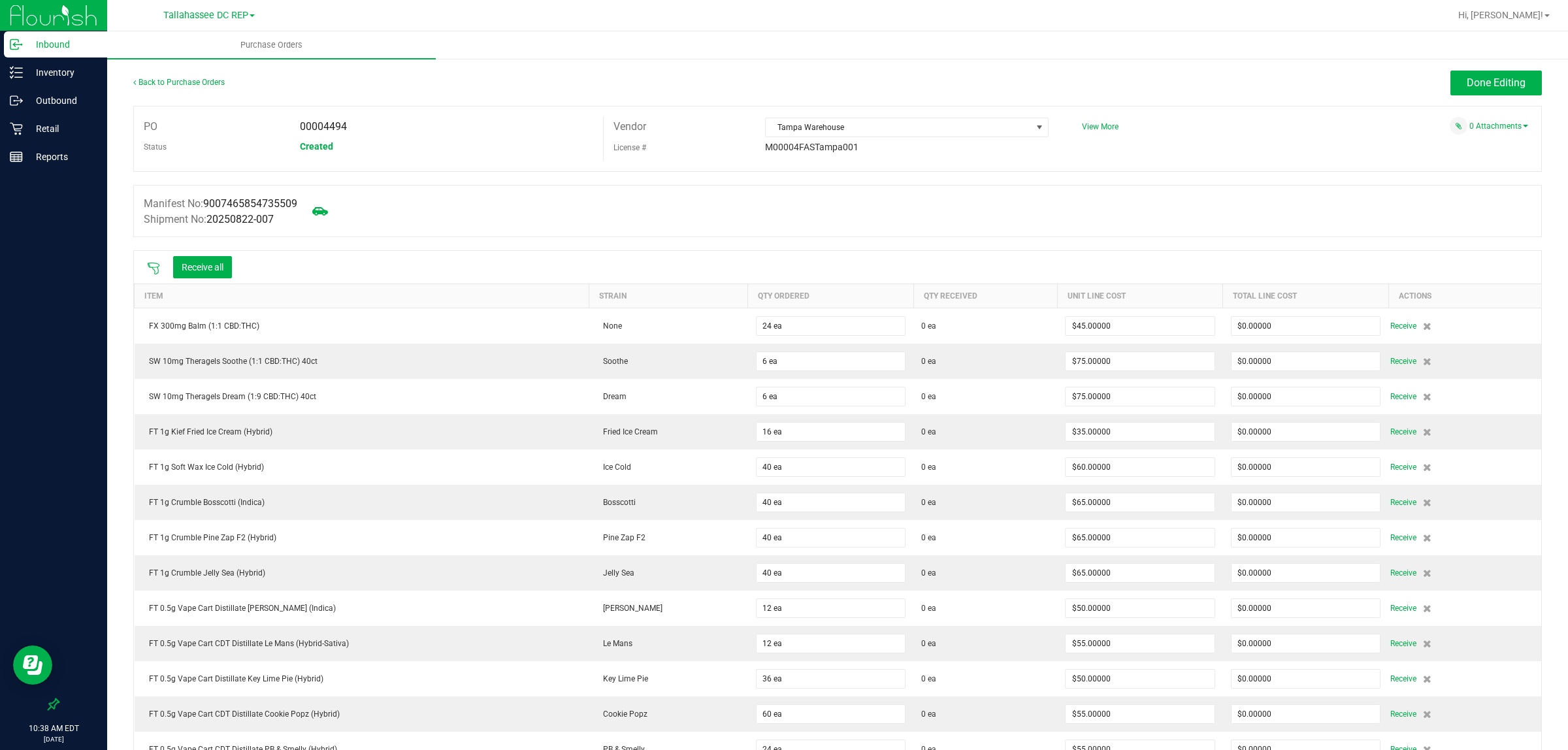
drag, startPoint x: 154, startPoint y: 267, endPoint x: 164, endPoint y: 269, distance: 10.2
click at [164, 269] on div at bounding box center [154, 267] width 26 height 13
click at [158, 269] on icon at bounding box center [153, 268] width 12 height 12
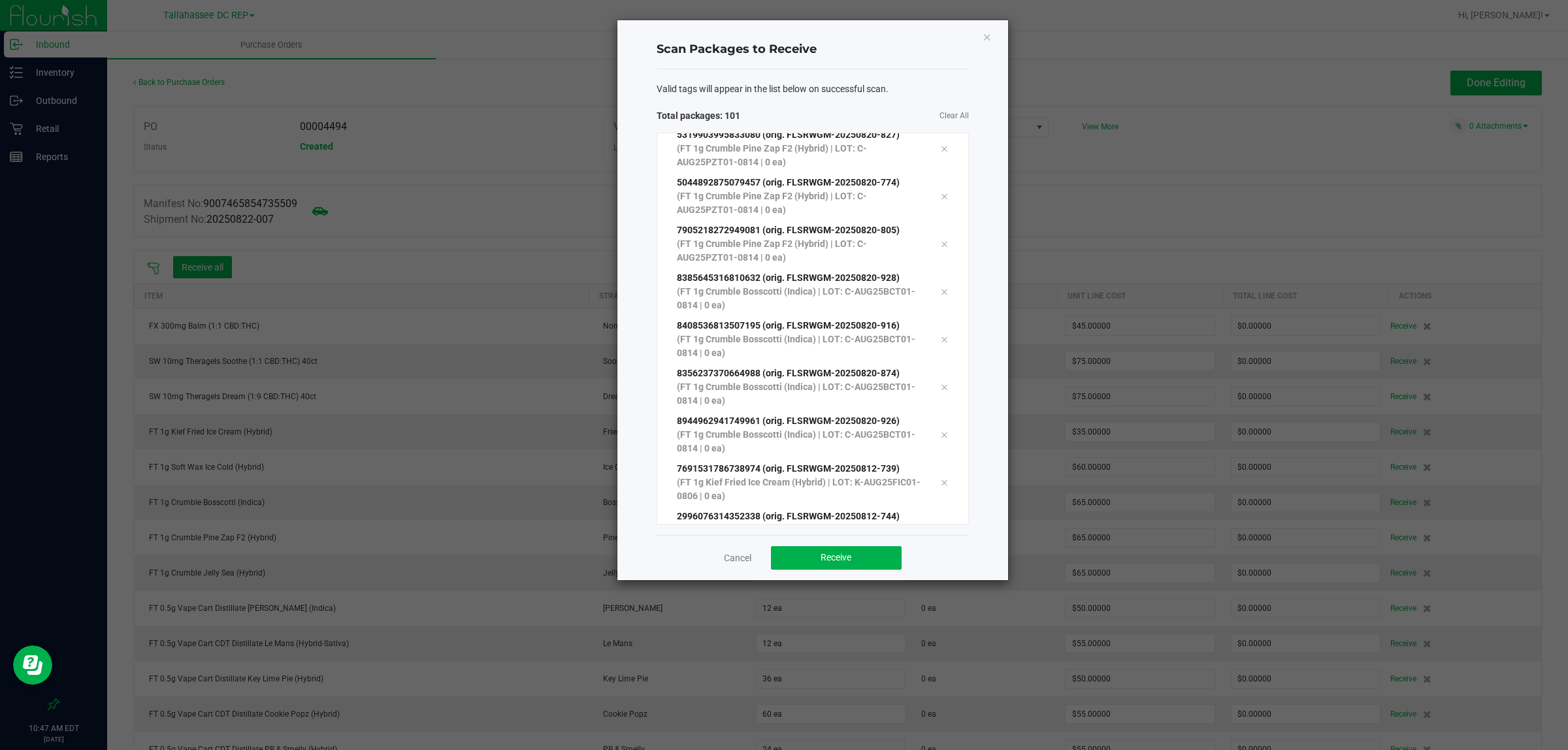
scroll to position [4410, 0]
click at [867, 555] on button "Receive" at bounding box center [836, 557] width 131 height 23
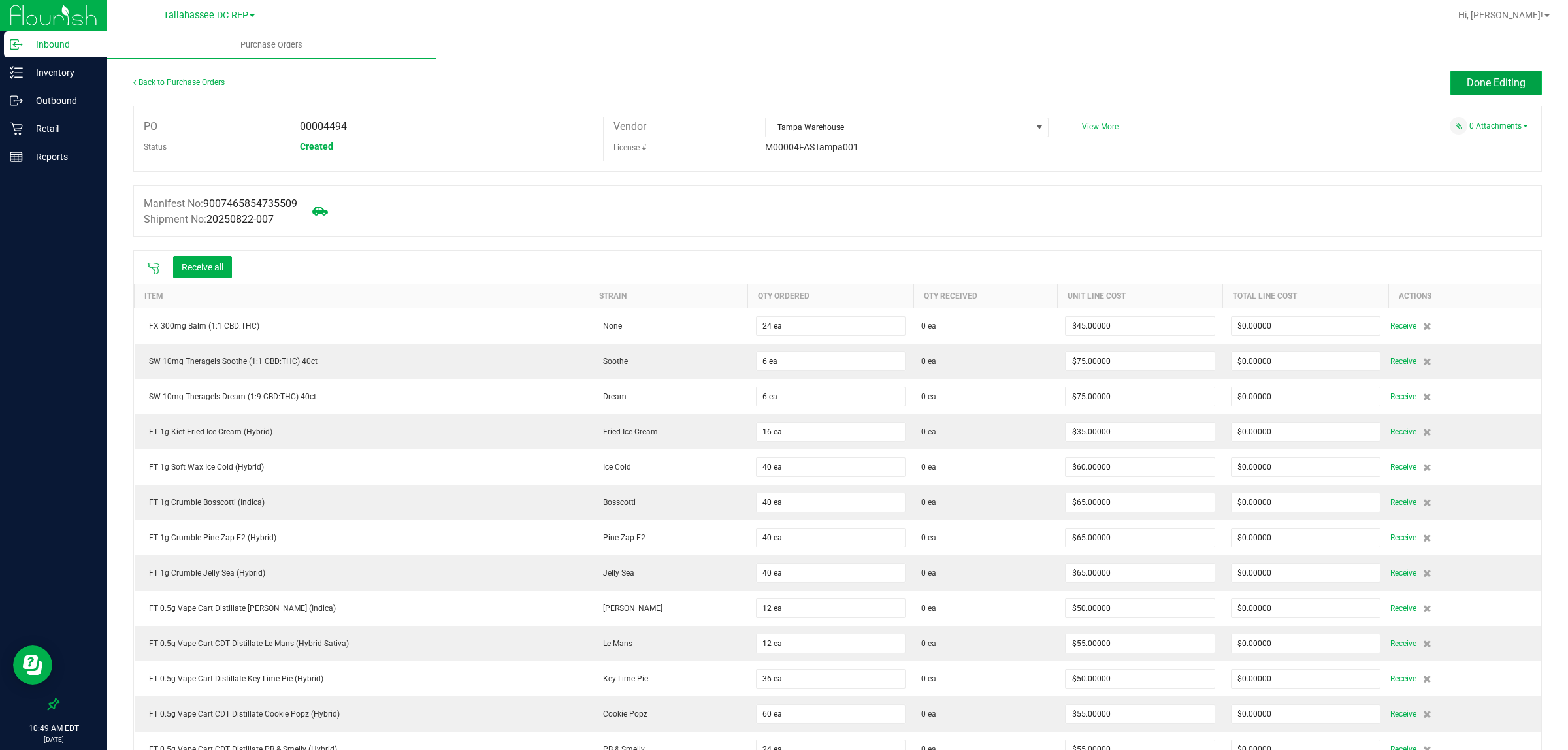
click at [1456, 91] on button "Done Editing" at bounding box center [1496, 83] width 91 height 25
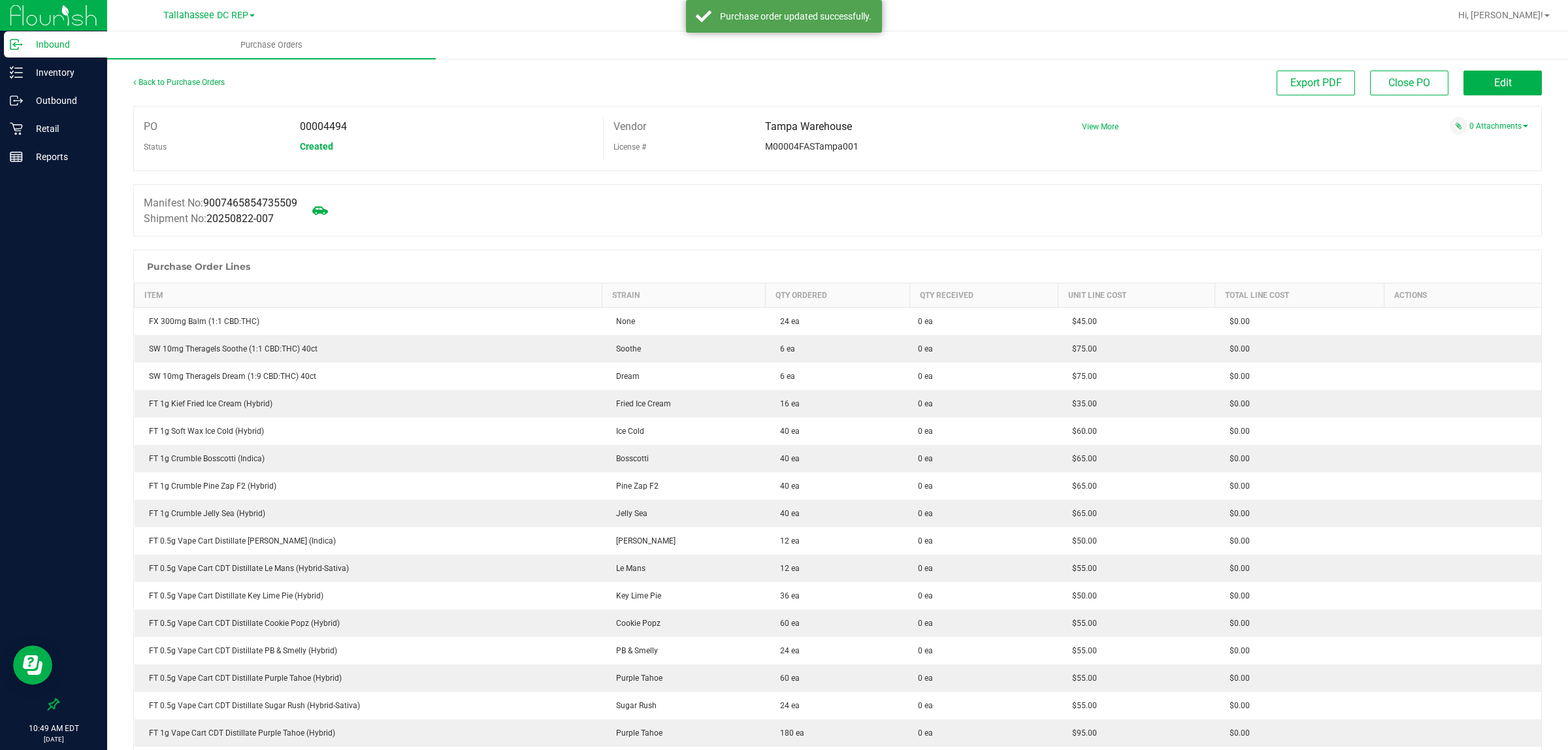
click at [80, 48] on p "Inbound" at bounding box center [62, 44] width 78 height 16
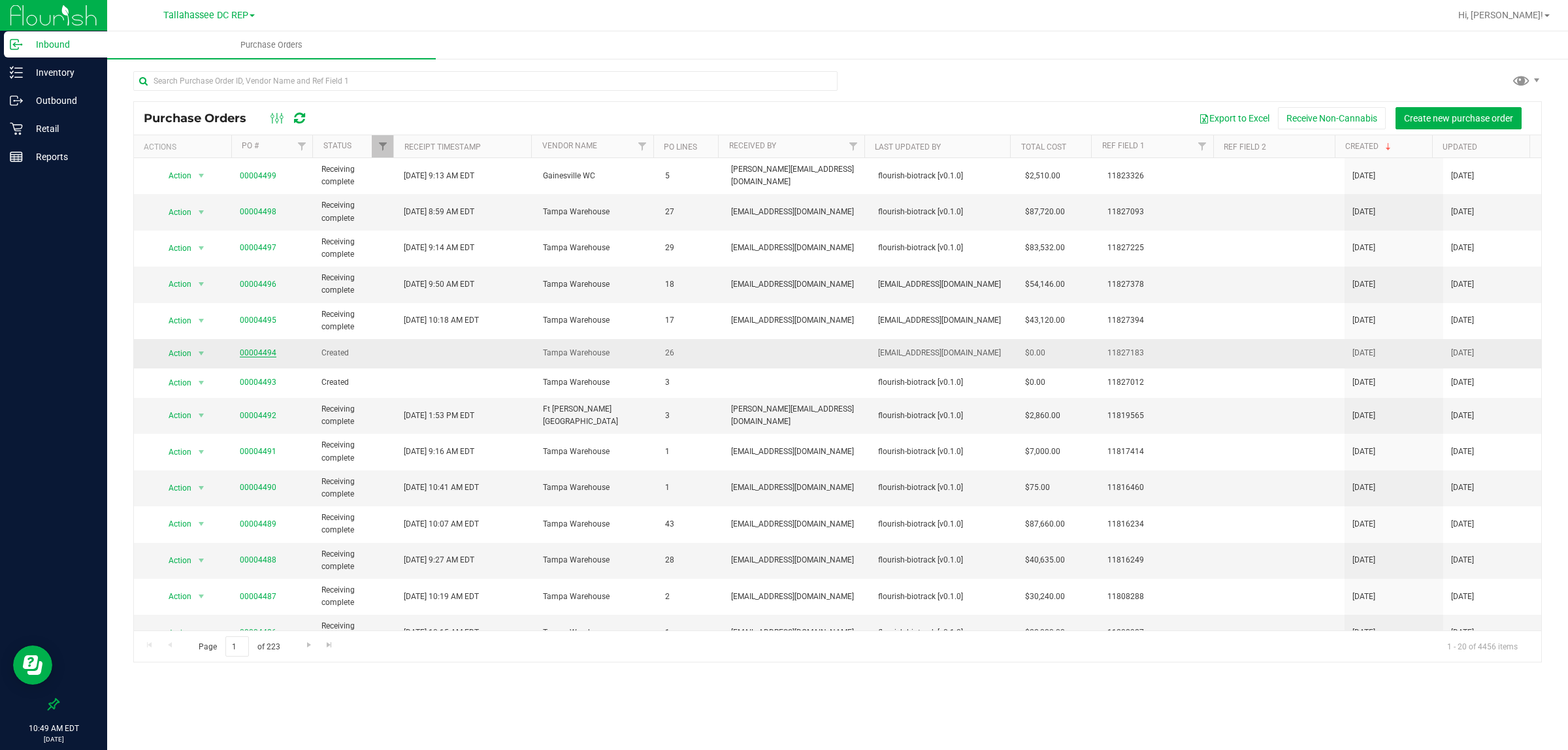
click at [256, 352] on link "00004494" at bounding box center [258, 352] width 36 height 9
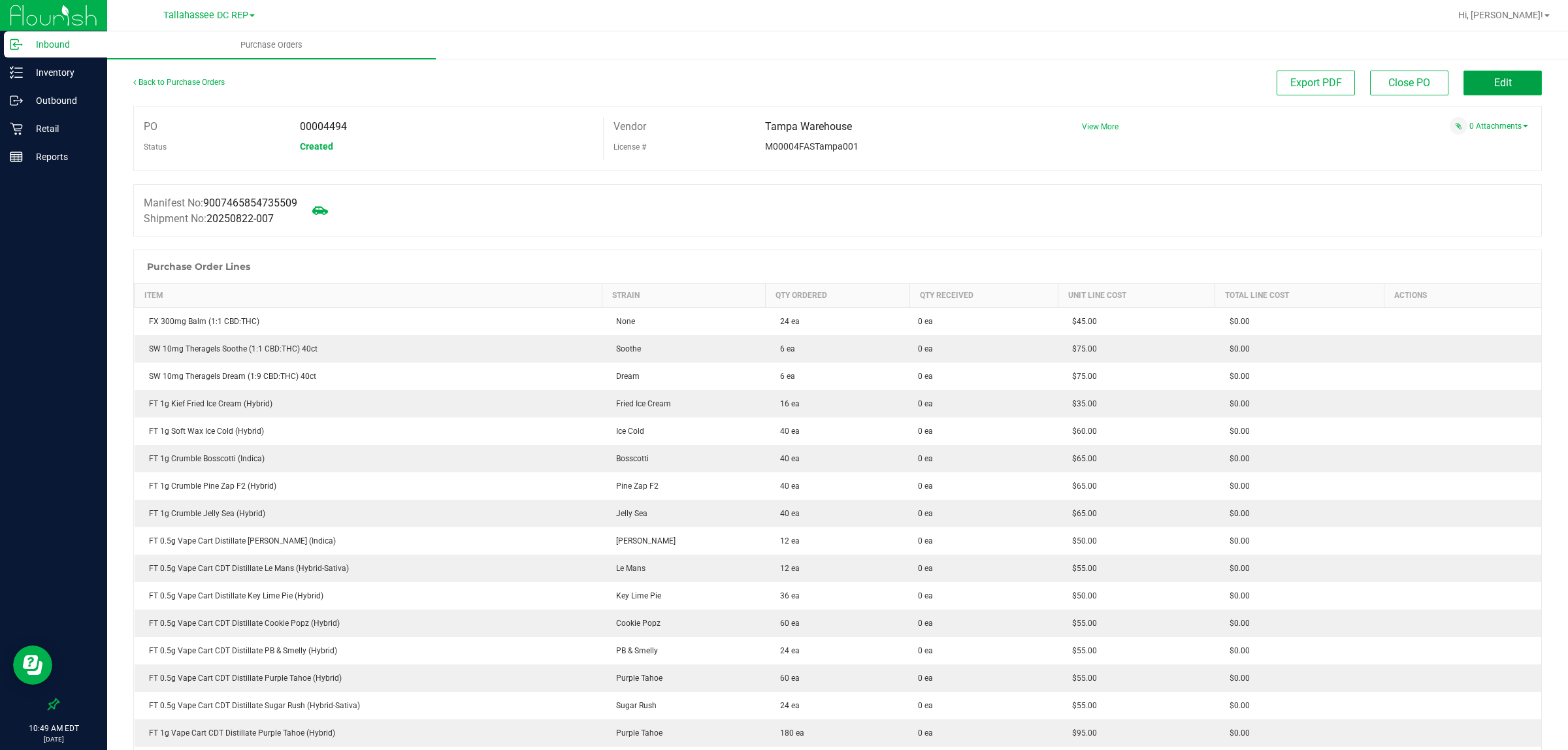
click at [1477, 80] on button "Edit" at bounding box center [1503, 83] width 78 height 25
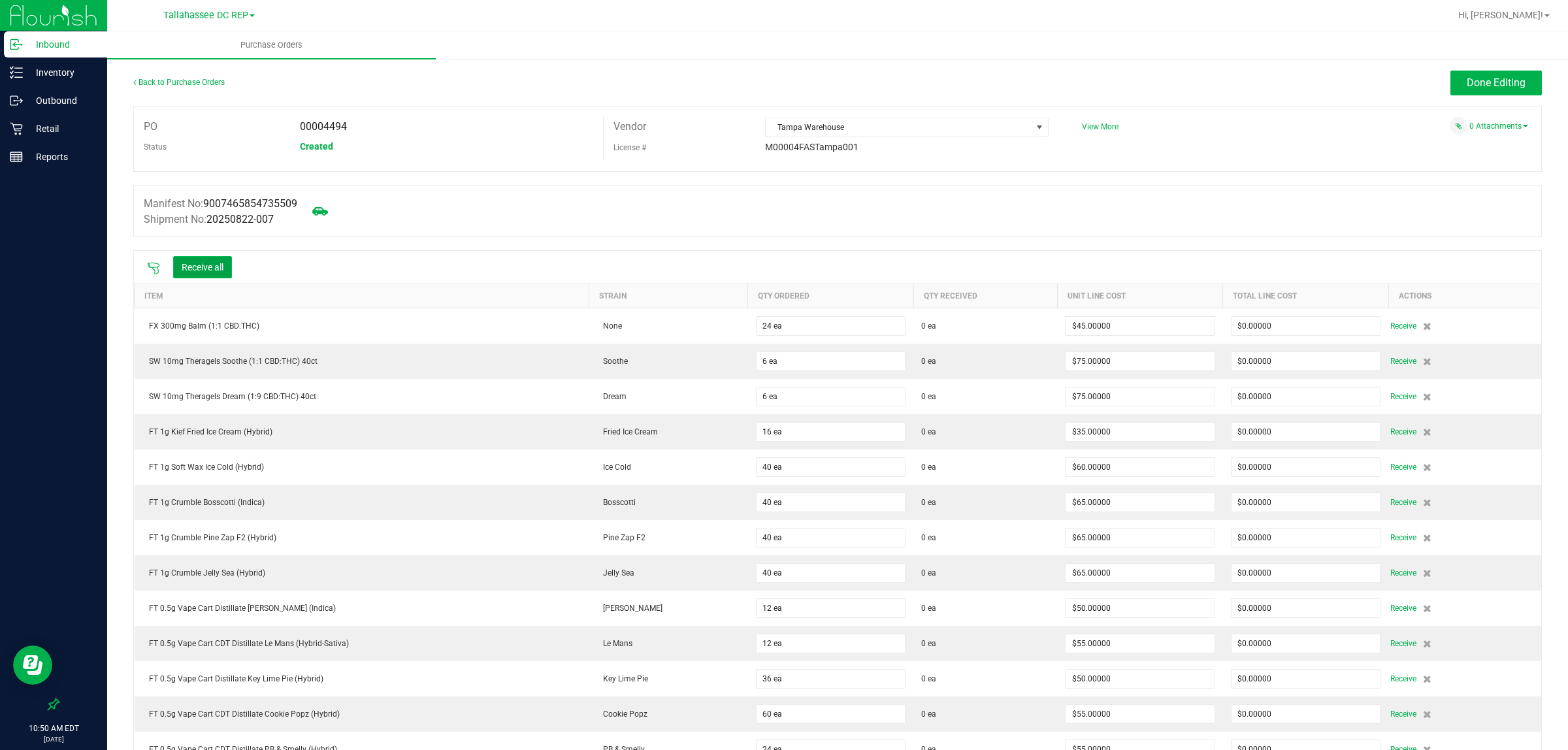
click at [213, 266] on button "Receive all" at bounding box center [202, 267] width 59 height 22
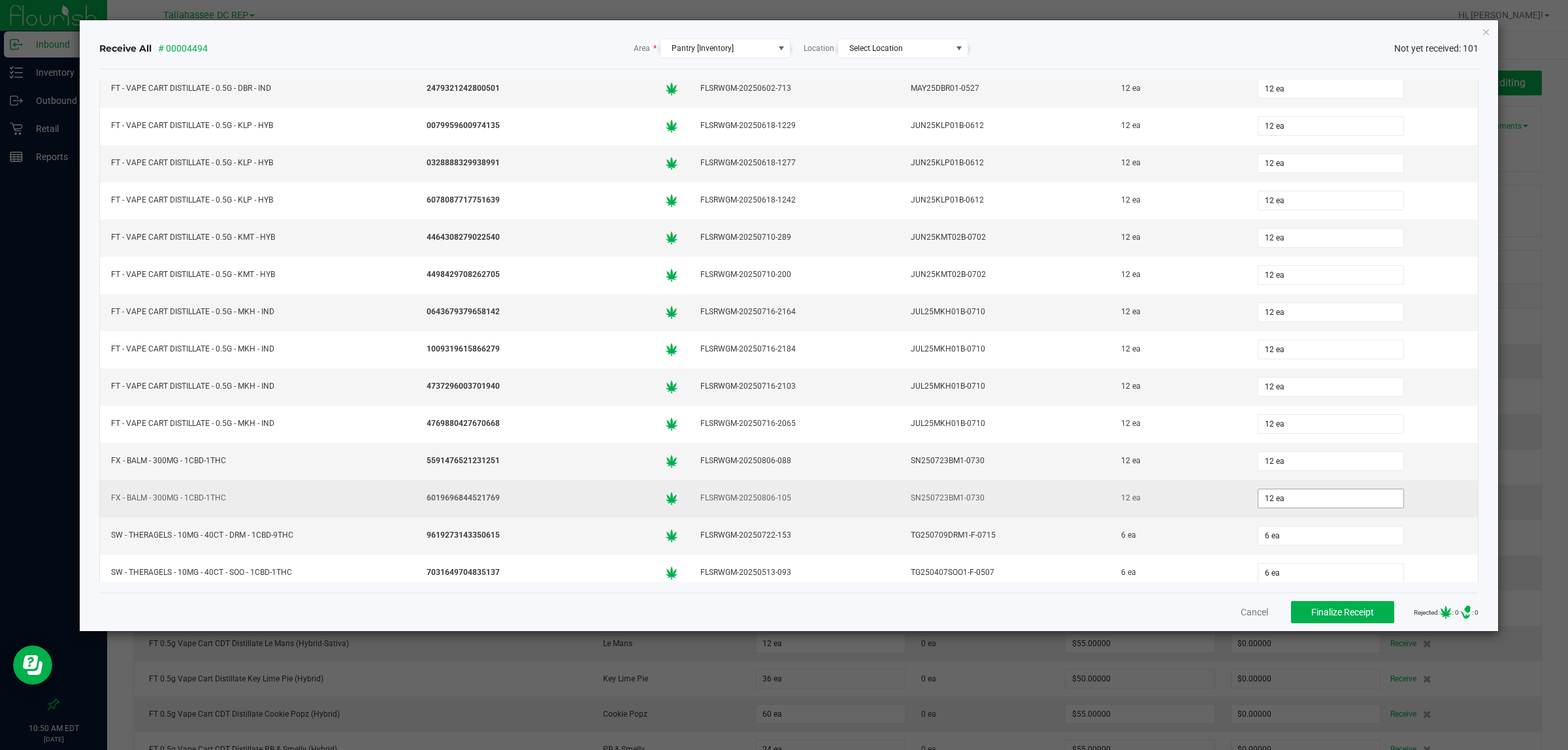
scroll to position [3335, 0]
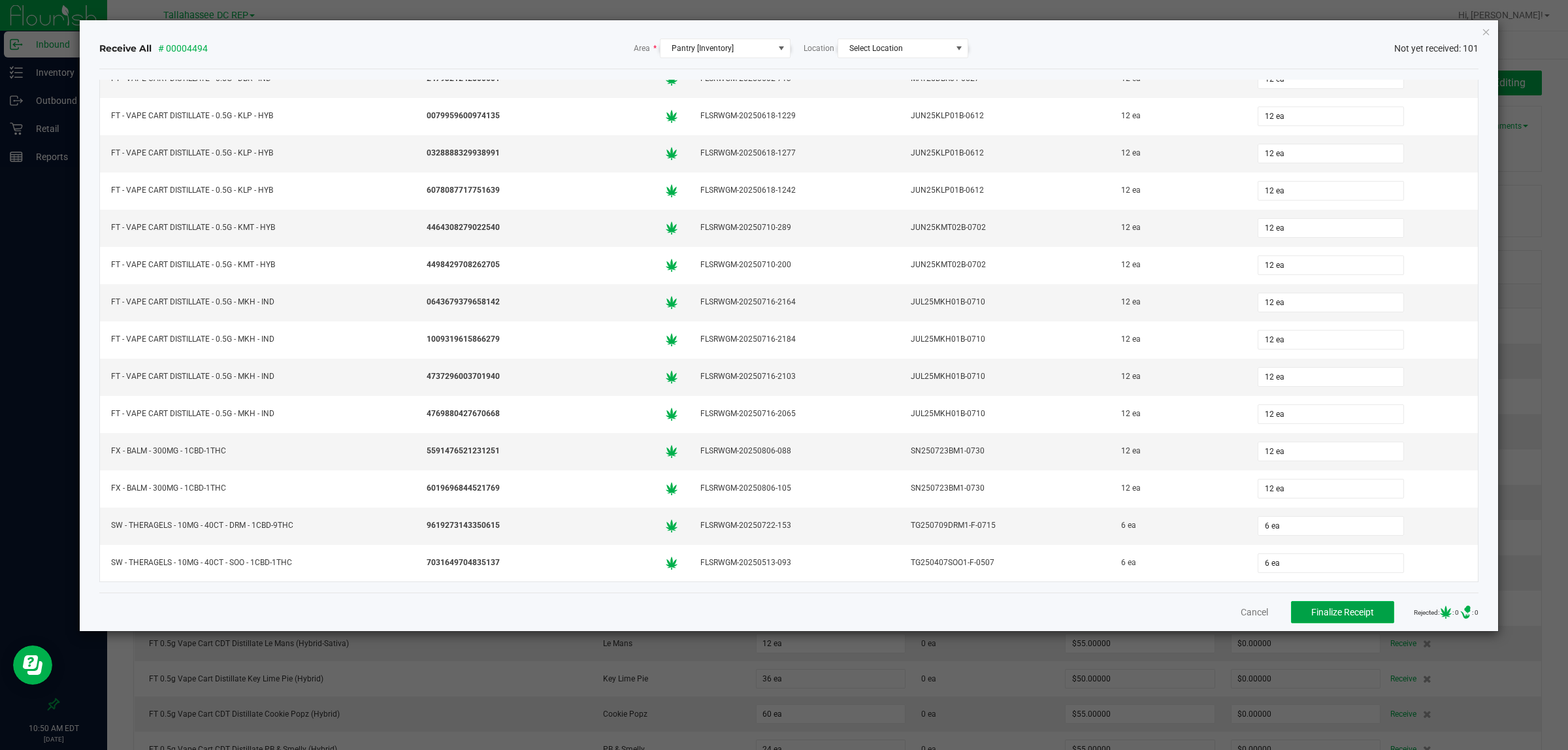
click at [1338, 612] on span "Finalize Receipt" at bounding box center [1342, 612] width 62 height 10
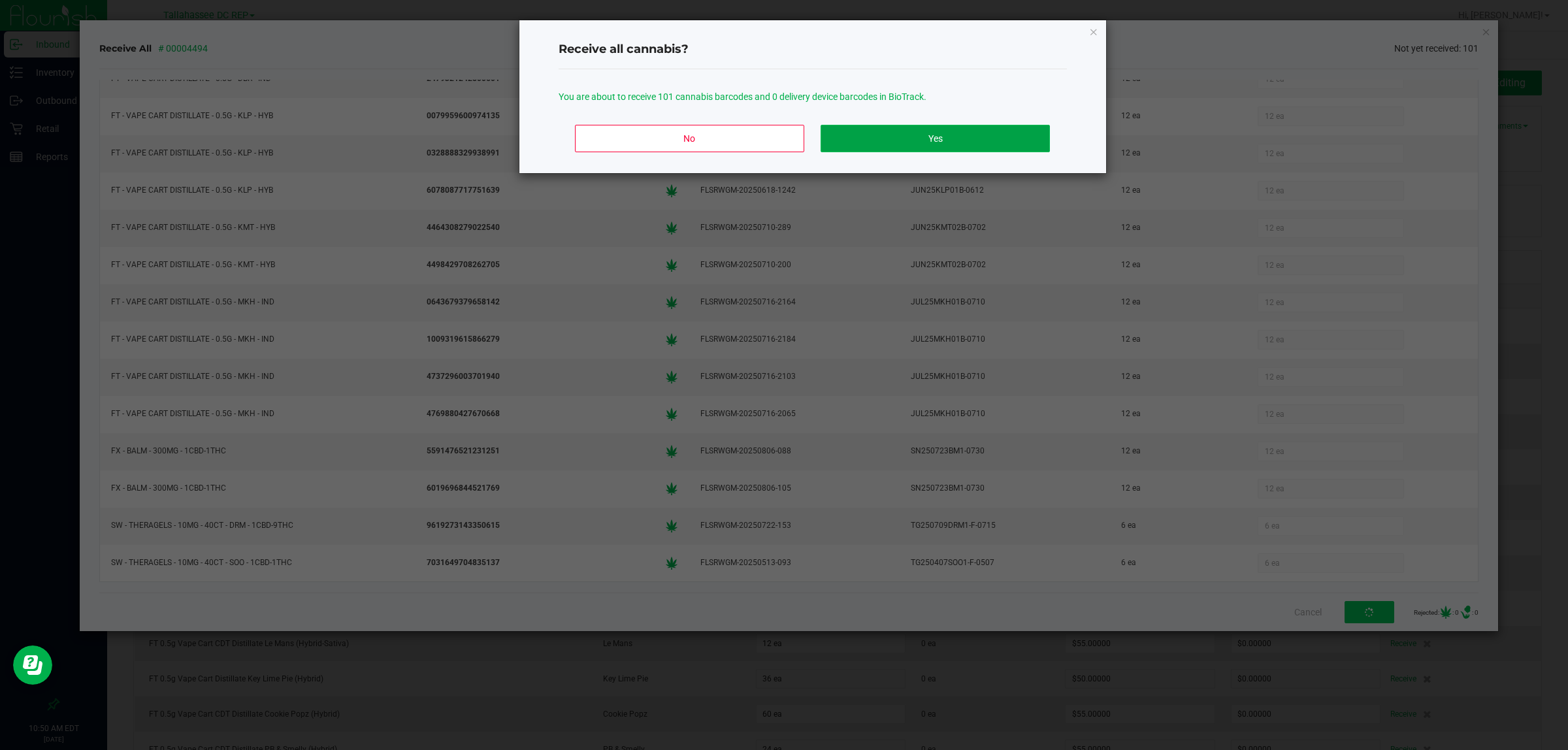
click at [908, 134] on button "Yes" at bounding box center [935, 138] width 228 height 27
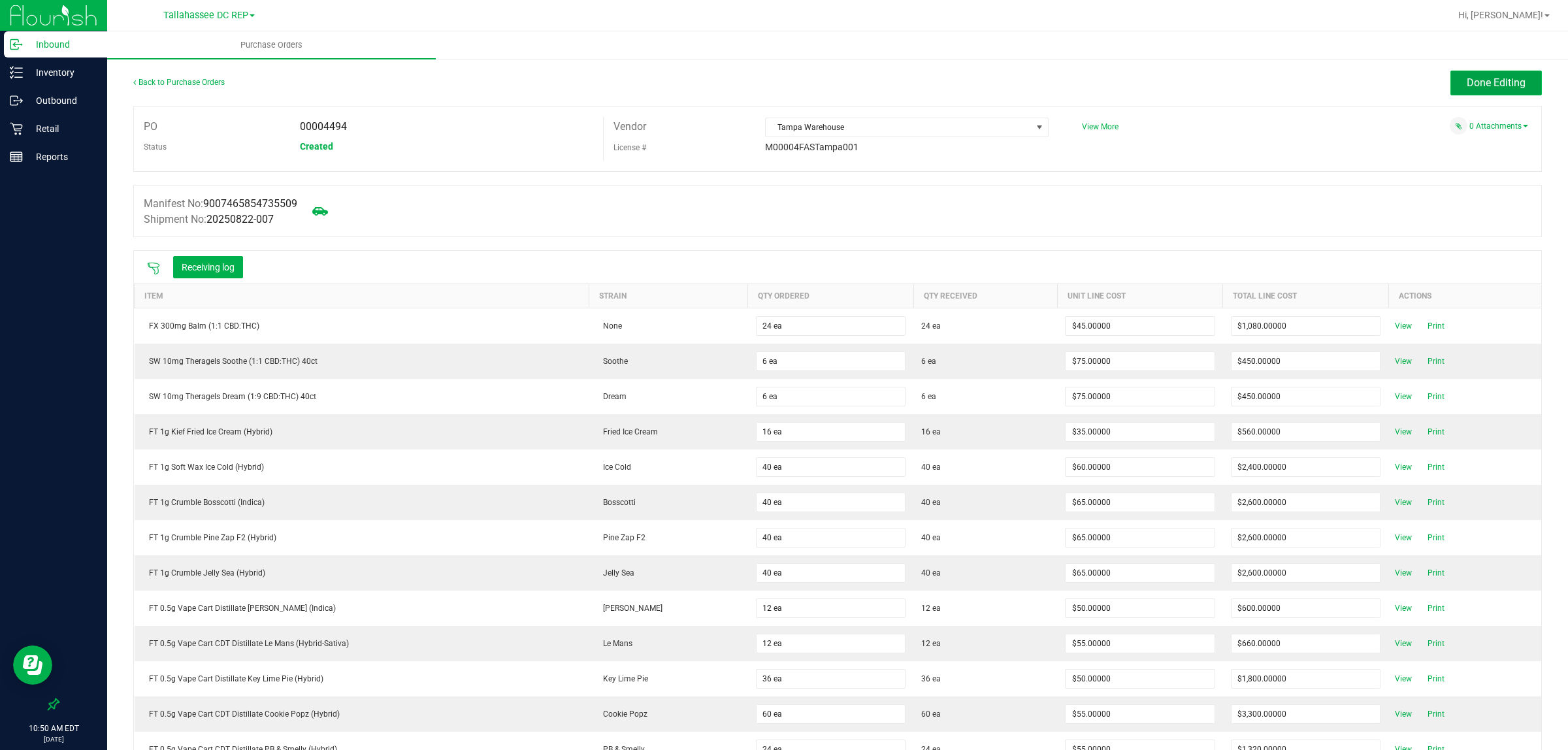
click at [1478, 80] on span "Done Editing" at bounding box center [1497, 82] width 59 height 12
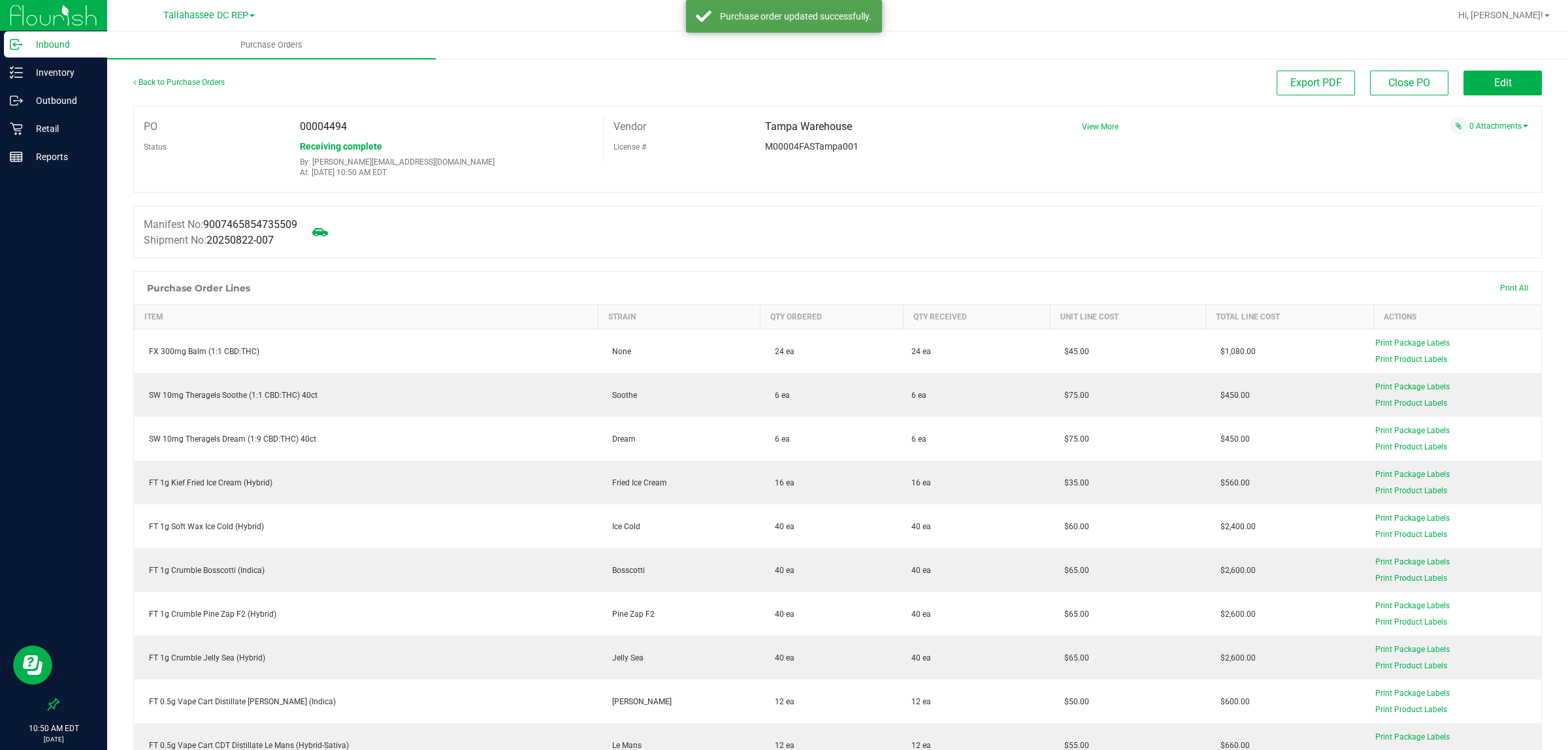
click at [87, 48] on p "Inbound" at bounding box center [62, 44] width 78 height 16
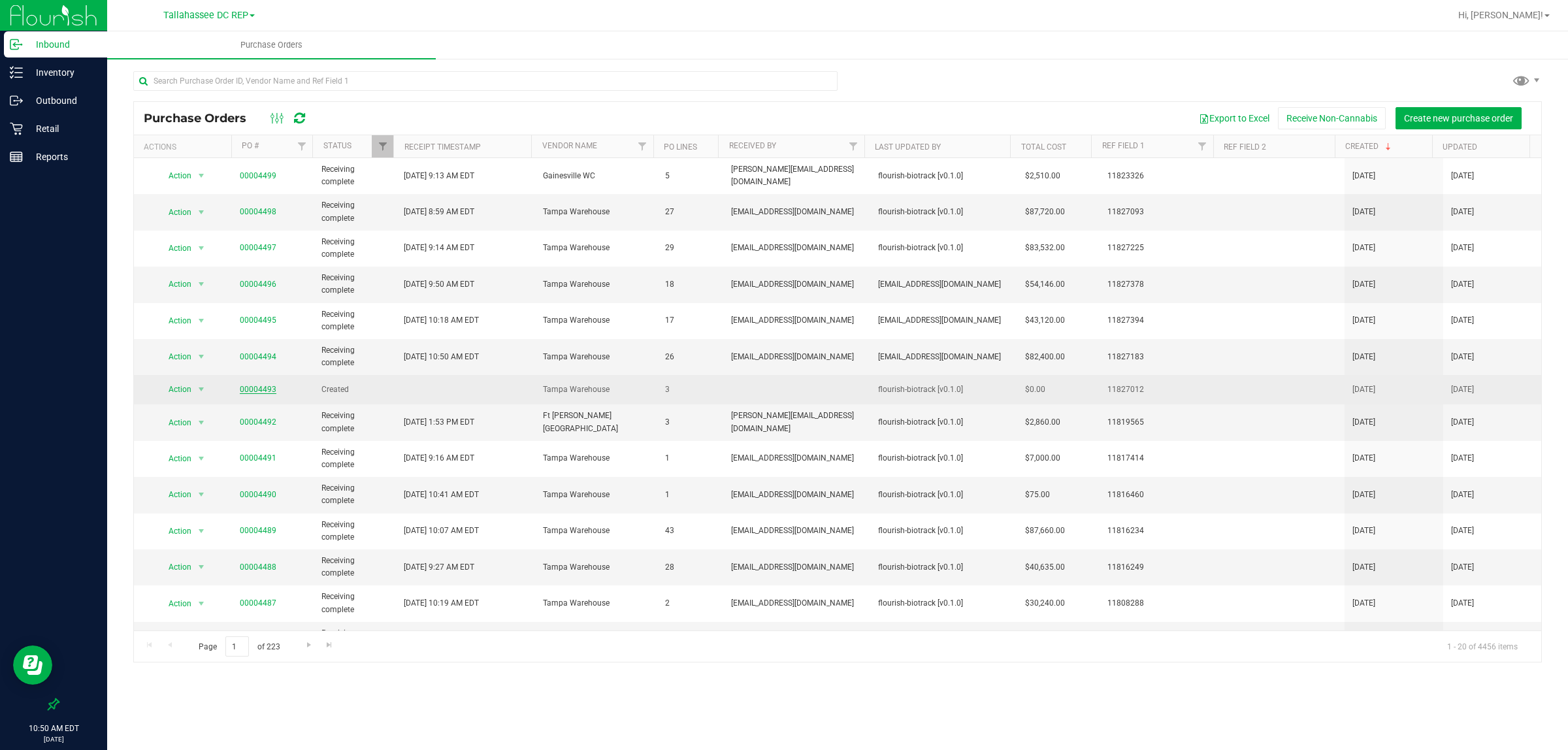
click at [268, 391] on link "00004493" at bounding box center [258, 389] width 36 height 9
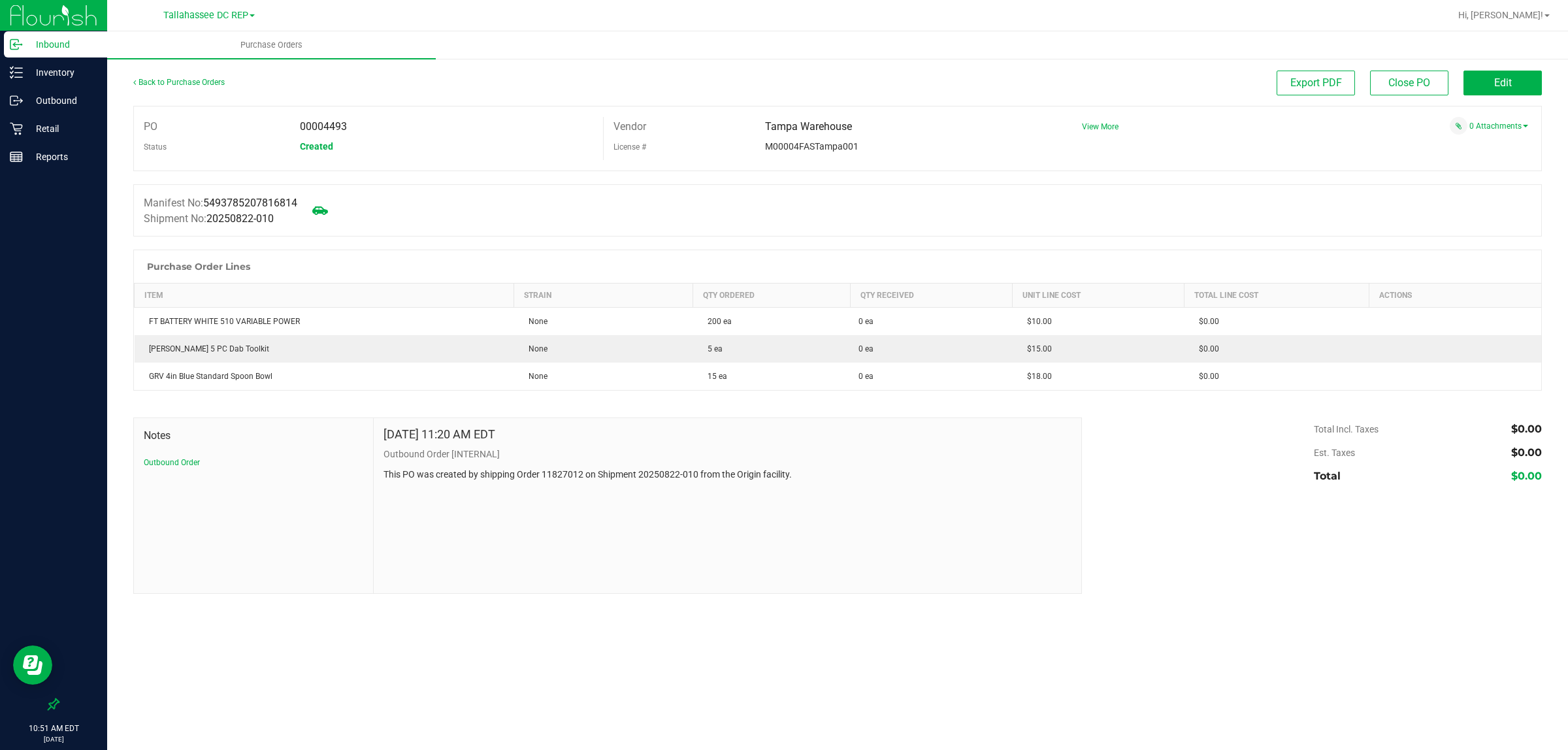
click at [61, 47] on p "Inbound" at bounding box center [62, 44] width 78 height 16
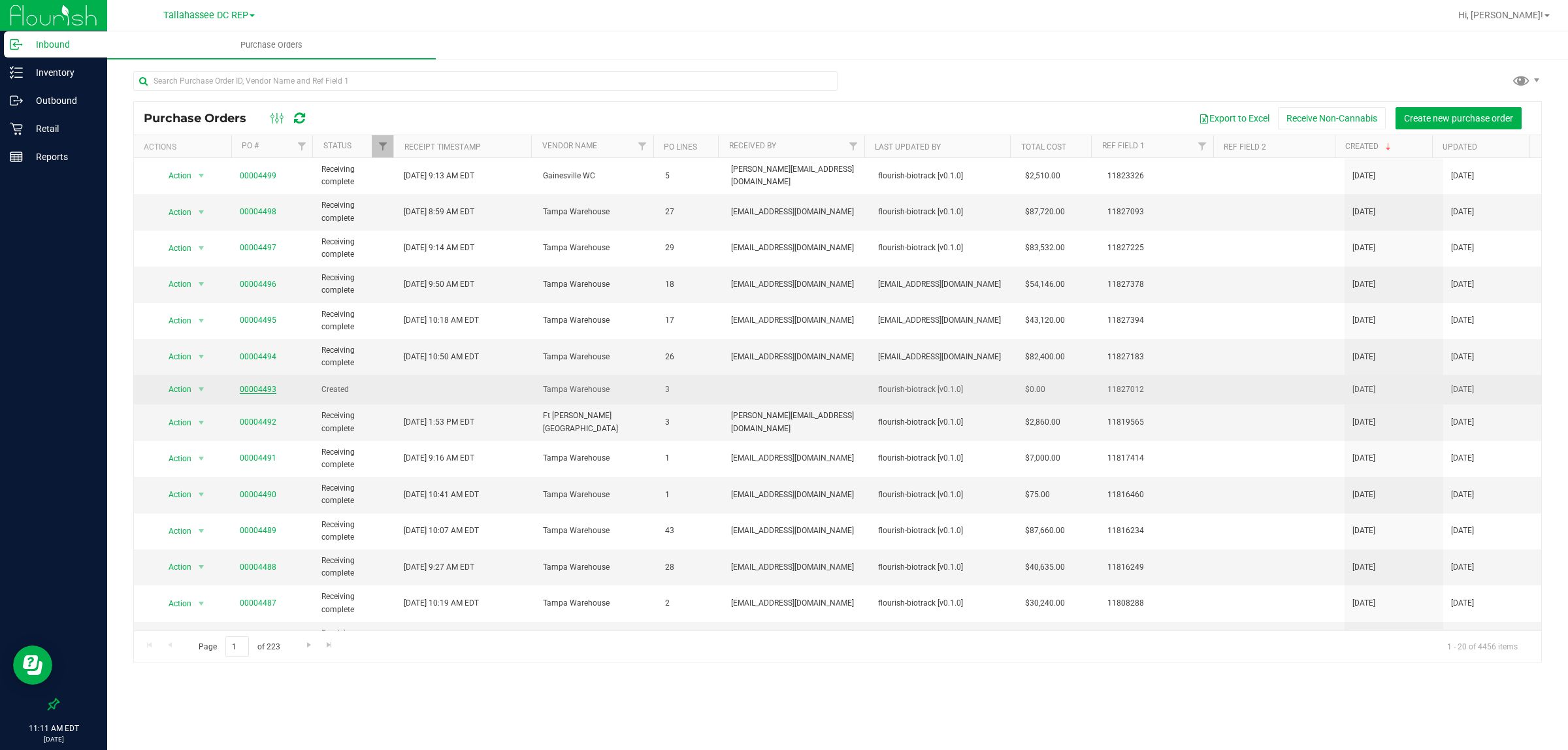
click at [267, 391] on link "00004493" at bounding box center [258, 389] width 36 height 9
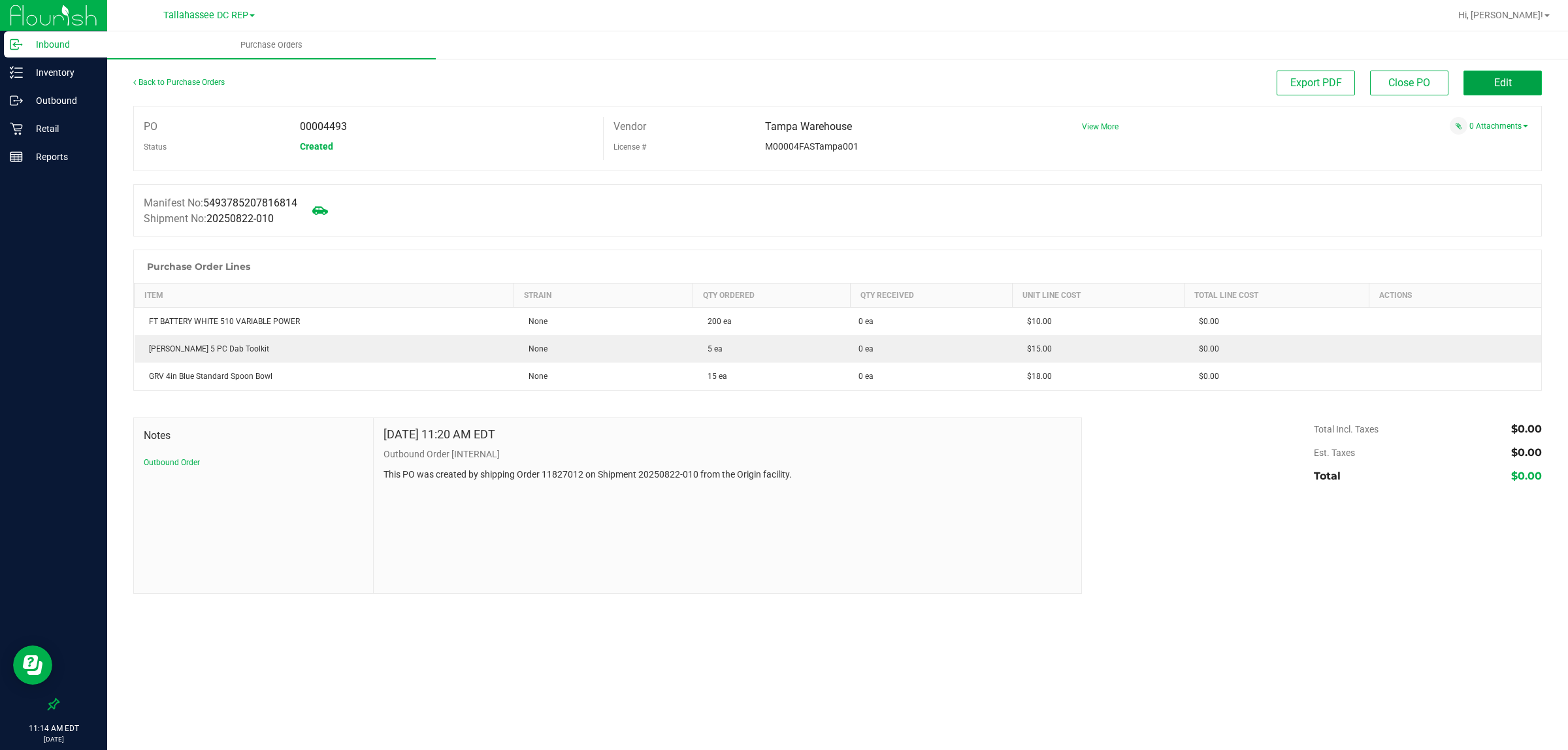
click at [1510, 75] on button "Edit" at bounding box center [1503, 83] width 78 height 25
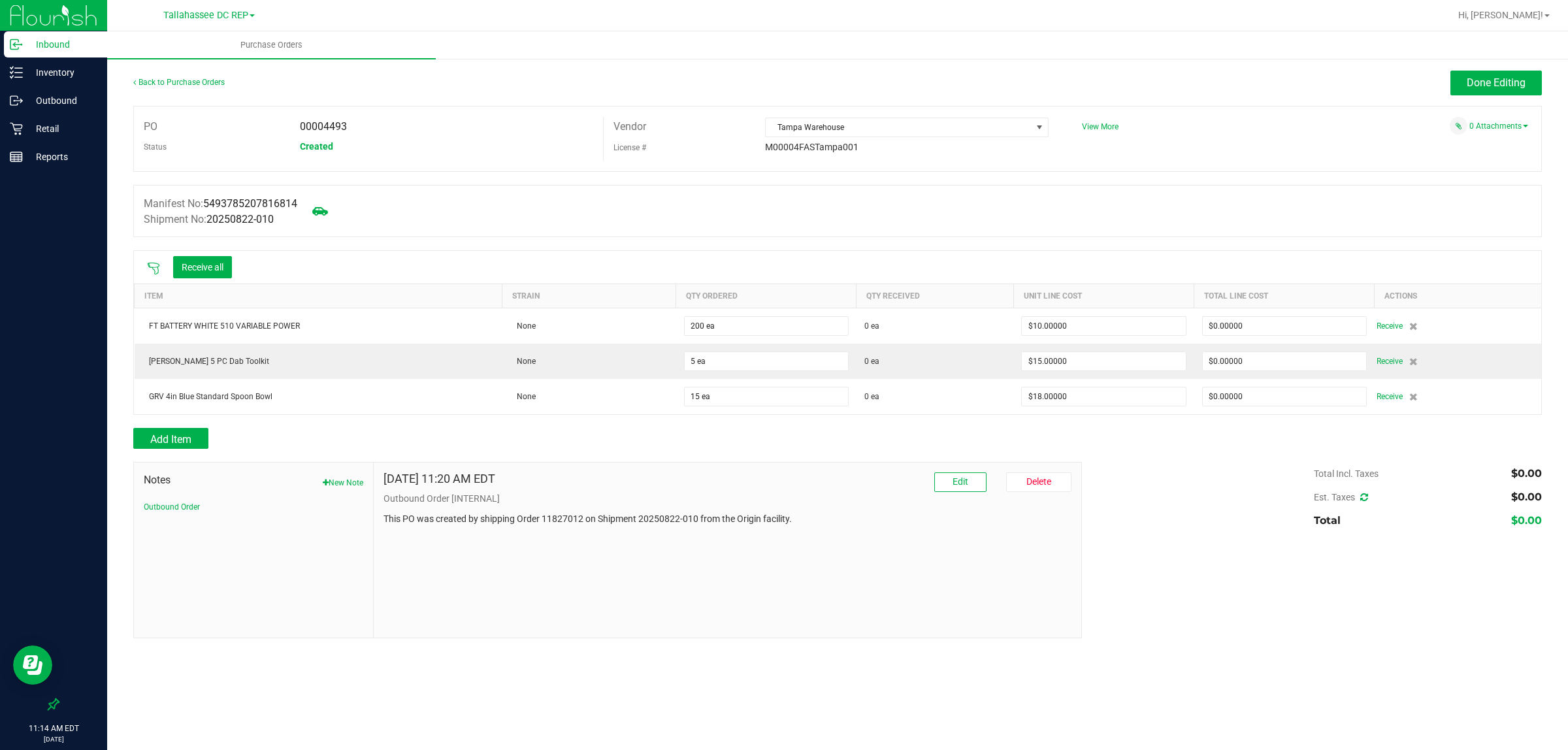
click at [154, 265] on icon at bounding box center [153, 268] width 13 height 13
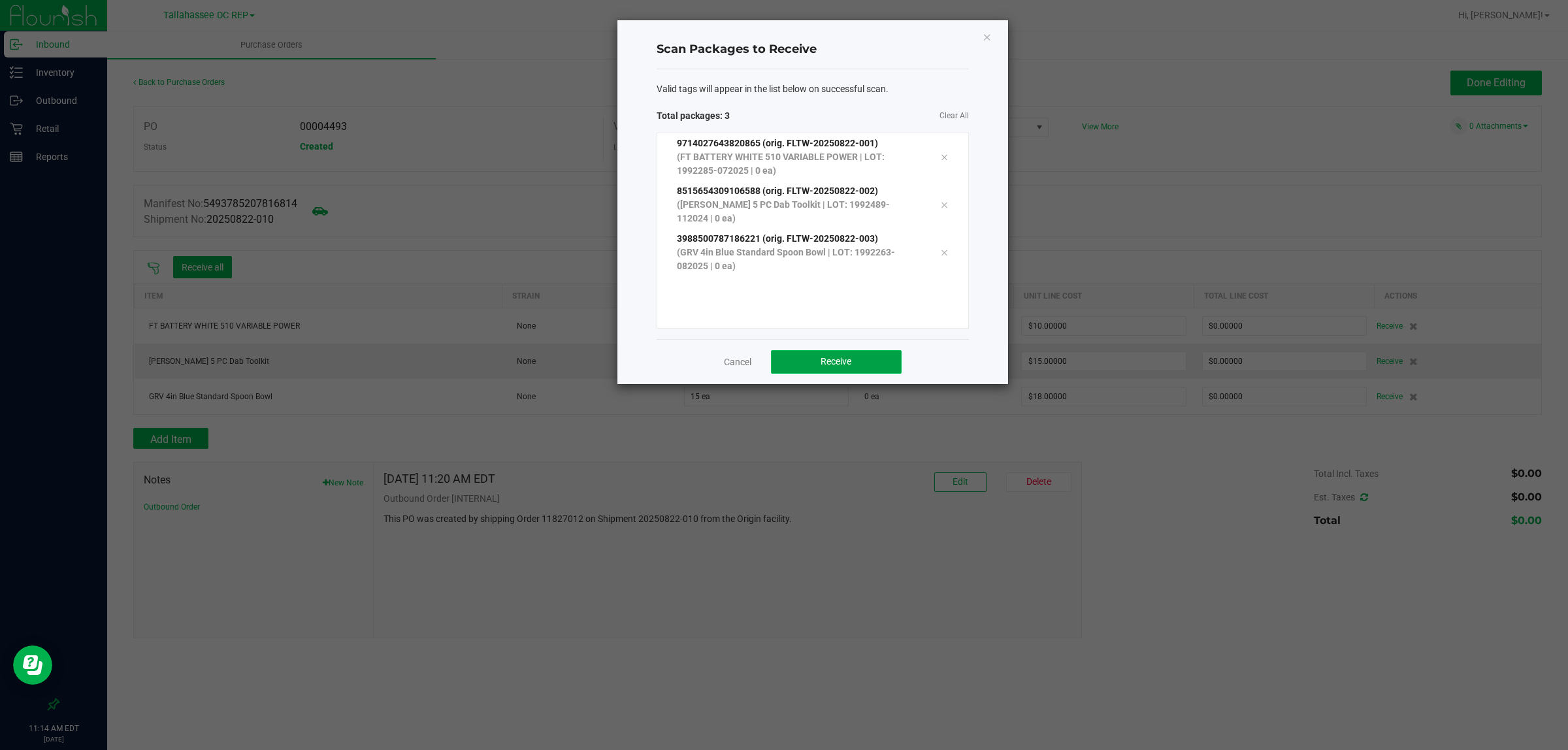
click at [847, 359] on span "Receive" at bounding box center [836, 361] width 31 height 10
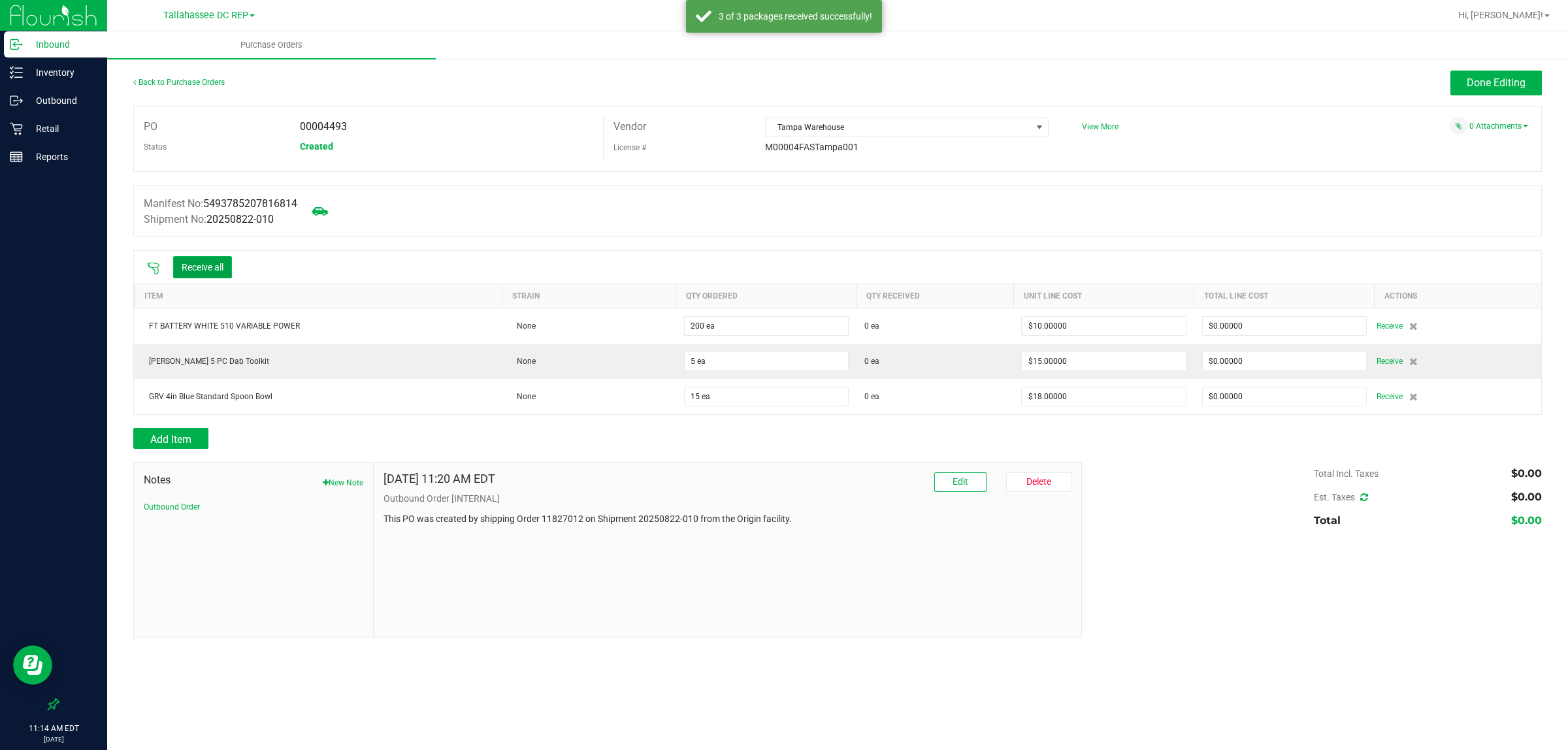
click at [185, 273] on button "Receive all" at bounding box center [202, 267] width 59 height 22
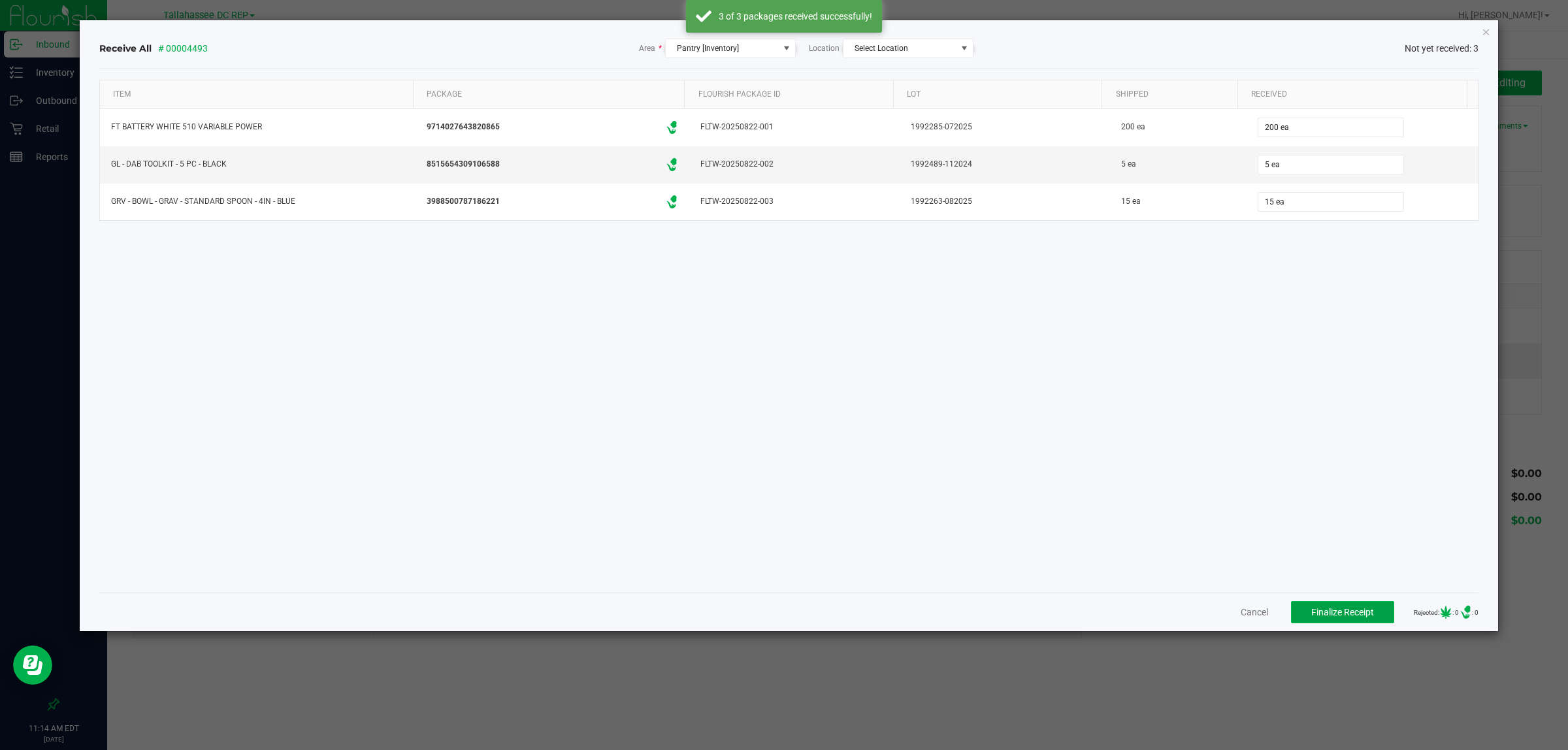
click at [1353, 616] on span "Finalize Receipt" at bounding box center [1342, 612] width 62 height 10
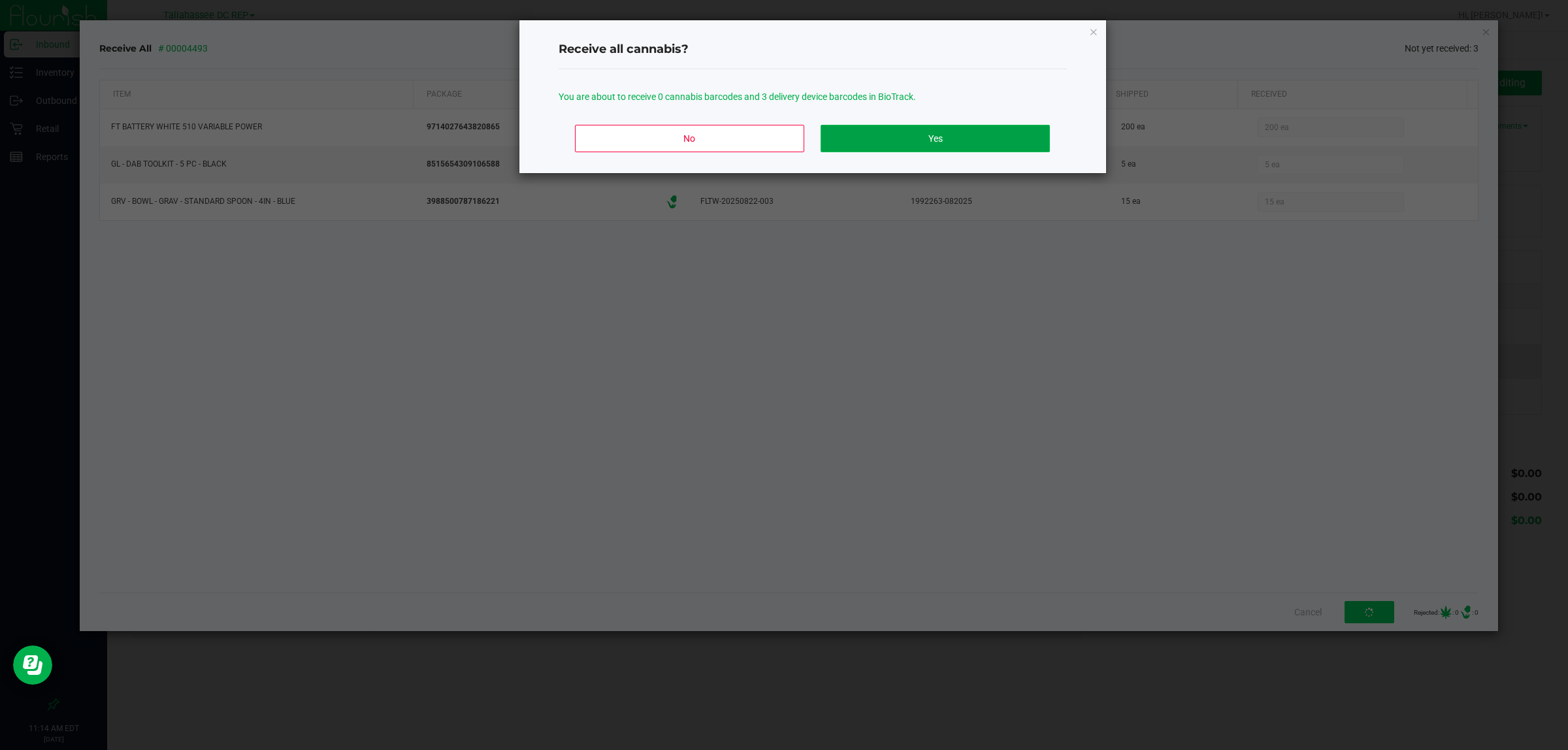
click at [1027, 141] on button "Yes" at bounding box center [935, 138] width 228 height 27
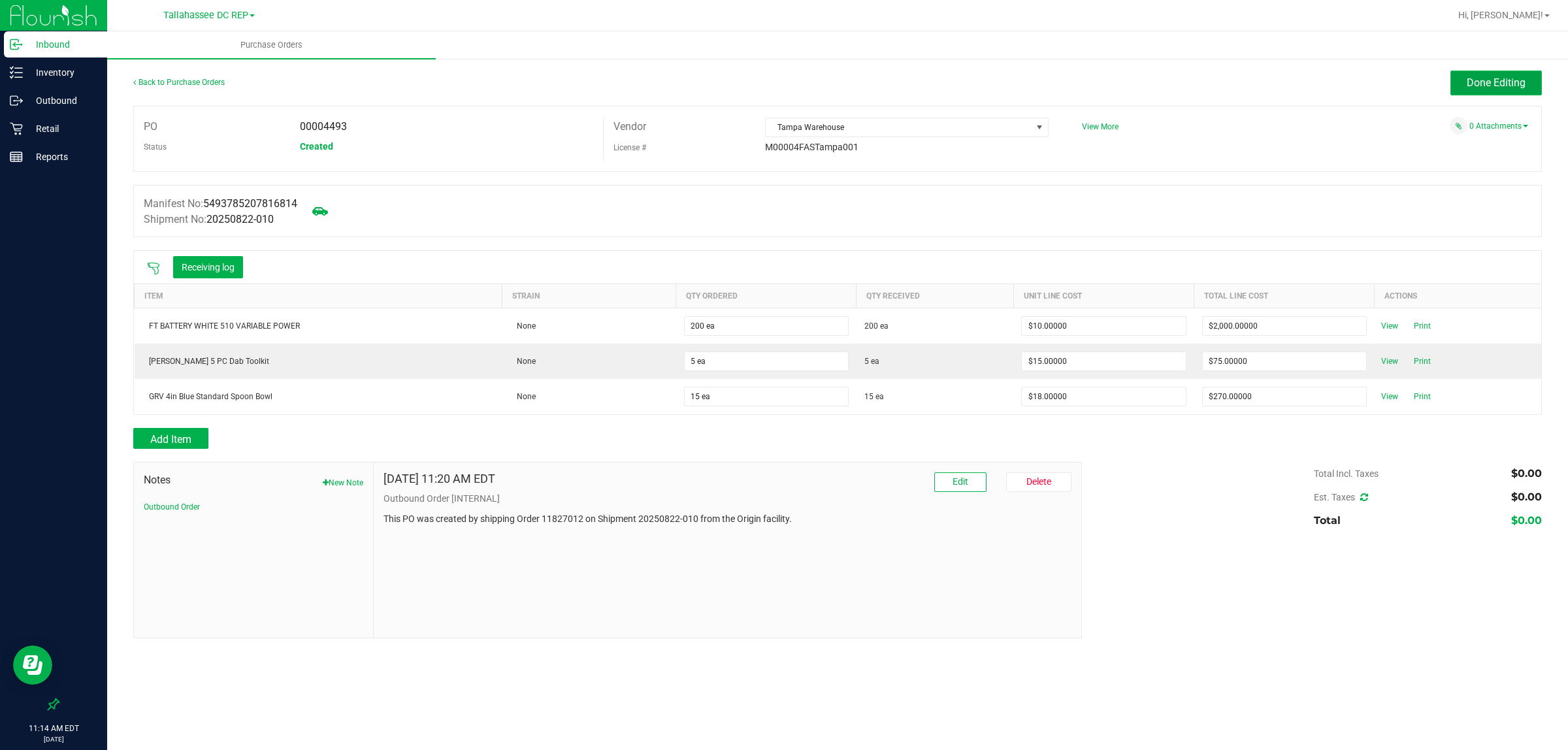
click at [1505, 86] on span "Done Editing" at bounding box center [1497, 82] width 59 height 12
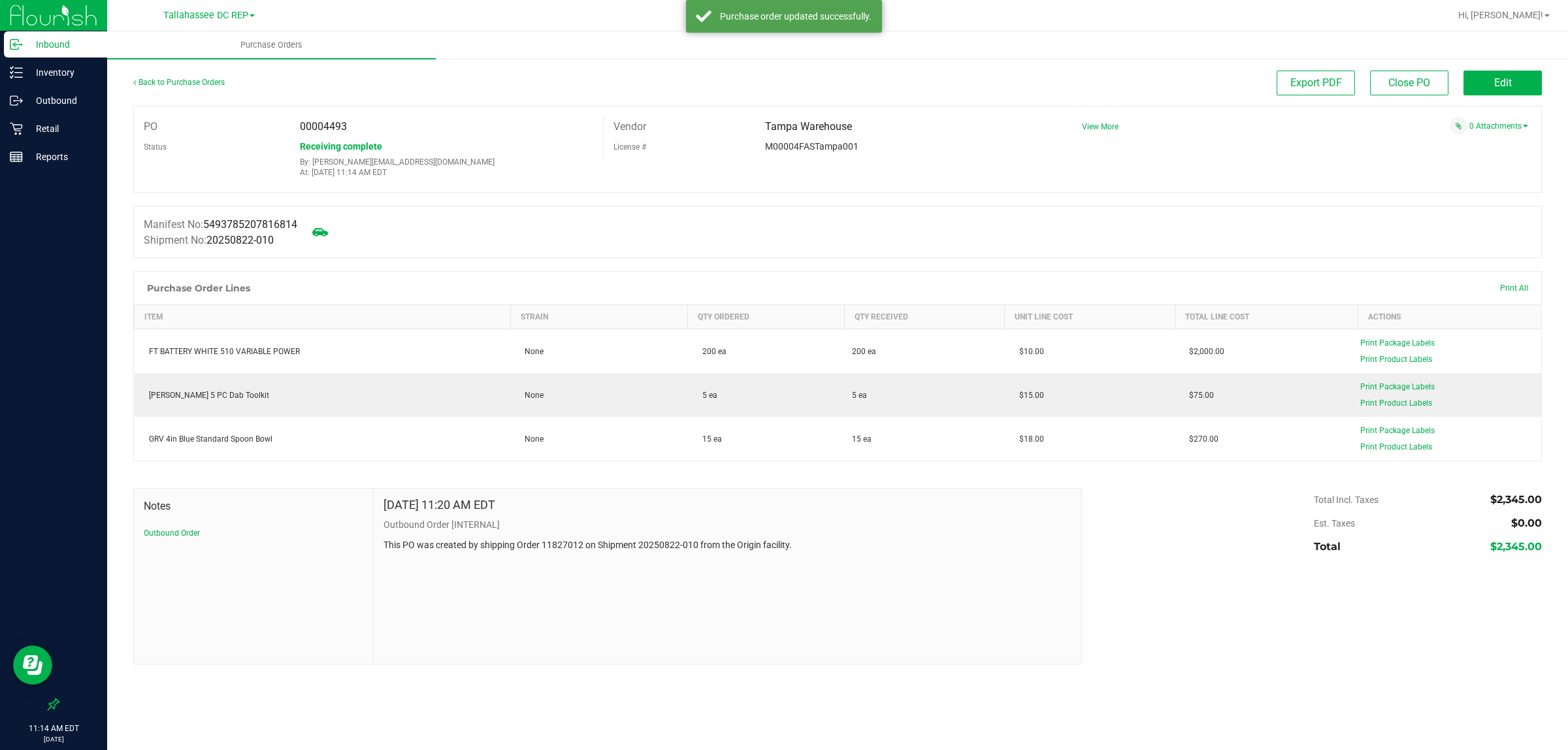
click at [69, 37] on p "Inbound" at bounding box center [62, 44] width 78 height 16
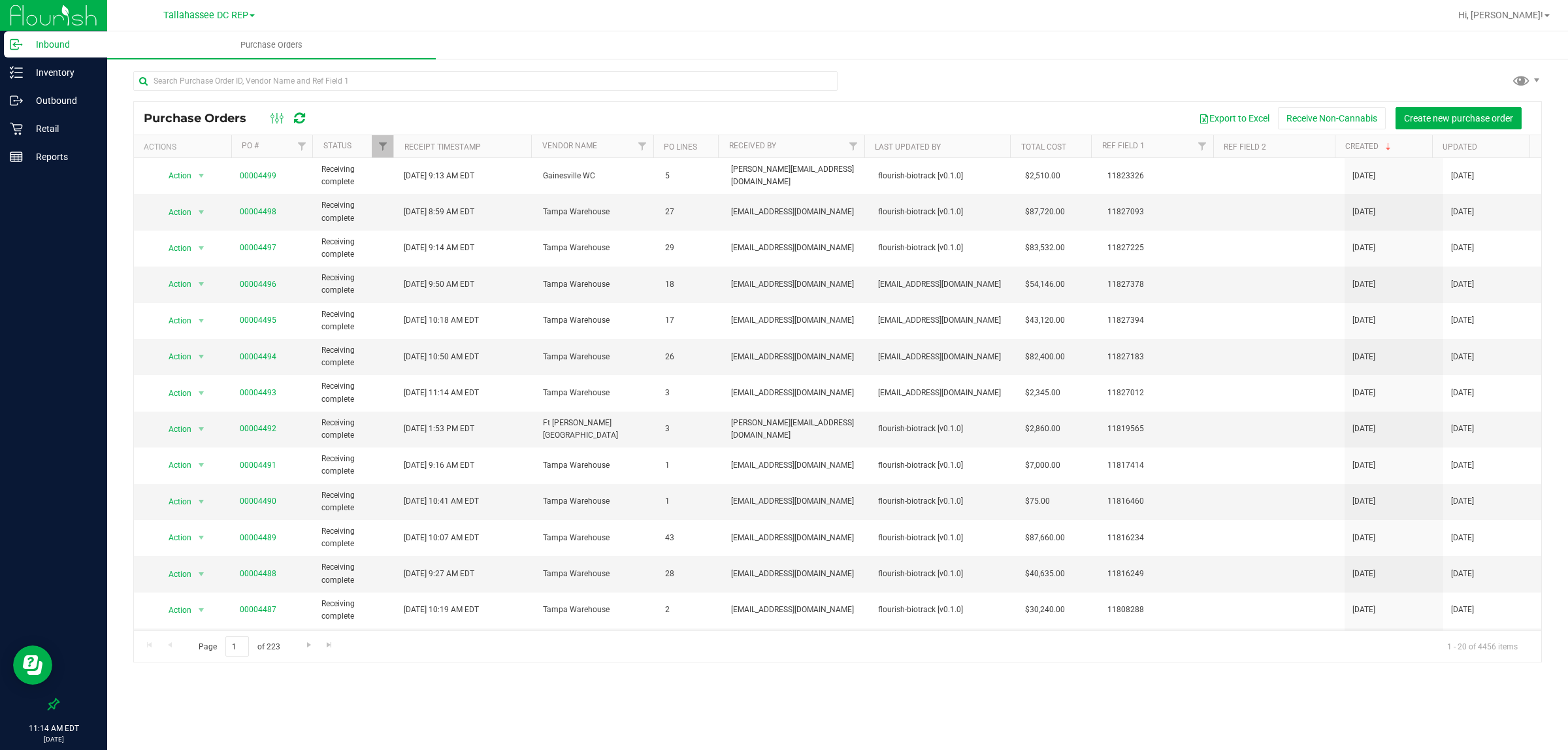
click at [73, 36] on p "Inbound" at bounding box center [62, 44] width 78 height 16
